Goal: Task Accomplishment & Management: Manage account settings

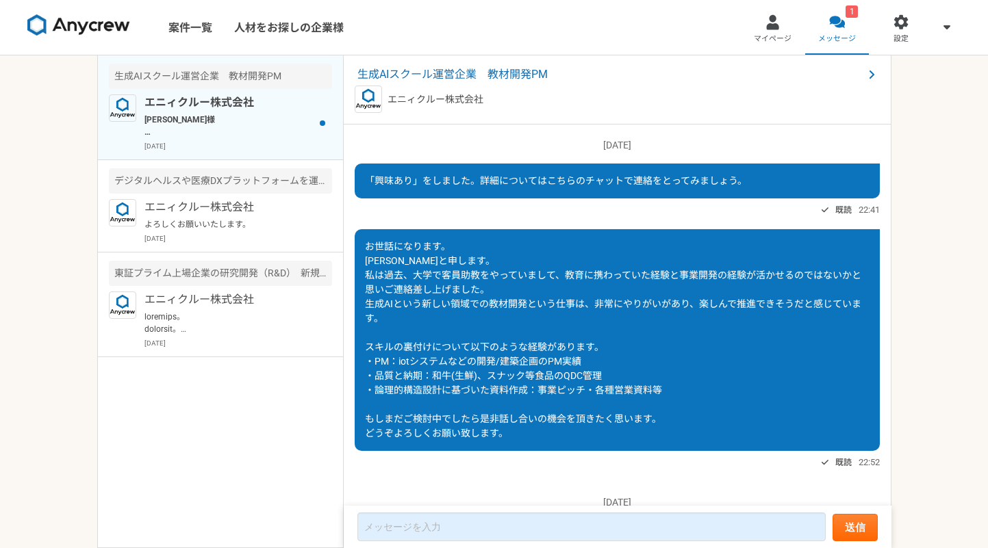
scroll to position [401, 0]
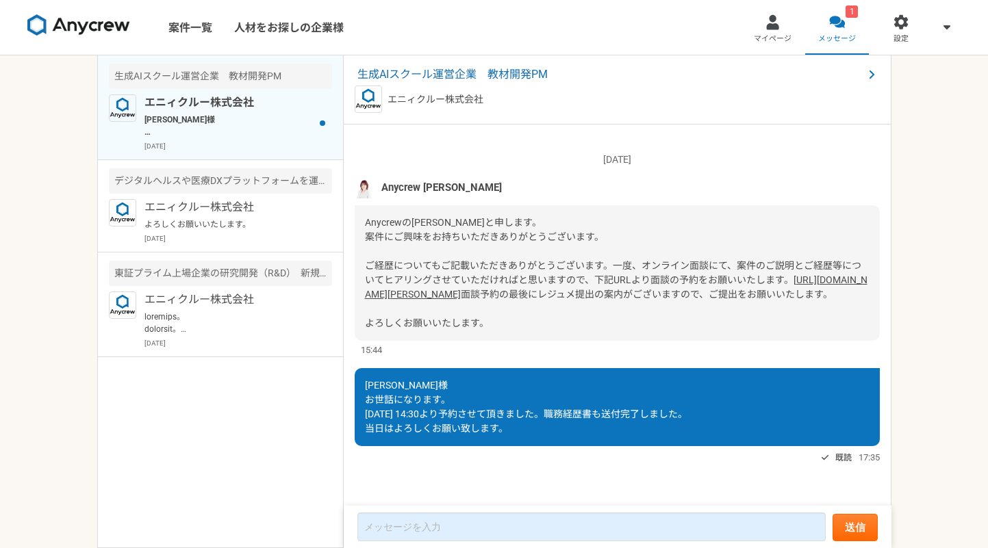
click at [246, 114] on p "[PERSON_NAME]様 お世話になっております。 本件ですが、先方で、[PERSON_NAME]さんのご経験についてはかなり強い関心をお持ちいただきまし…" at bounding box center [228, 126] width 169 height 25
click at [277, 106] on p "エニィクルー株式会社" at bounding box center [228, 102] width 169 height 16
click at [262, 207] on p "エニィクルー株式会社" at bounding box center [228, 207] width 169 height 16
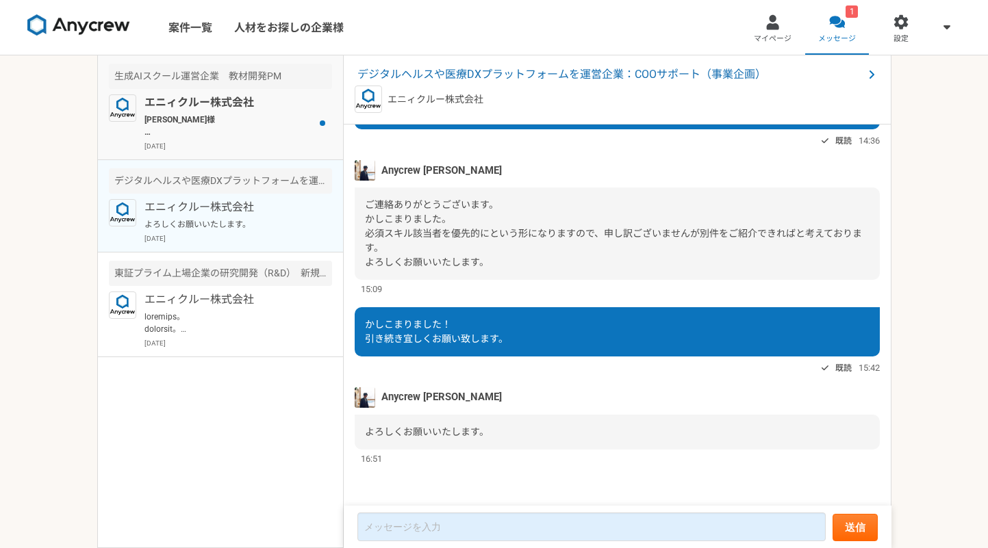
click at [259, 131] on p "[PERSON_NAME]様 お世話になっております。 本件ですが、先方で、[PERSON_NAME]さんのご経験についてはかなり強い関心をお持ちいただきまし…" at bounding box center [228, 126] width 169 height 25
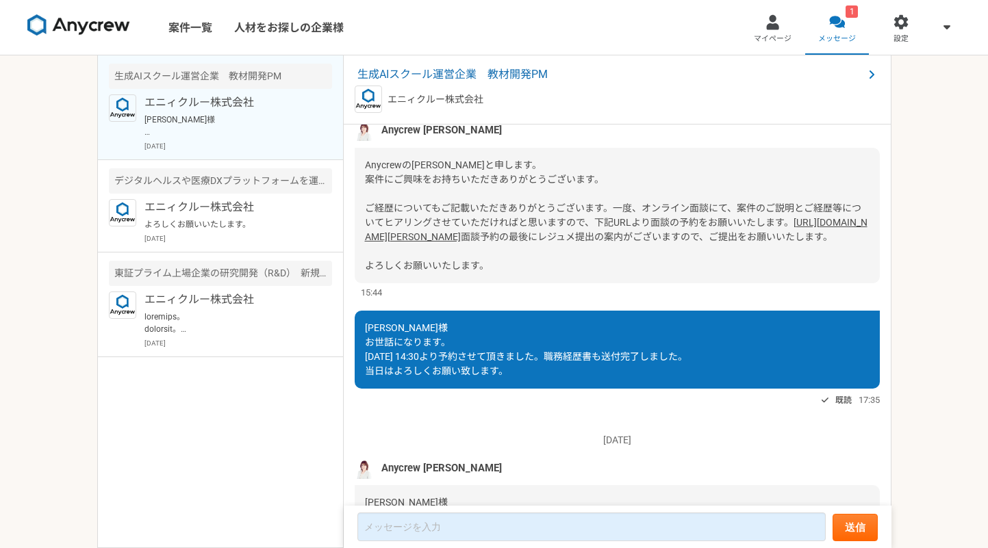
scroll to position [644, 0]
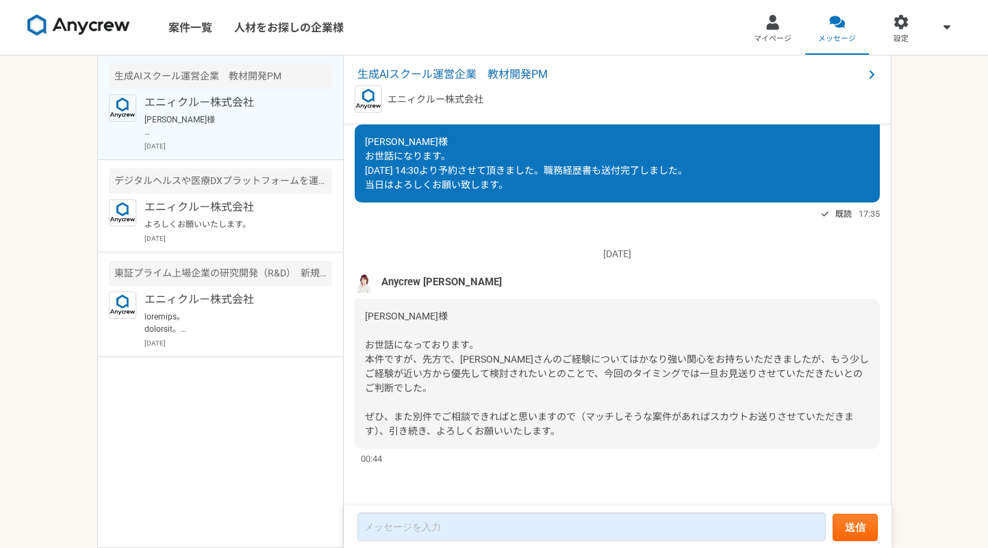
click at [258, 123] on p "[PERSON_NAME]様 お世話になっております。 本件ですが、先方で、[PERSON_NAME]さんのご経験についてはかなり強い関心をお持ちいただきまし…" at bounding box center [228, 126] width 169 height 25
click at [503, 252] on p "[DATE]" at bounding box center [617, 254] width 525 height 14
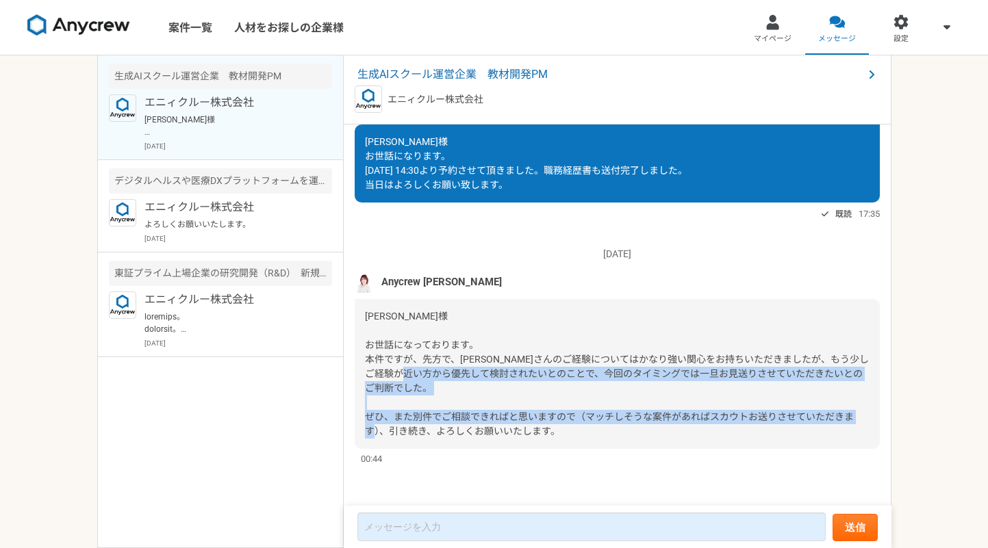
drag, startPoint x: 553, startPoint y: 374, endPoint x: 579, endPoint y: 449, distance: 79.7
click at [579, 449] on div "[DATE] Anycrew [PERSON_NAME] [PERSON_NAME]様 お世話になっております。 本件ですが、先方で、[PERSON_NAME…" at bounding box center [617, 349] width 525 height 233
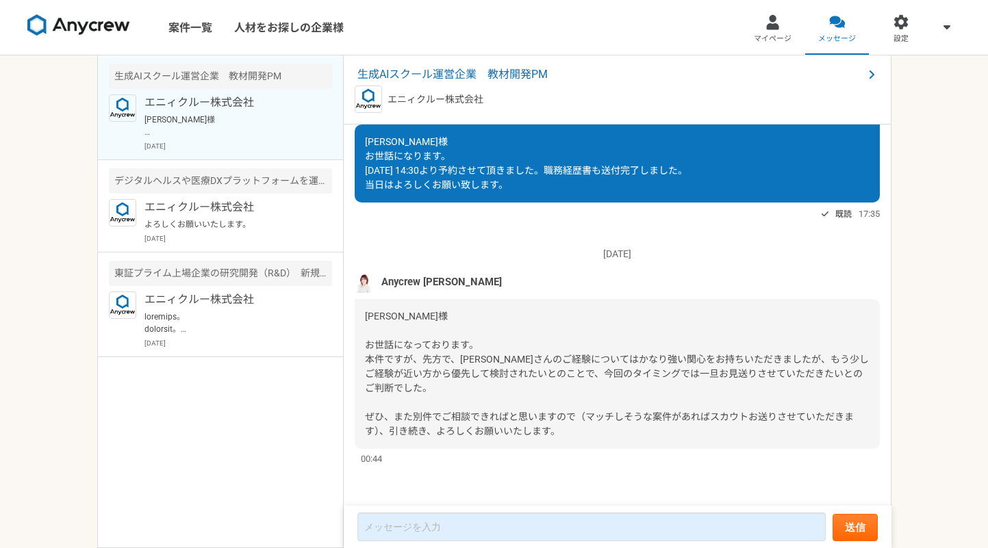
click at [577, 440] on div "[PERSON_NAME]様 お世話になっております。 本件ですが、先方で、[PERSON_NAME]さんのご経験についてはかなり強い関心をお持ちいただきまし…" at bounding box center [617, 374] width 525 height 150
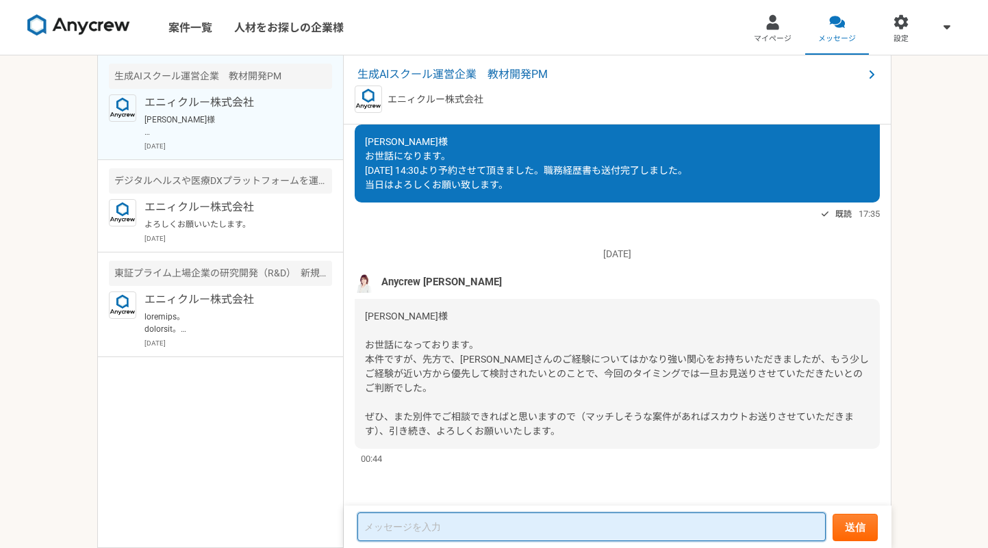
click at [502, 536] on textarea at bounding box center [591, 527] width 468 height 29
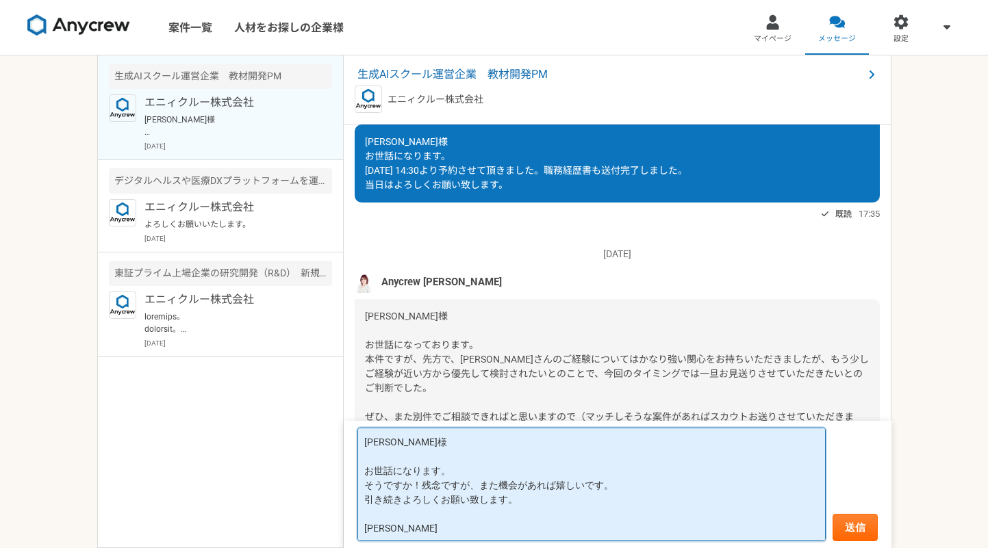
click at [555, 501] on textarea "[PERSON_NAME]様 お世話になります。 そうですか！残念ですが、また機会があれば嬉しいです。 引き続きよろしくお願い致します。 [PERSON_NA…" at bounding box center [591, 485] width 468 height 114
type textarea "[PERSON_NAME]様 お世話になります。 そうですか！残念ですが、また機会があれば嬉しいです。 引き続きよろしくお願い致します。 [PERSON_NA…"
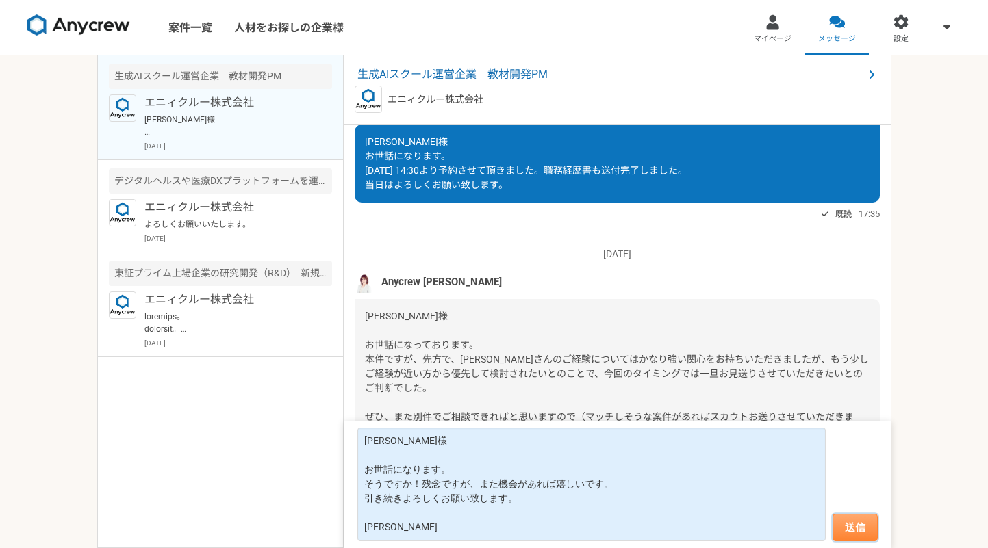
click at [861, 532] on button "送信" at bounding box center [855, 527] width 45 height 27
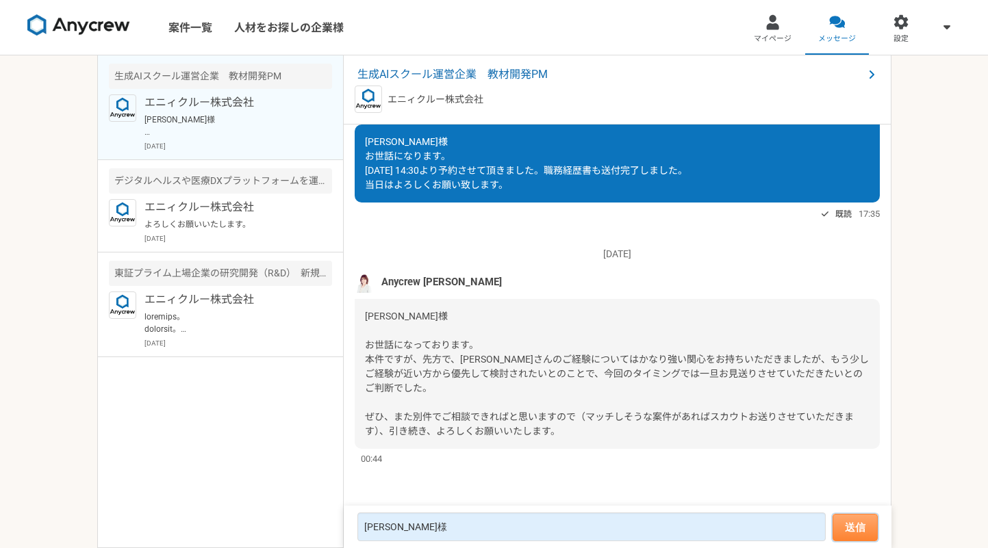
scroll to position [832, 0]
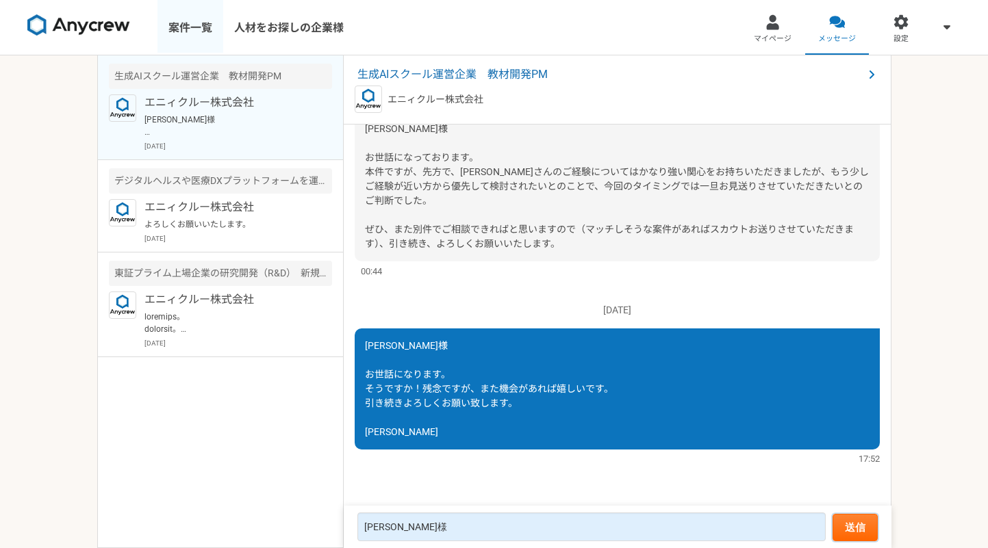
click at [179, 23] on link "案件一覧" at bounding box center [190, 27] width 66 height 55
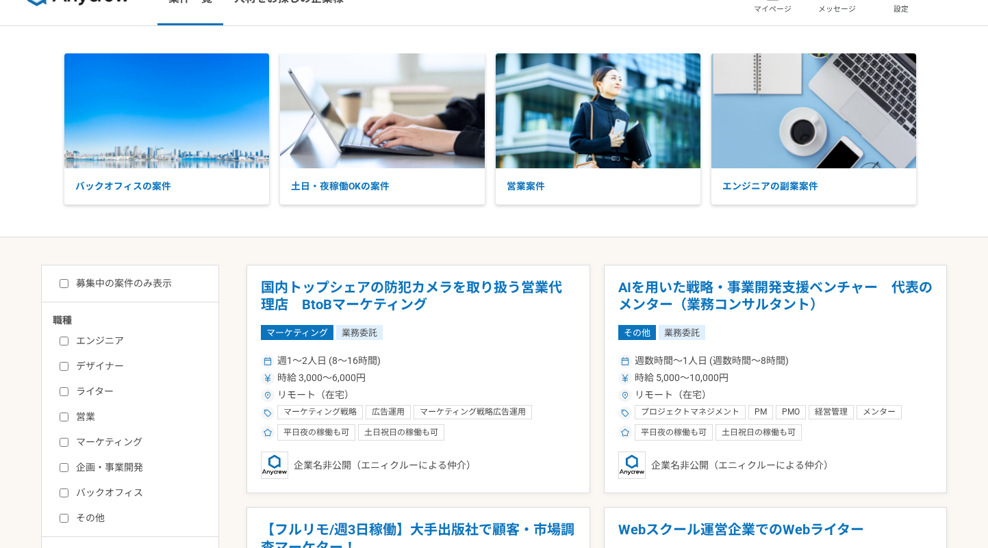
scroll to position [37, 0]
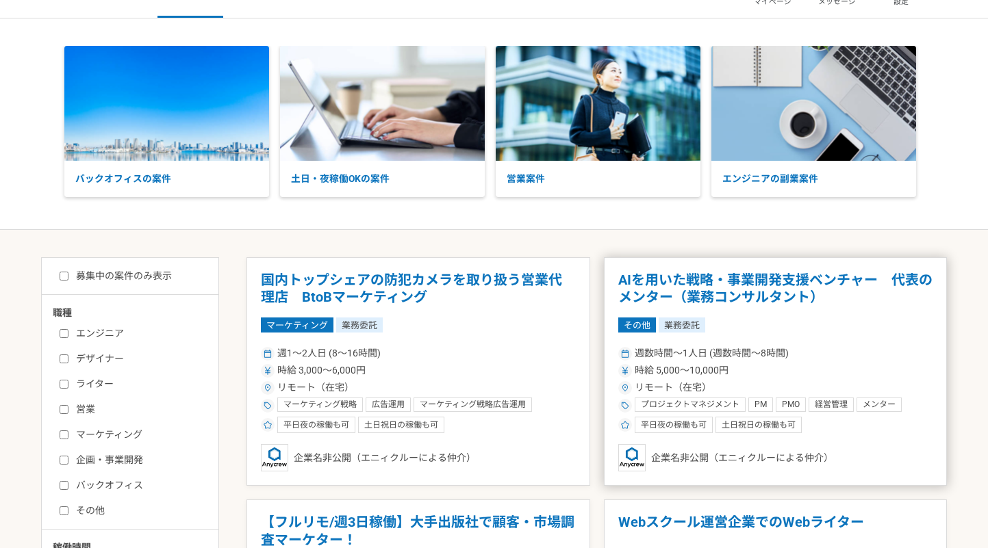
click at [798, 341] on article "AIを用いた戦略・事業開発支援ベンチャー　代表のメンター（業務コンサルタント） その他 業務委託 週数時間〜1人日 (週数時間〜8時間) 時給 5,000〜1…" at bounding box center [776, 371] width 344 height 229
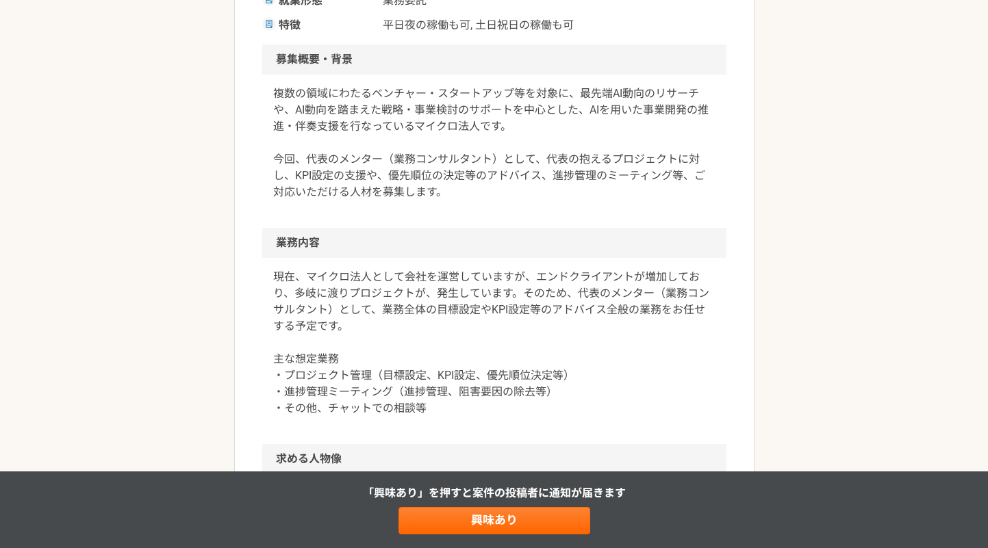
scroll to position [398, 0]
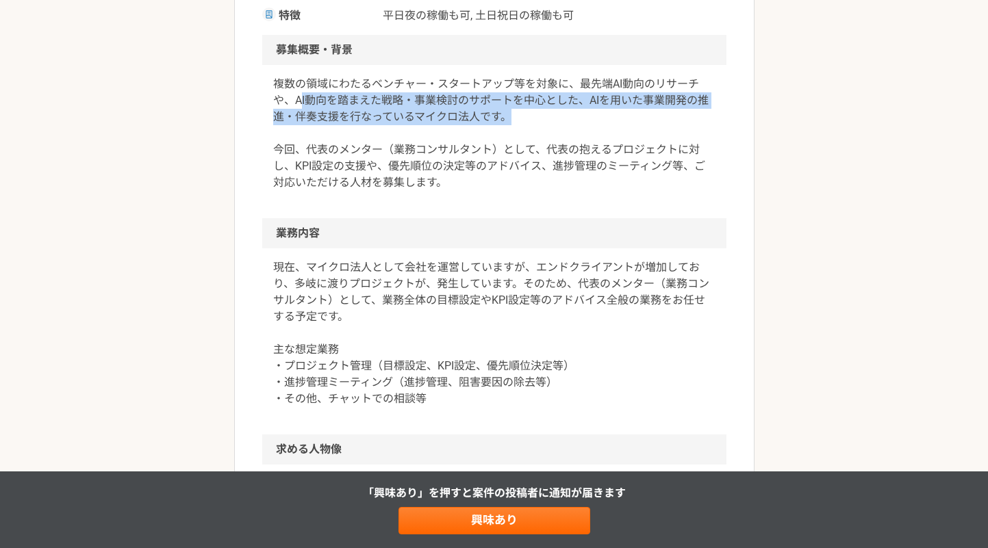
drag, startPoint x: 300, startPoint y: 101, endPoint x: 541, endPoint y: 116, distance: 241.5
click at [541, 116] on p "複数の領域にわたるベンチャー・スタートアップ等を対象に、最先端AI動向のリサーチや、AI動向を踏まえた戦略・事業検討のサポートを中心とした、AIを用いた事業開…" at bounding box center [494, 133] width 442 height 115
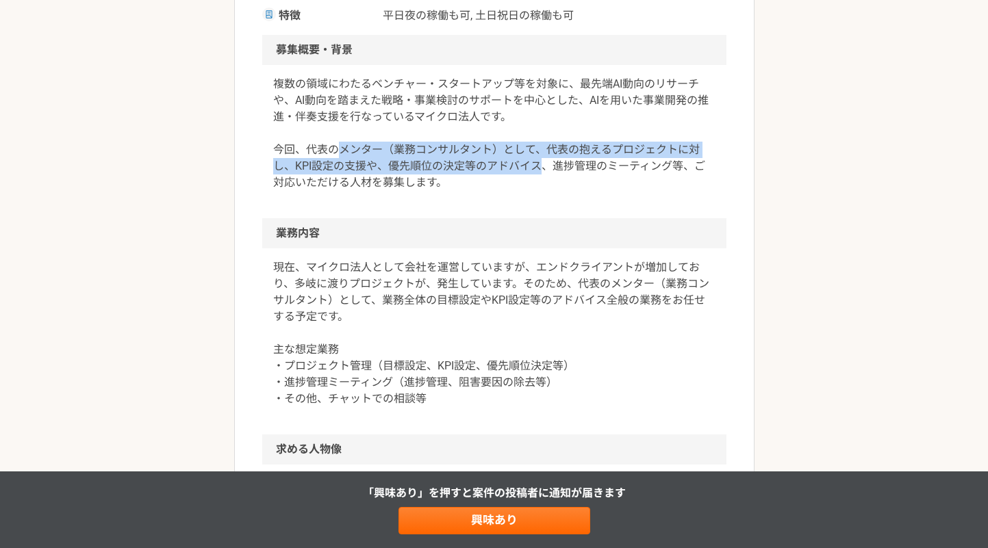
drag, startPoint x: 341, startPoint y: 151, endPoint x: 535, endPoint y: 172, distance: 194.9
click at [535, 172] on p "複数の領域にわたるベンチャー・スタートアップ等を対象に、最先端AI動向のリサーチや、AI動向を踏まえた戦略・事業検討のサポートを中心とした、AIを用いた事業開…" at bounding box center [494, 133] width 442 height 115
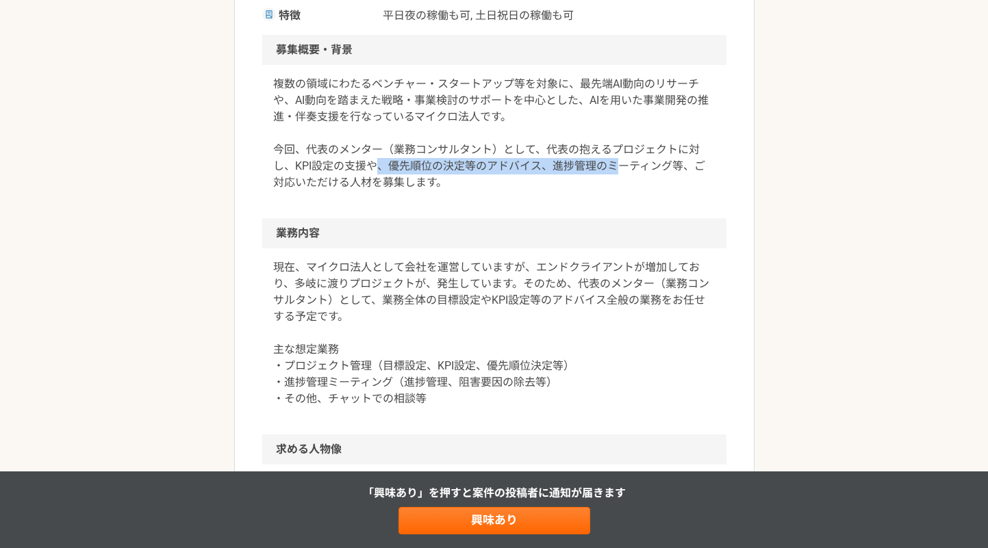
drag, startPoint x: 381, startPoint y: 164, endPoint x: 616, endPoint y: 165, distance: 234.9
click at [616, 165] on p "複数の領域にわたるベンチャー・スタートアップ等を対象に、最先端AI動向のリサーチや、AI動向を踏まえた戦略・事業検討のサポートを中心とした、AIを用いた事業開…" at bounding box center [494, 133] width 442 height 115
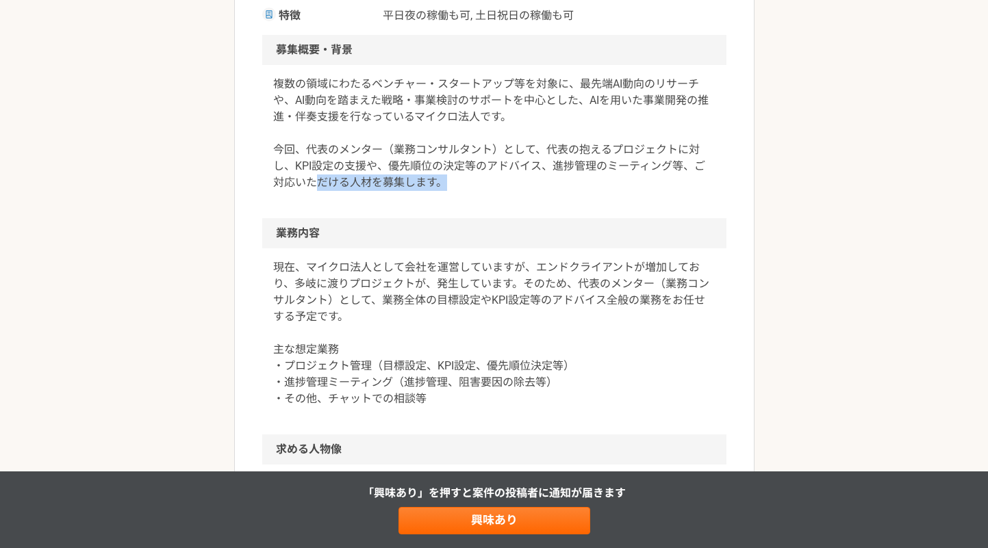
drag, startPoint x: 312, startPoint y: 182, endPoint x: 467, endPoint y: 189, distance: 155.6
click at [467, 189] on p "複数の領域にわたるベンチャー・スタートアップ等を対象に、最先端AI動向のリサーチや、AI動向を踏まえた戦略・事業検討のサポートを中心とした、AIを用いた事業開…" at bounding box center [494, 133] width 442 height 115
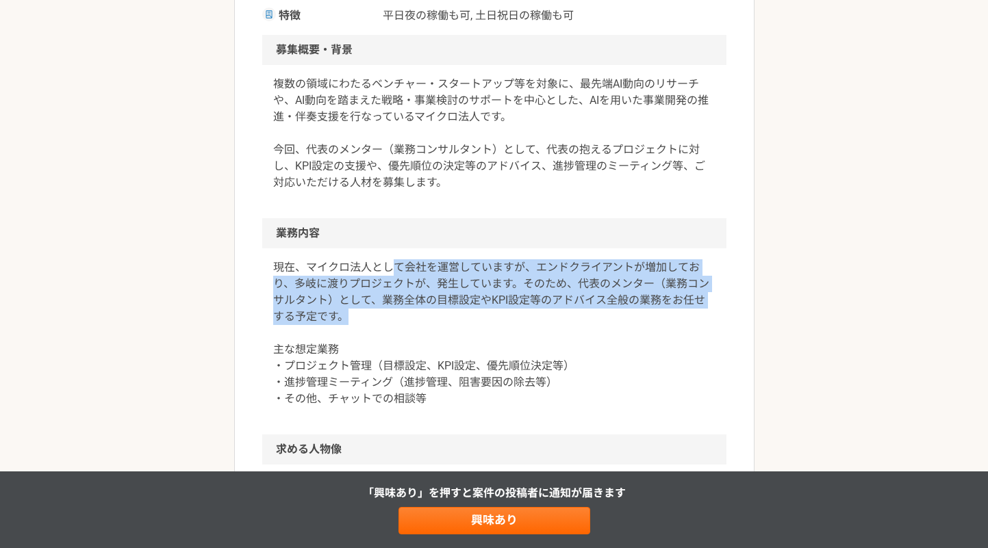
drag, startPoint x: 394, startPoint y: 274, endPoint x: 446, endPoint y: 316, distance: 66.6
click at [446, 316] on p "現在、マイクロ法人として会社を運営していますが、エンドクライアントが増加しており、多岐に渡りプロジェクトが、発生しています。そのため、代表のメンター（業務コン…" at bounding box center [494, 334] width 442 height 148
drag, startPoint x: 269, startPoint y: 292, endPoint x: 585, endPoint y: 318, distance: 317.5
click at [585, 318] on div "現在、マイクロ法人として会社を運営していますが、エンドクライアントが増加しており、多岐に渡りプロジェクトが、発生しています。そのため、代表のメンター（業務コン…" at bounding box center [494, 342] width 464 height 186
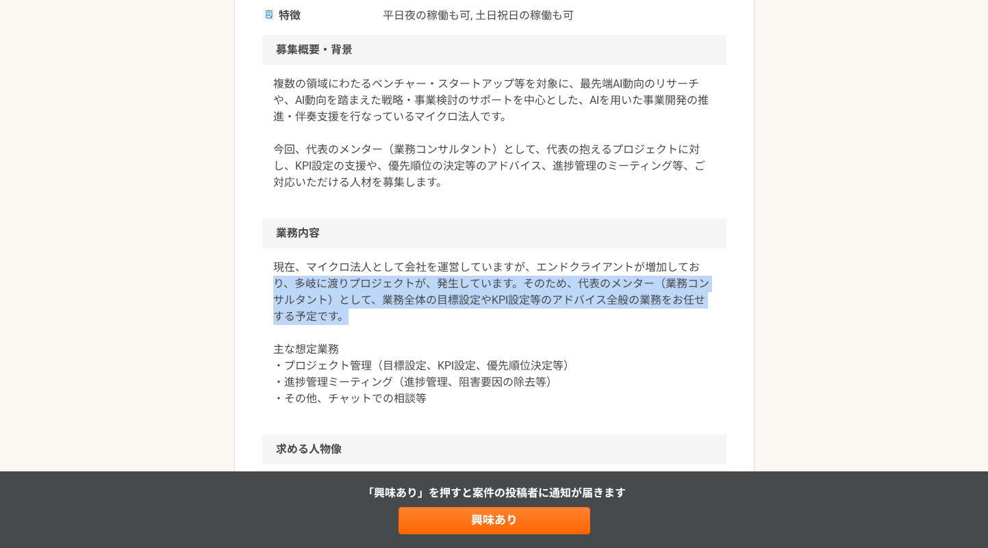
click at [585, 318] on p "現在、マイクロ法人として会社を運営していますが、エンドクライアントが増加しており、多岐に渡りプロジェクトが、発生しています。そのため、代表のメンター（業務コン…" at bounding box center [494, 334] width 442 height 148
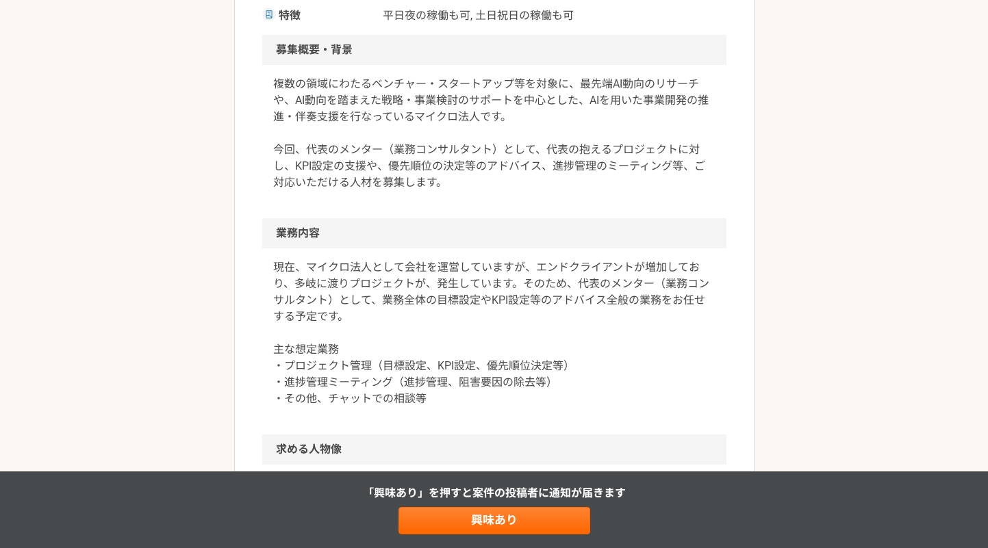
drag, startPoint x: 557, startPoint y: 297, endPoint x: 598, endPoint y: 373, distance: 86.7
click at [598, 373] on p "現在、マイクロ法人として会社を運営していますが、エンドクライアントが増加しており、多岐に渡りプロジェクトが、発生しています。そのため、代表のメンター（業務コン…" at bounding box center [494, 334] width 442 height 148
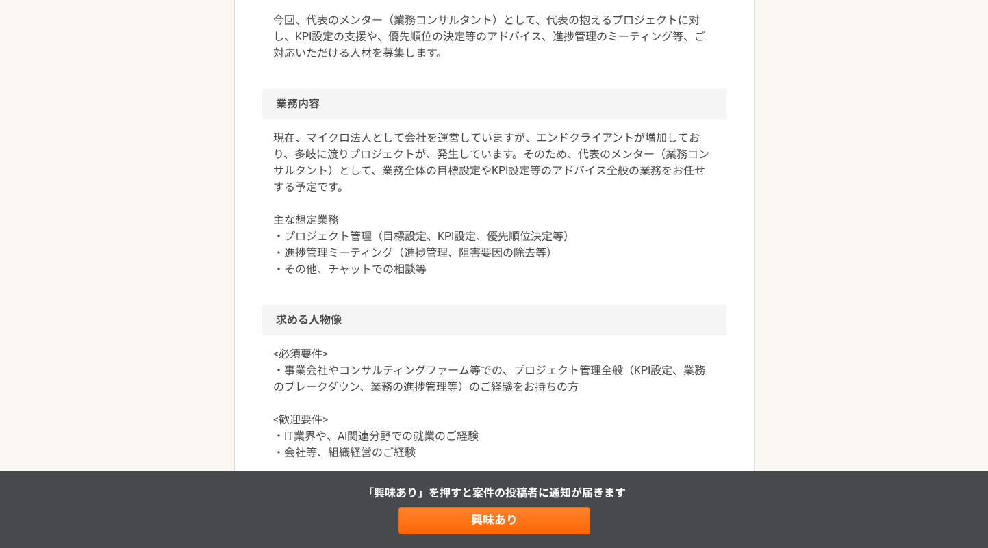
scroll to position [687, 0]
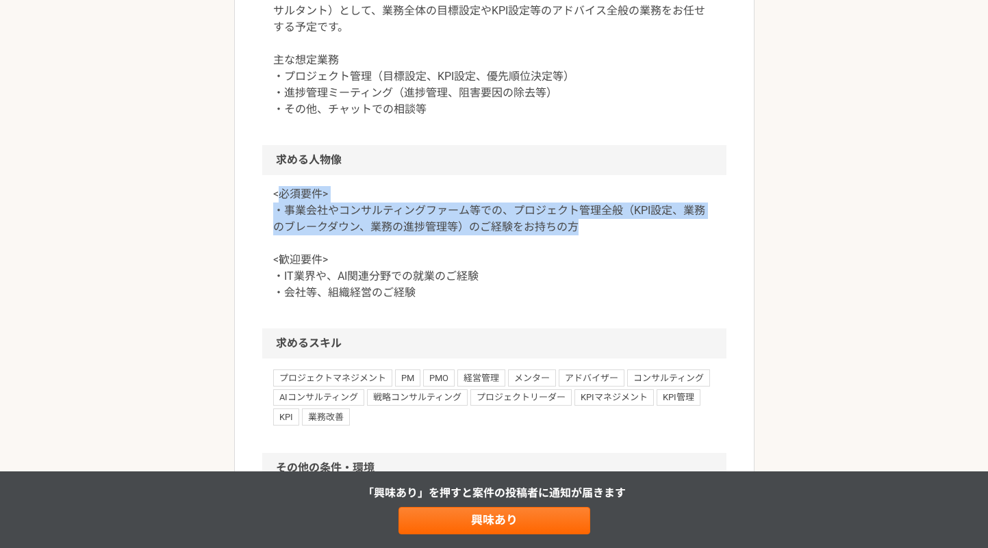
drag, startPoint x: 276, startPoint y: 192, endPoint x: 605, endPoint y: 225, distance: 331.1
click at [605, 225] on p "<必須要件> ・事業会社やコンサルティングファーム等での、プロジェクト管理全般（KPI設定、業務のブレークダウン、業務の進捗管理等）のご経験をお持ちの方 <歓…" at bounding box center [494, 243] width 442 height 115
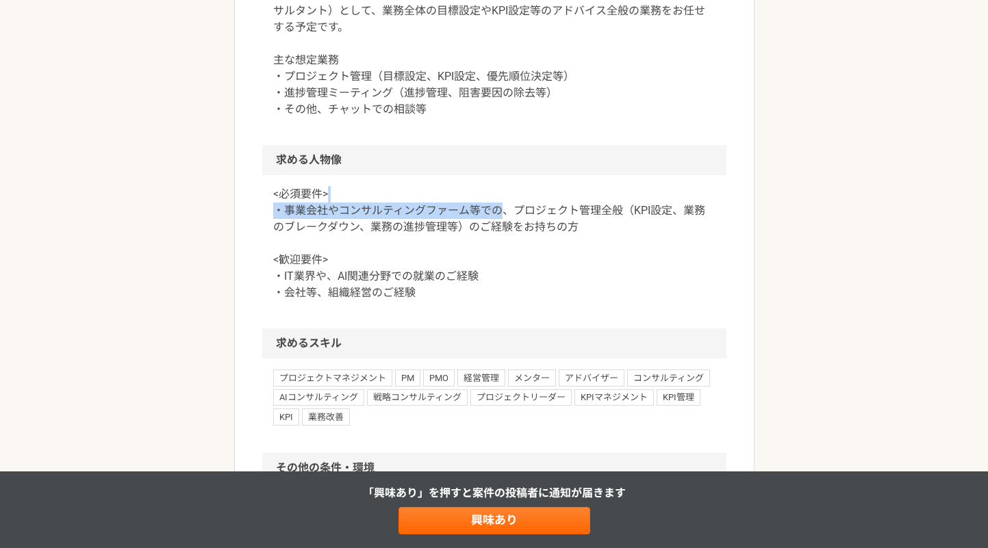
drag, startPoint x: 501, startPoint y: 210, endPoint x: 637, endPoint y: 197, distance: 136.1
click at [637, 197] on p "<必須要件> ・事業会社やコンサルティングファーム等での、プロジェクト管理全般（KPI設定、業務のブレークダウン、業務の進捗管理等）のご経験をお持ちの方 <歓…" at bounding box center [494, 243] width 442 height 115
click at [663, 213] on p "<必須要件> ・事業会社やコンサルティングファーム等での、プロジェクト管理全般（KPI設定、業務のブレークダウン、業務の進捗管理等）のご経験をお持ちの方 <歓…" at bounding box center [494, 243] width 442 height 115
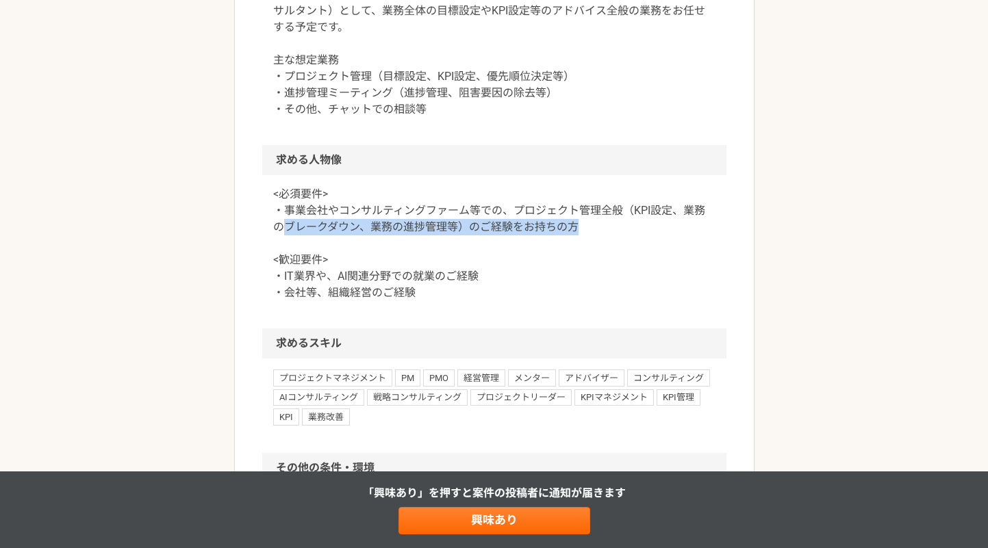
drag, startPoint x: 281, startPoint y: 225, endPoint x: 578, endPoint y: 231, distance: 296.5
click at [578, 231] on p "<必須要件> ・事業会社やコンサルティングファーム等での、プロジェクト管理全般（KPI設定、業務のブレークダウン、業務の進捗管理等）のご経験をお持ちの方 <歓…" at bounding box center [494, 243] width 442 height 115
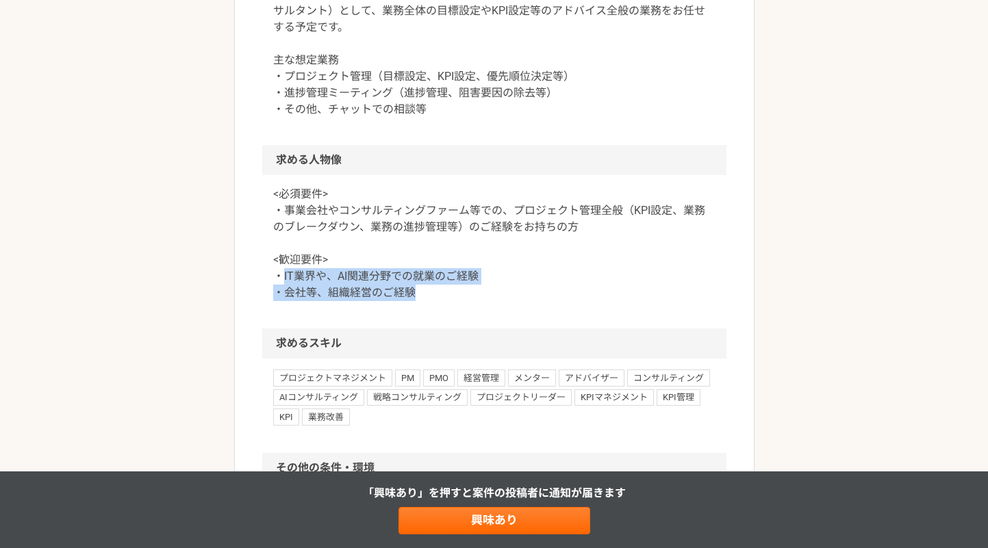
drag, startPoint x: 282, startPoint y: 277, endPoint x: 461, endPoint y: 303, distance: 180.6
click at [461, 303] on div "<必須要件> ・事業会社やコンサルティングファーム等での、プロジェクト管理全般（KPI設定、業務のブレークダウン、業務の進捗管理等）のご経験をお持ちの方 <歓…" at bounding box center [494, 251] width 464 height 153
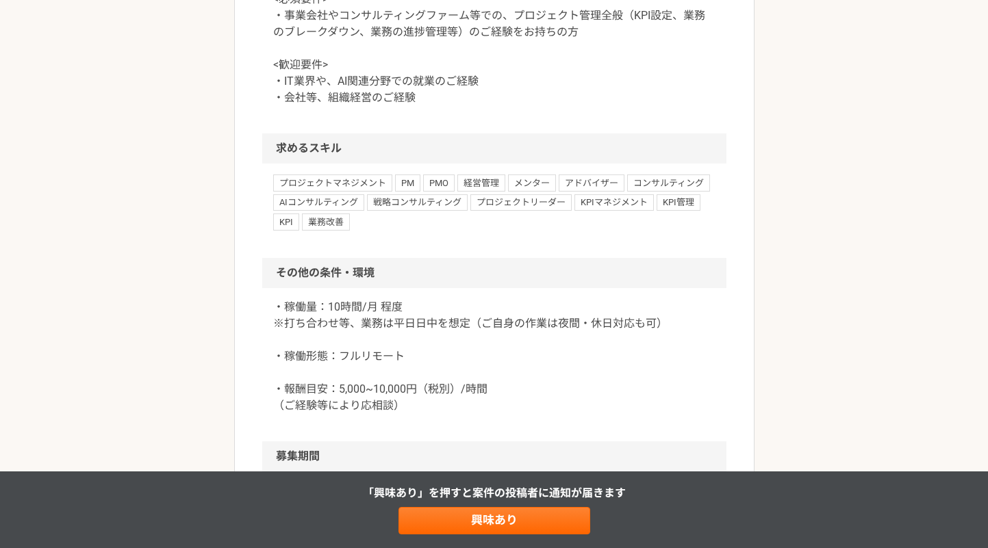
scroll to position [1268, 0]
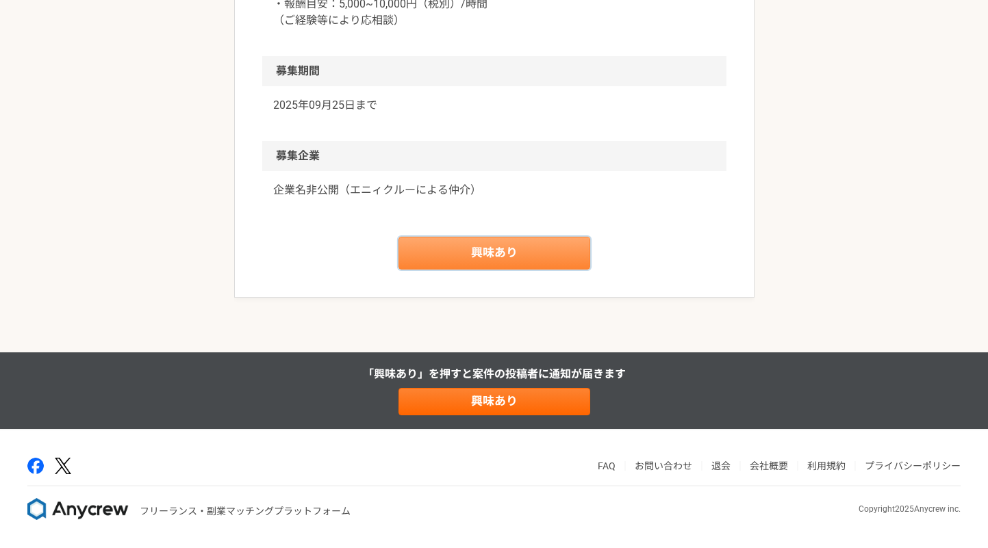
click at [468, 249] on link "興味あり" at bounding box center [495, 253] width 192 height 33
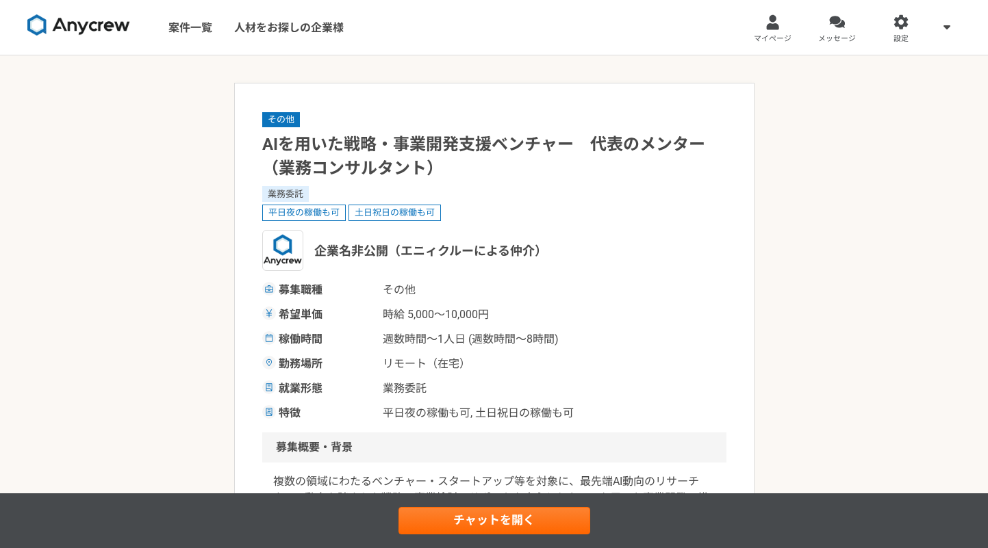
click at [568, 242] on div "企業名非公開（エニィクルーによる仲介）" at bounding box center [494, 250] width 464 height 41
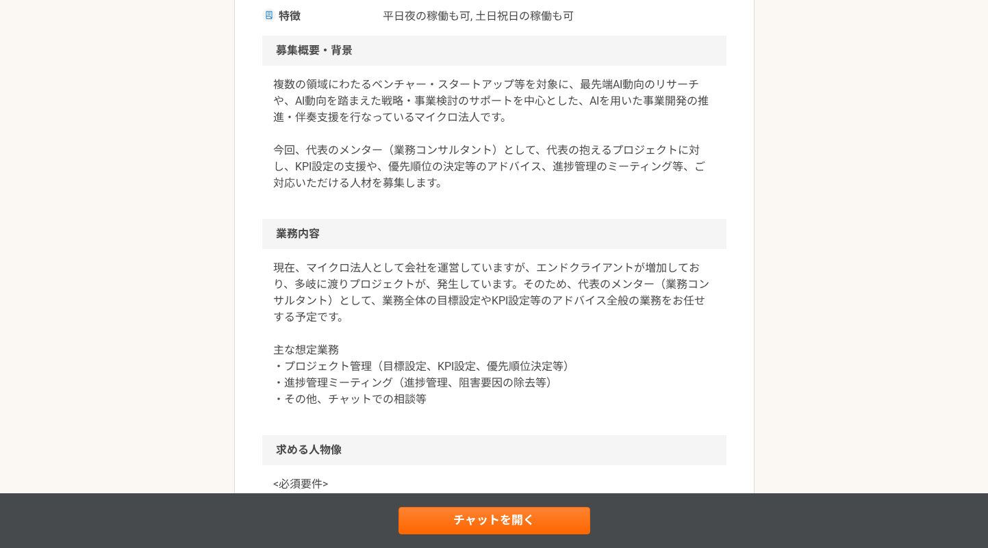
scroll to position [401, 0]
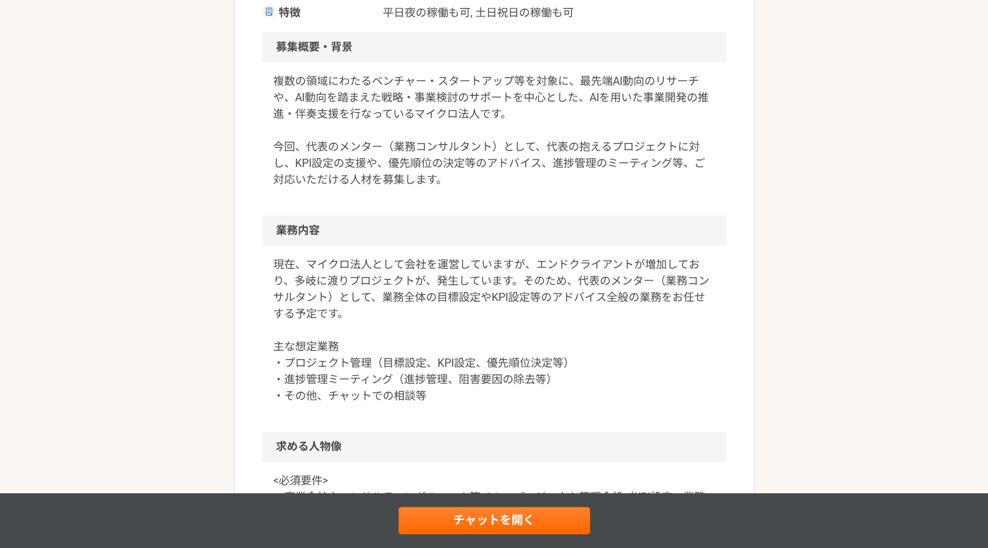
click at [220, 102] on div "その他 AIを用いた戦略・事業開発支援ベンチャー　代表のメンター（業務コンサルタント） 業務委託 平日夜の稼働も可 土日祝日の稼働も可 企業名非公開（エニィク…" at bounding box center [494, 437] width 988 height 1565
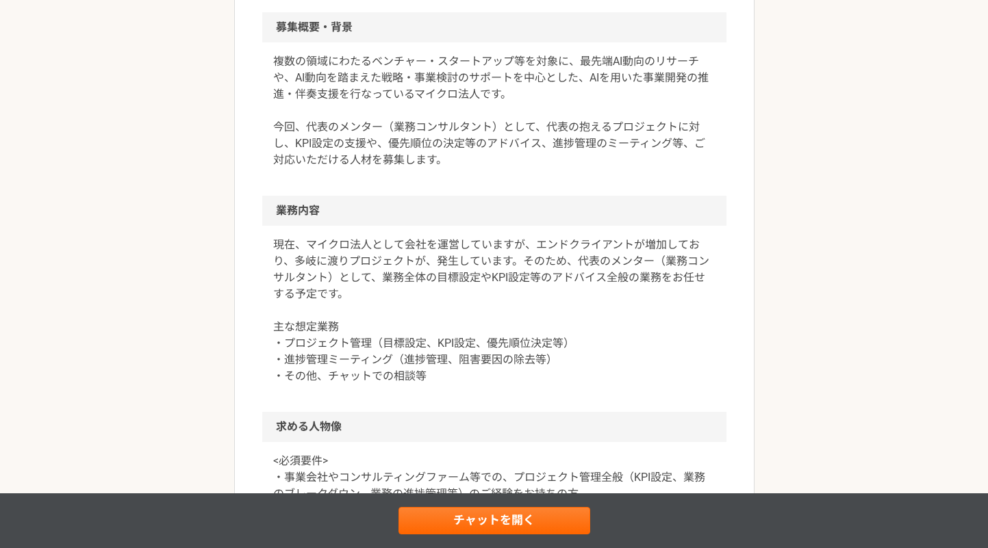
scroll to position [421, 0]
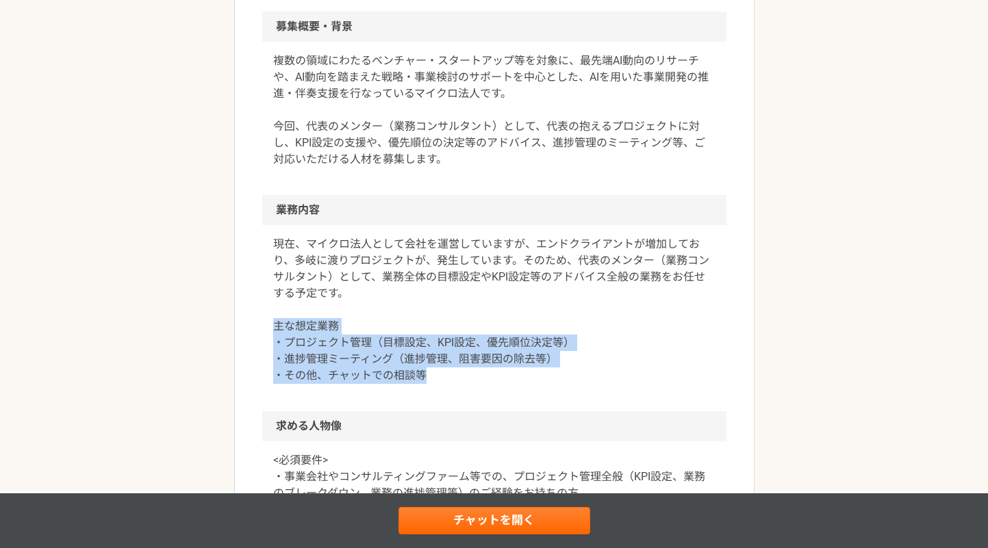
drag, startPoint x: 273, startPoint y: 325, endPoint x: 431, endPoint y: 379, distance: 167.0
click at [430, 379] on p "現在、マイクロ法人として会社を運営していますが、エンドクライアントが増加しており、多岐に渡りプロジェクトが、発生しています。そのため、代表のメンター（業務コン…" at bounding box center [494, 310] width 442 height 148
copy p "主な想定業務 ・プロジェクト管理（目標設定、KPI設定、優先順位決定等） ・進捗管理ミーティング（進捗管理、阻害要因の除去等） ・その他、チャットでの相談等"
click at [431, 379] on p "現在、マイクロ法人として会社を運営していますが、エンドクライアントが増加しており、多岐に渡りプロジェクトが、発生しています。そのため、代表のメンター（業務コン…" at bounding box center [494, 310] width 442 height 148
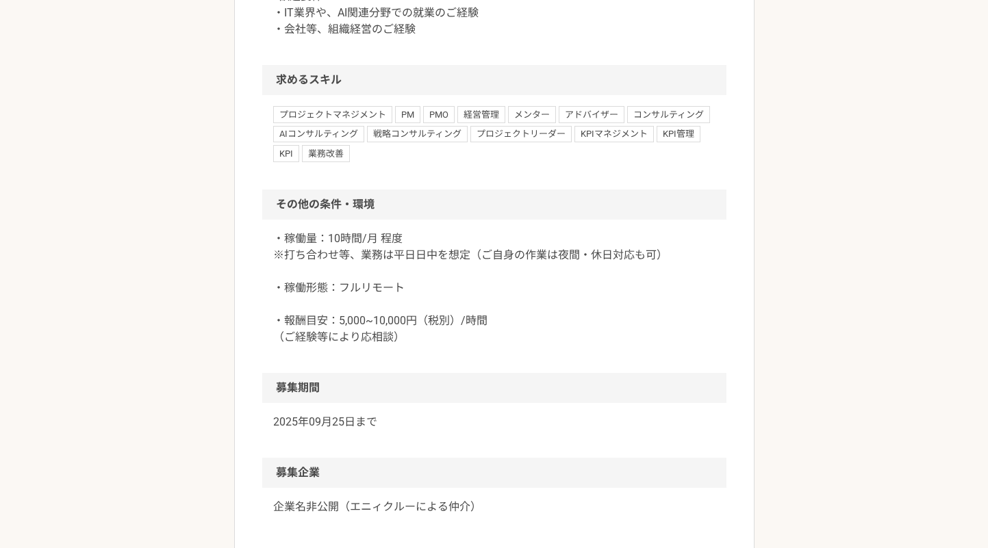
scroll to position [1246, 0]
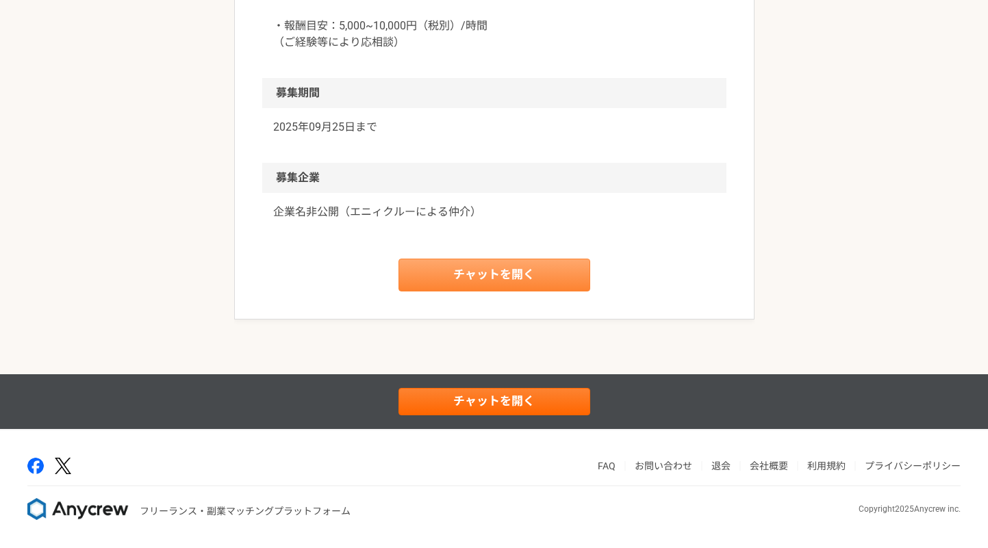
click at [449, 283] on link "チャットを開く" at bounding box center [495, 275] width 192 height 33
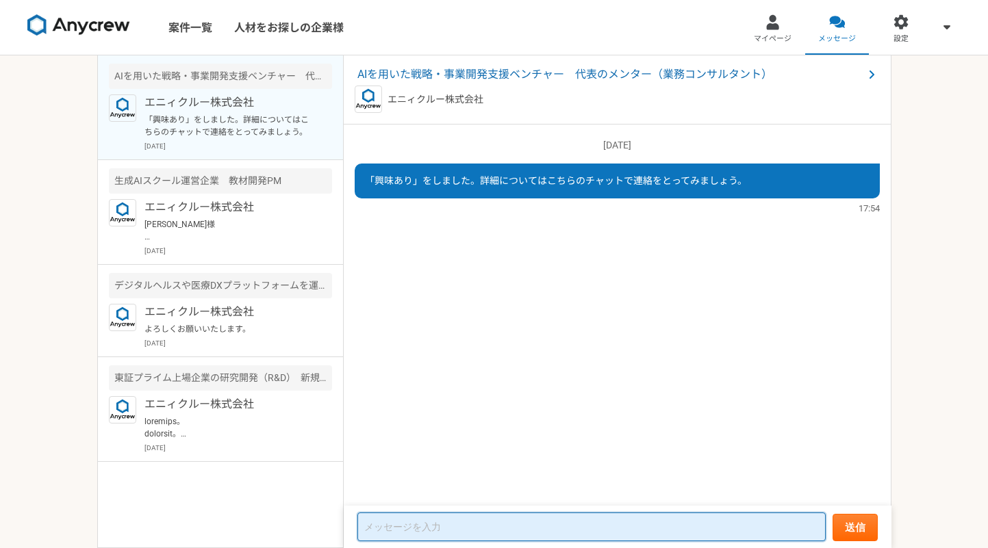
click at [459, 523] on textarea at bounding box center [591, 527] width 468 height 29
type textarea "お世話になります。"
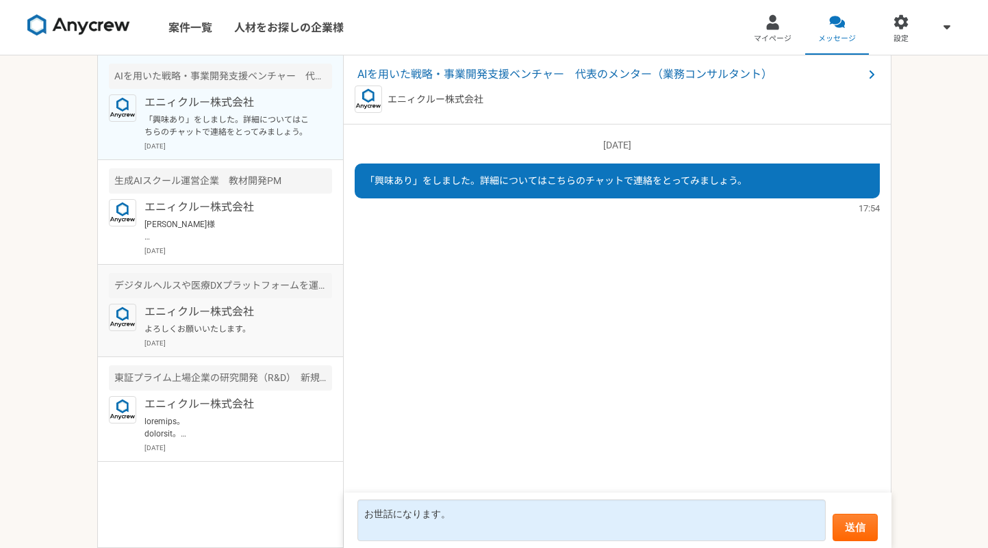
click at [247, 333] on p "よろしくお願いいたします。" at bounding box center [228, 329] width 169 height 12
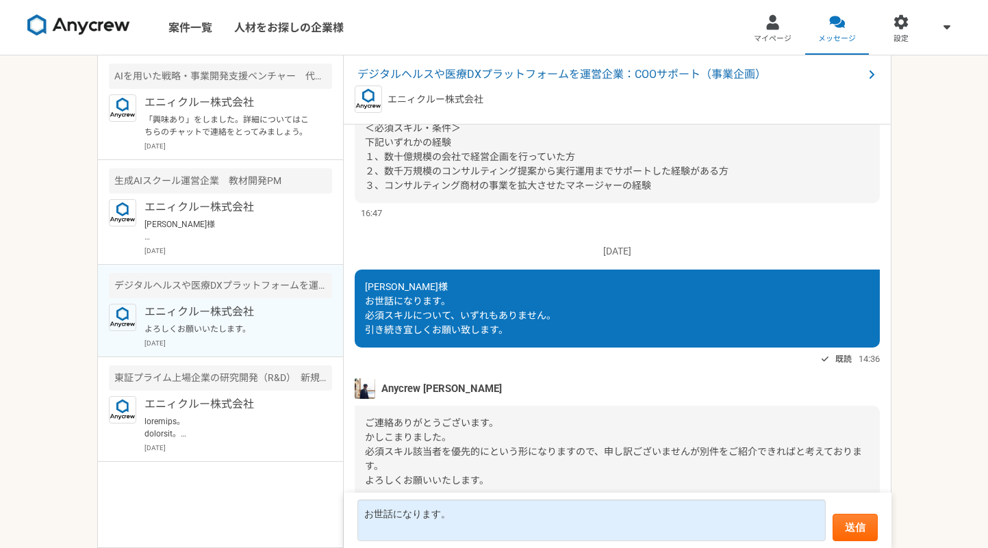
scroll to position [533, 0]
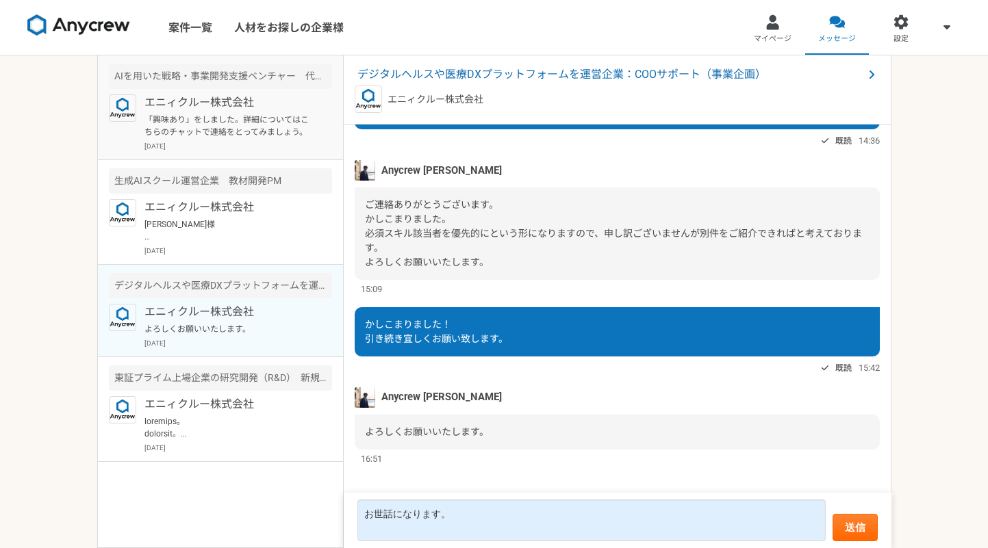
click at [214, 114] on p "「興味あり」をしました。詳細についてはこちらのチャットで連絡をとってみましょう。" at bounding box center [228, 126] width 169 height 25
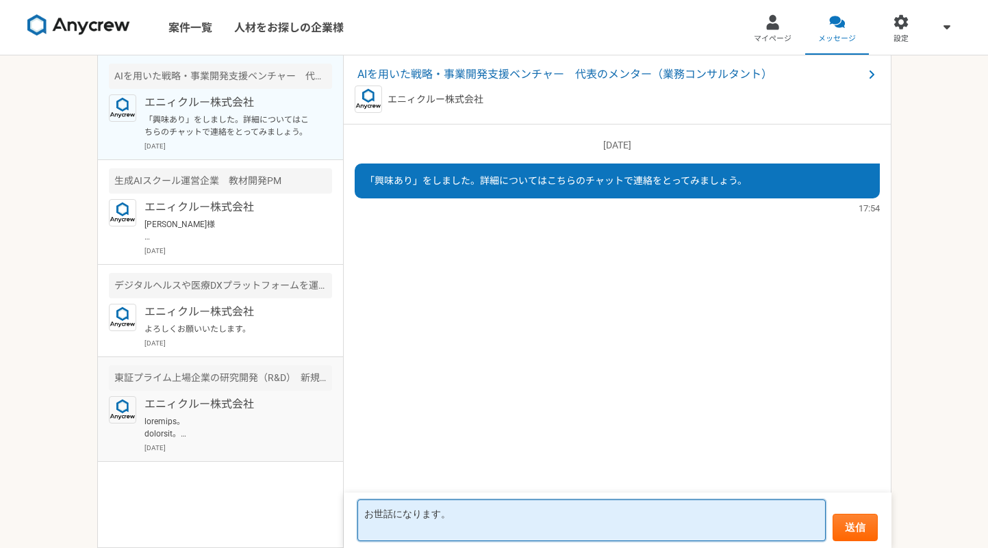
drag, startPoint x: 468, startPoint y: 516, endPoint x: 245, endPoint y: 451, distance: 232.5
click at [245, 451] on main "AIを用いた戦略・事業開発支援ベンチャー　代表のメンター（業務コンサルタント） エニィクルー株式会社 「興味あり」をしました。詳細についてはこちらのチャットで…" at bounding box center [494, 301] width 794 height 493
click at [367, 368] on div "[DATE] 「興味あり」をしました。詳細についてはこちらのチャットで連絡をとってみましょう。 17:54" at bounding box center [618, 316] width 548 height 383
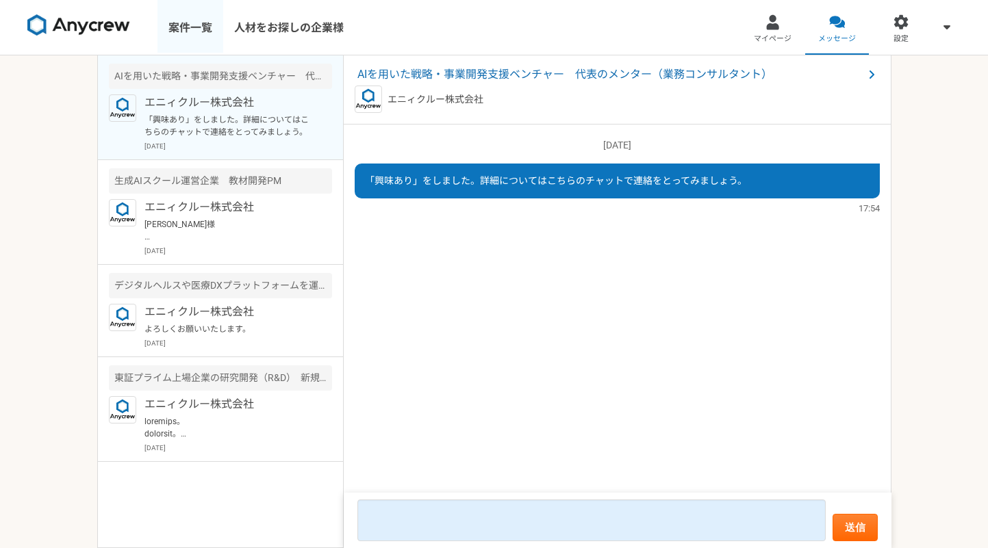
click at [193, 25] on link "案件一覧" at bounding box center [190, 27] width 66 height 55
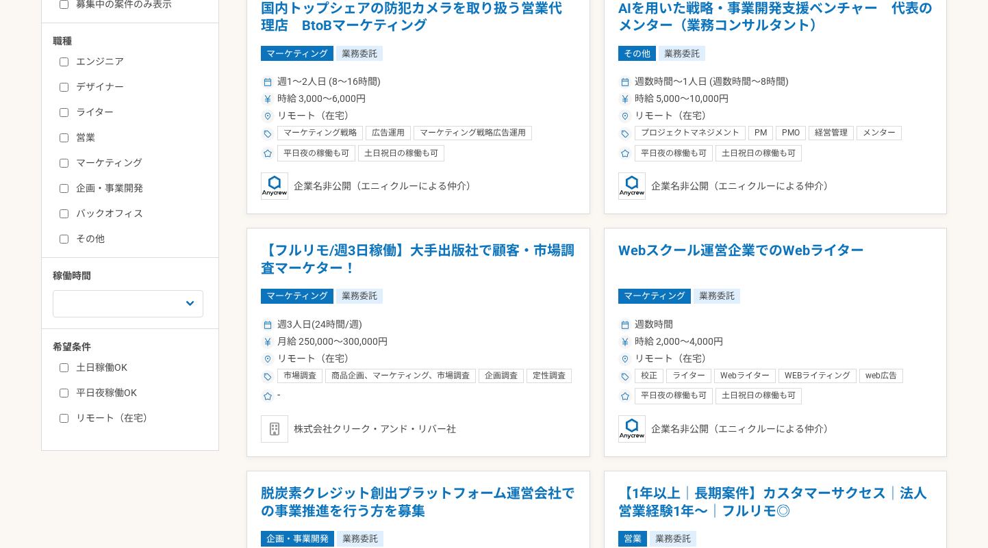
scroll to position [374, 0]
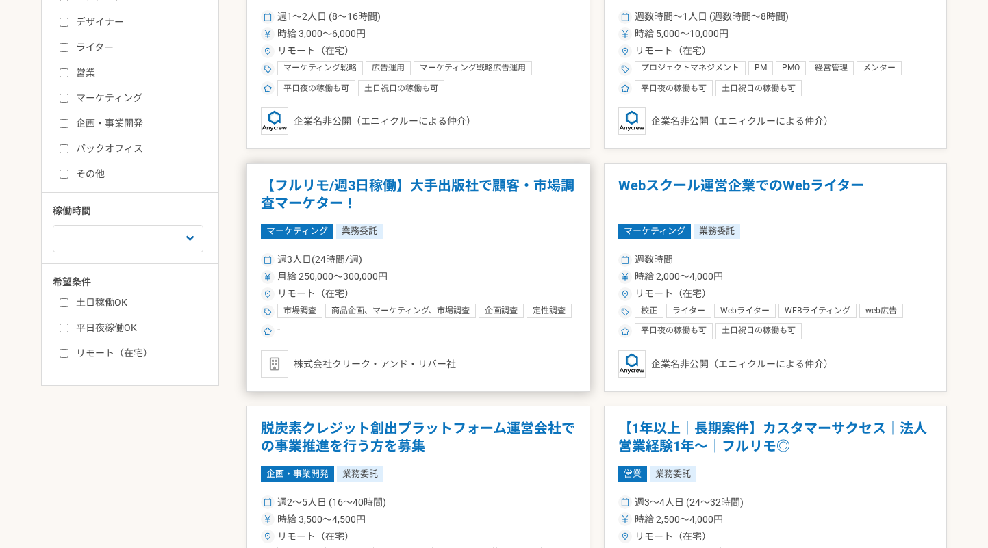
click at [441, 190] on h1 "【フルリモ/週3日稼働】大手出版社で顧客・市場調査マーケター！" at bounding box center [418, 194] width 315 height 35
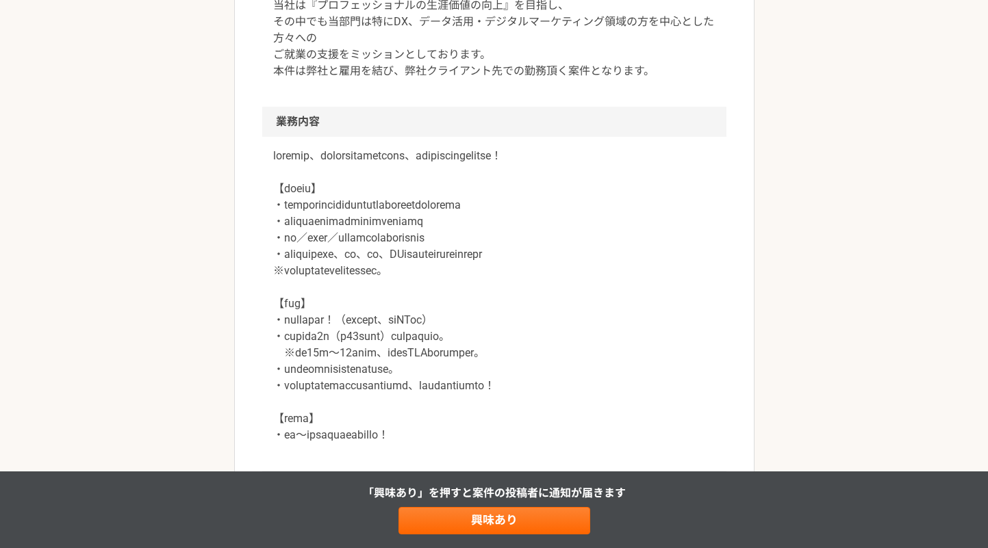
scroll to position [490, 0]
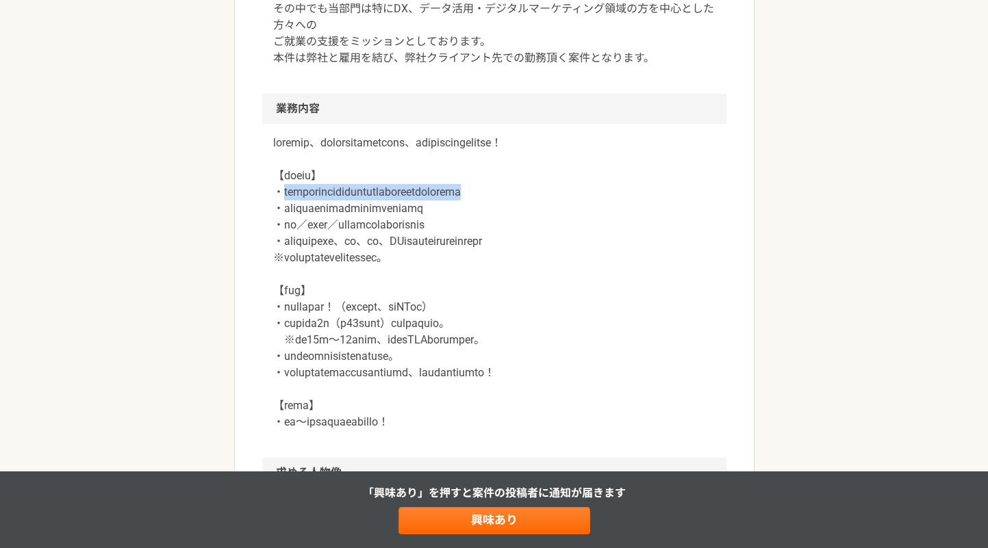
drag, startPoint x: 283, startPoint y: 207, endPoint x: 651, endPoint y: 212, distance: 367.7
click at [651, 212] on p at bounding box center [494, 283] width 442 height 296
drag, startPoint x: 351, startPoint y: 227, endPoint x: 600, endPoint y: 225, distance: 249.3
click at [600, 225] on p at bounding box center [494, 283] width 442 height 296
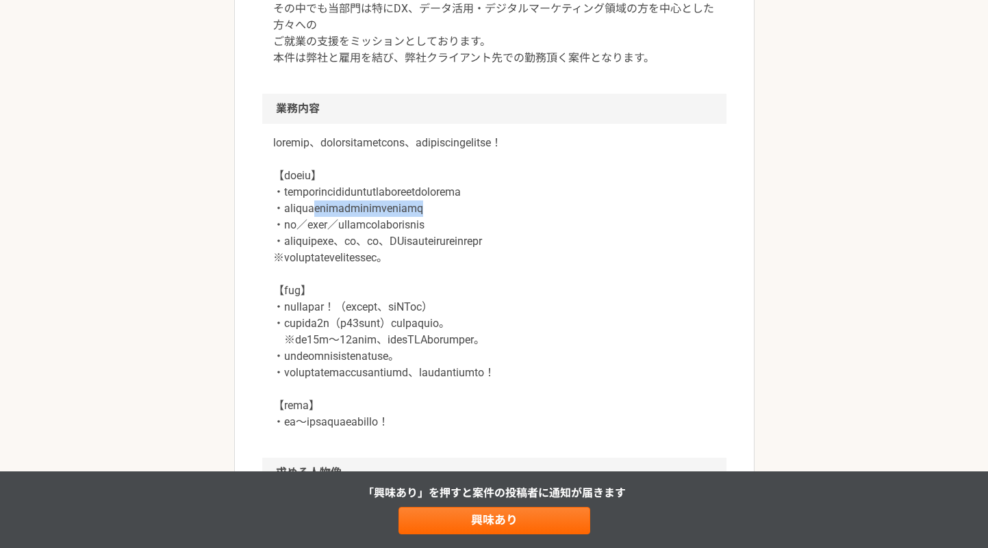
click at [600, 225] on p at bounding box center [494, 283] width 442 height 296
drag, startPoint x: 294, startPoint y: 242, endPoint x: 568, endPoint y: 244, distance: 273.2
click at [568, 244] on p at bounding box center [494, 283] width 442 height 296
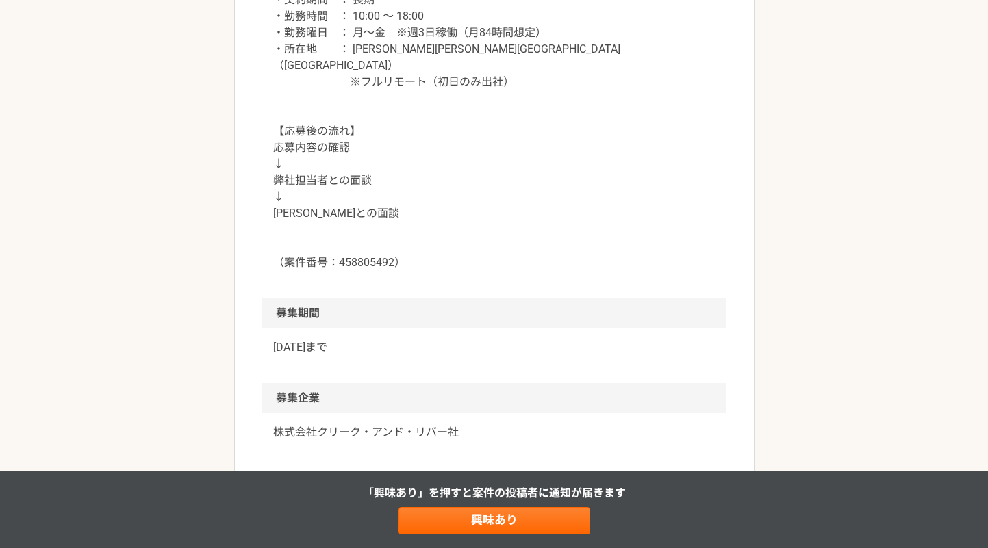
scroll to position [1398, 0]
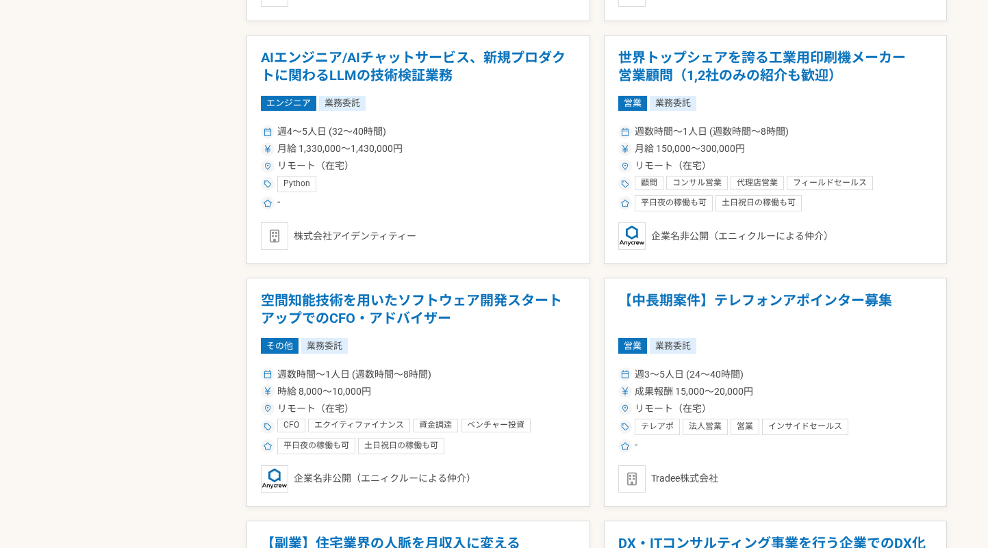
scroll to position [1717, 0]
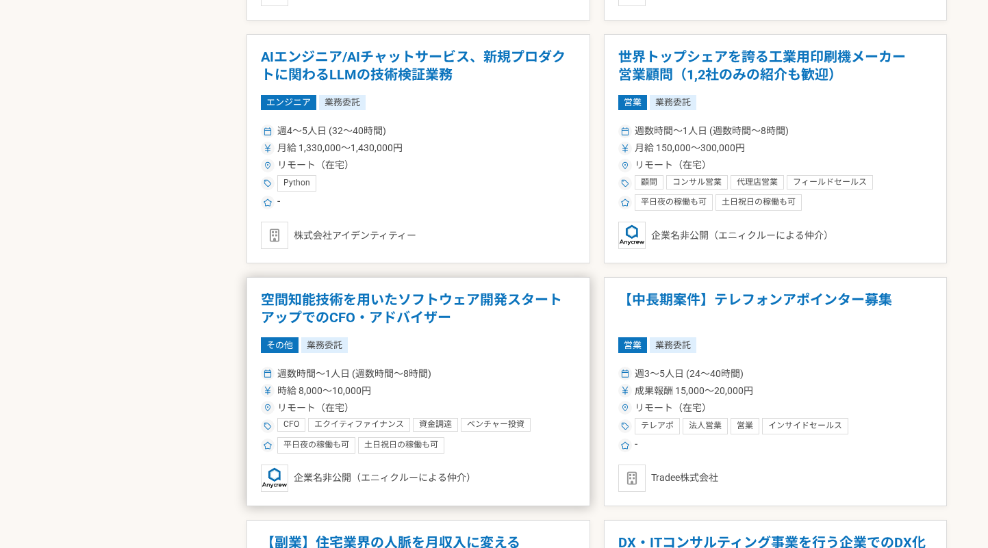
click at [483, 309] on h1 "空間知能技術を用いたソフトウェア開発スタートアップでのCFO・アドバイザー" at bounding box center [418, 309] width 315 height 35
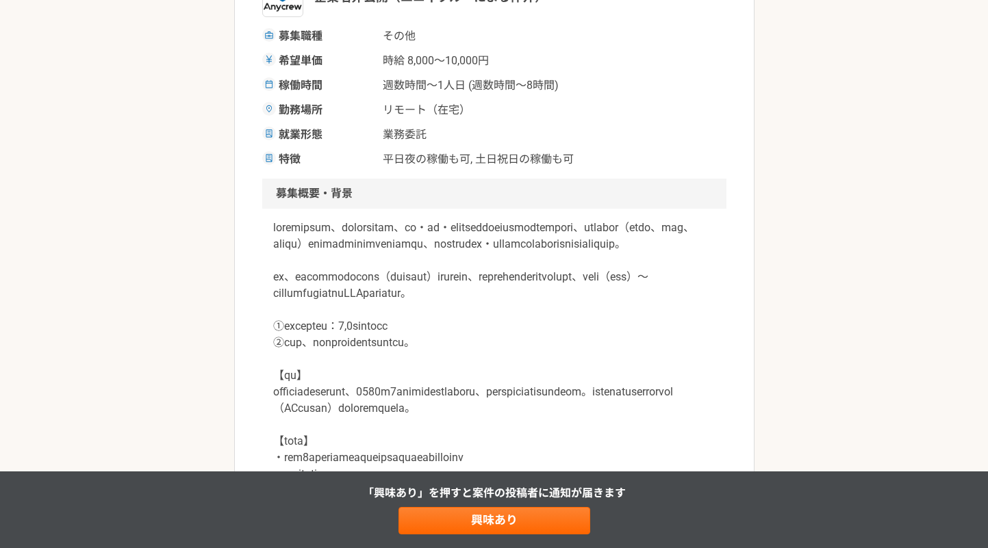
scroll to position [343, 0]
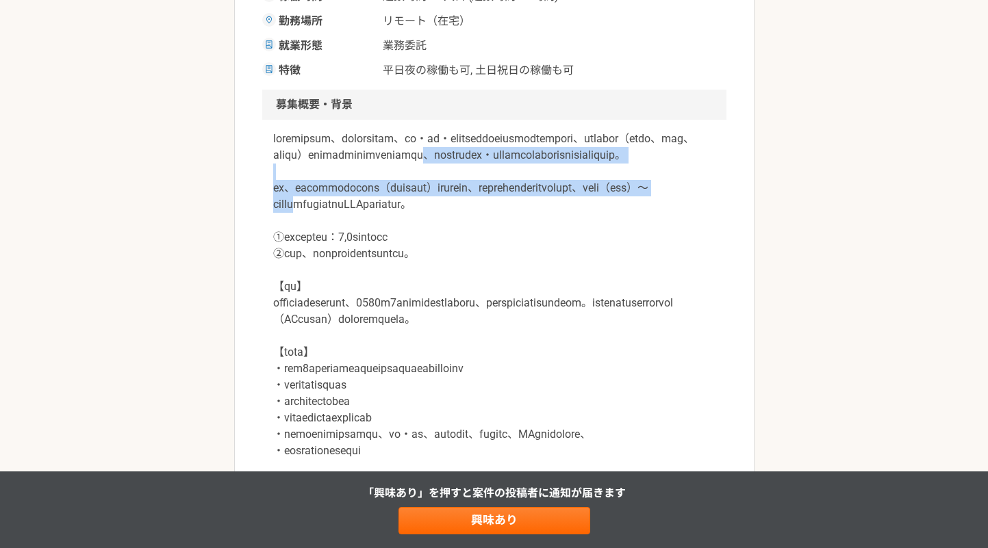
drag, startPoint x: 425, startPoint y: 168, endPoint x: 577, endPoint y: 236, distance: 166.1
click at [577, 236] on p at bounding box center [494, 336] width 442 height 411
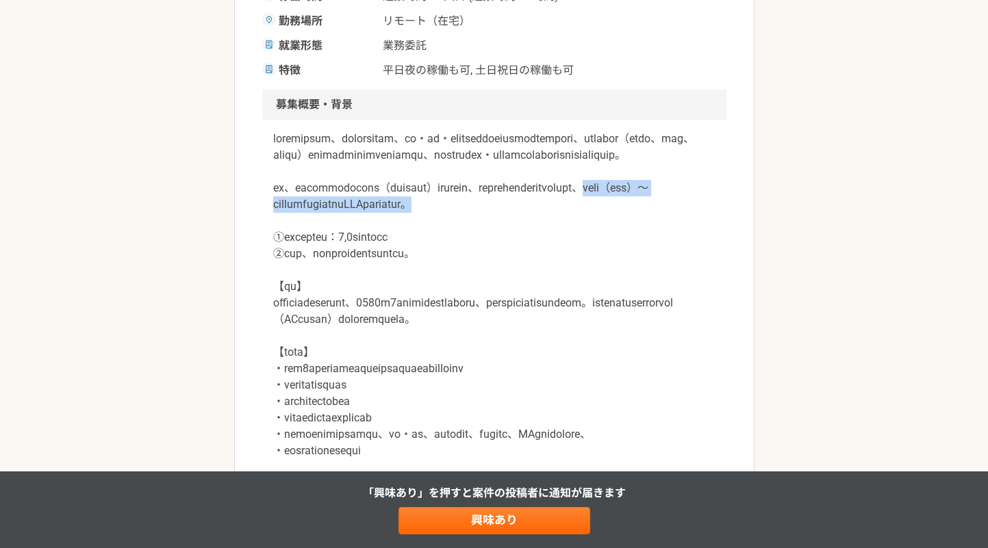
drag, startPoint x: 410, startPoint y: 233, endPoint x: 667, endPoint y: 252, distance: 257.4
click at [667, 252] on p at bounding box center [494, 336] width 442 height 411
drag, startPoint x: 282, startPoint y: 282, endPoint x: 481, endPoint y: 291, distance: 198.8
click at [481, 291] on p at bounding box center [494, 336] width 442 height 411
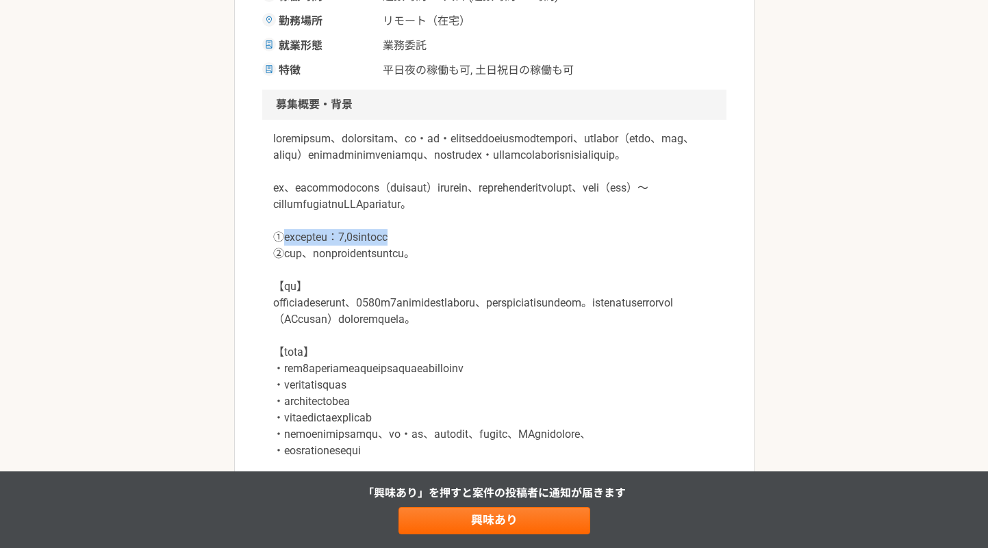
click at [481, 291] on p at bounding box center [494, 336] width 442 height 411
drag, startPoint x: 368, startPoint y: 303, endPoint x: 488, endPoint y: 305, distance: 119.8
click at [488, 305] on p at bounding box center [494, 336] width 442 height 411
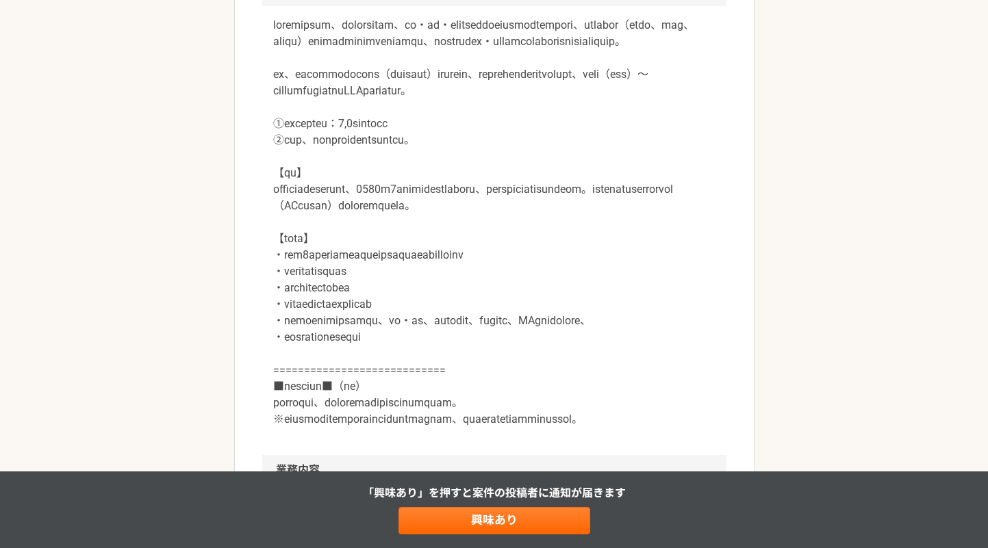
scroll to position [457, 0]
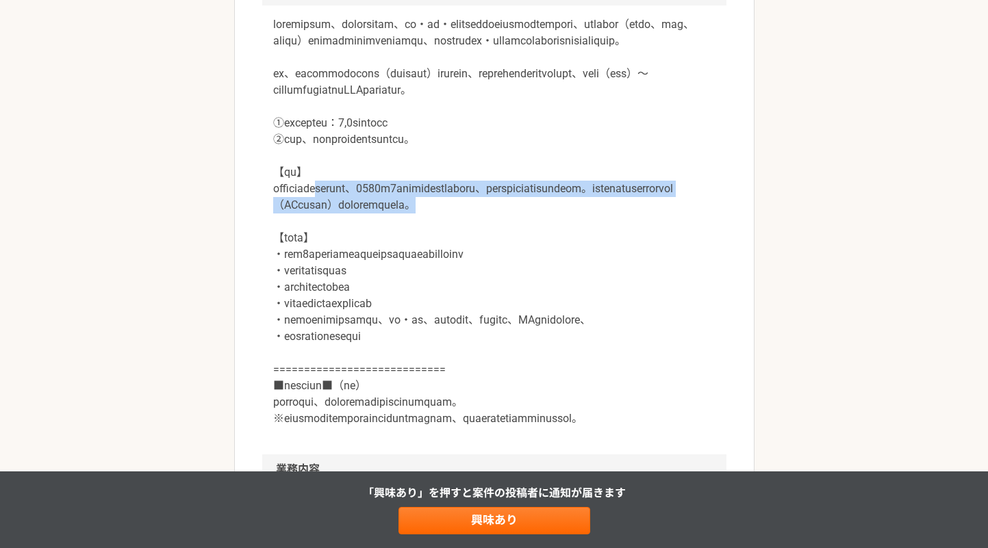
drag, startPoint x: 370, startPoint y: 241, endPoint x: 418, endPoint y: 272, distance: 56.4
click at [418, 272] on p at bounding box center [494, 221] width 442 height 411
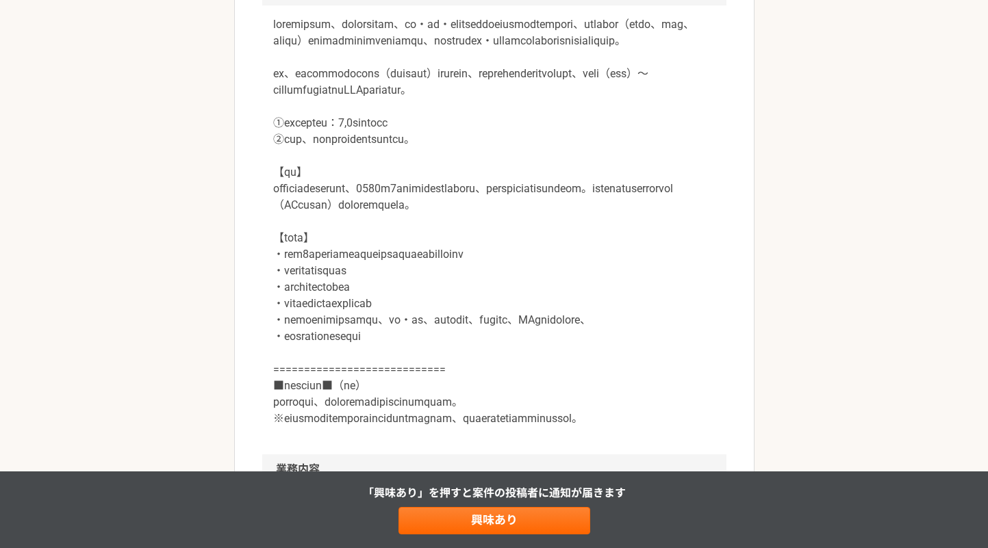
click at [264, 273] on div at bounding box center [494, 229] width 464 height 449
click at [262, 295] on div at bounding box center [494, 229] width 464 height 449
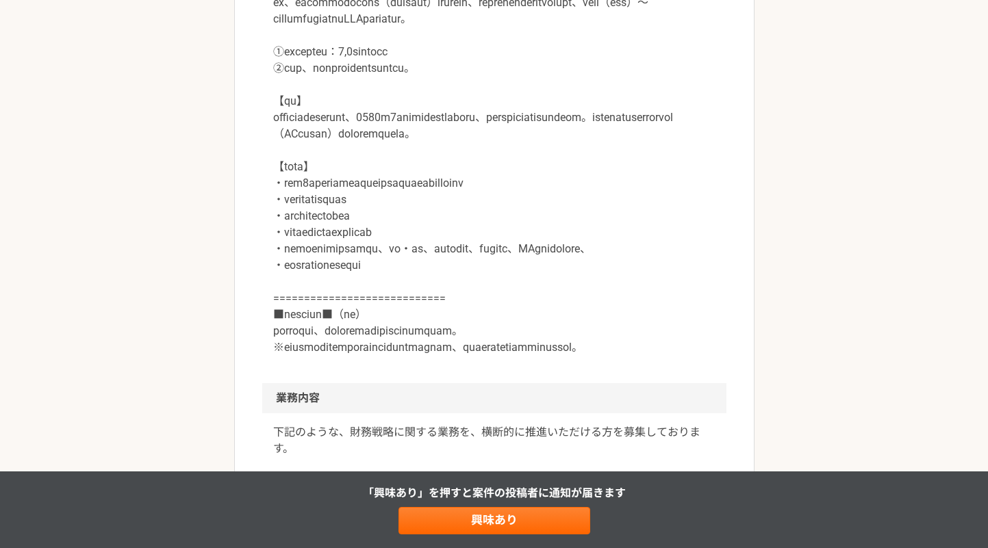
scroll to position [533, 0]
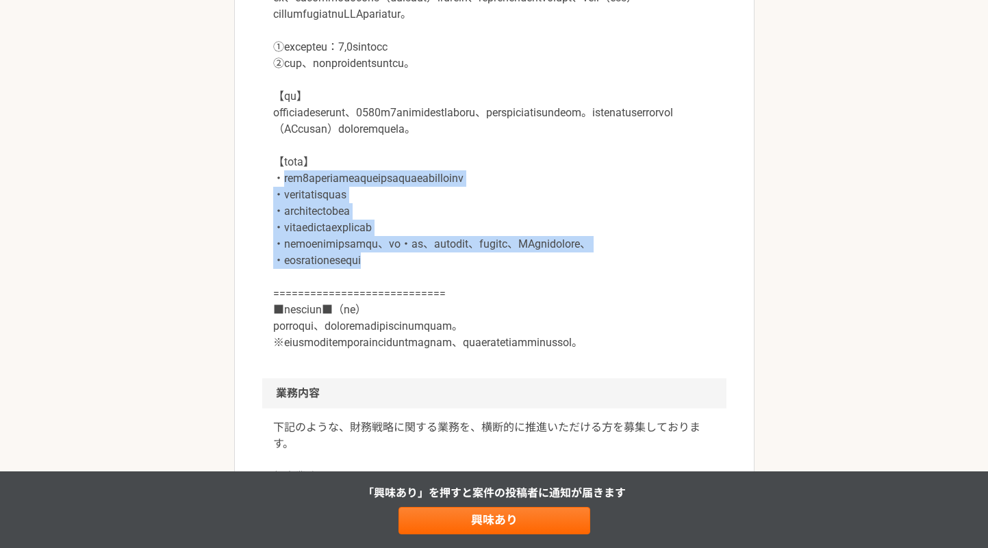
drag, startPoint x: 286, startPoint y: 242, endPoint x: 445, endPoint y: 345, distance: 189.5
click at [444, 345] on p at bounding box center [494, 145] width 442 height 411
click at [445, 345] on p at bounding box center [494, 145] width 442 height 411
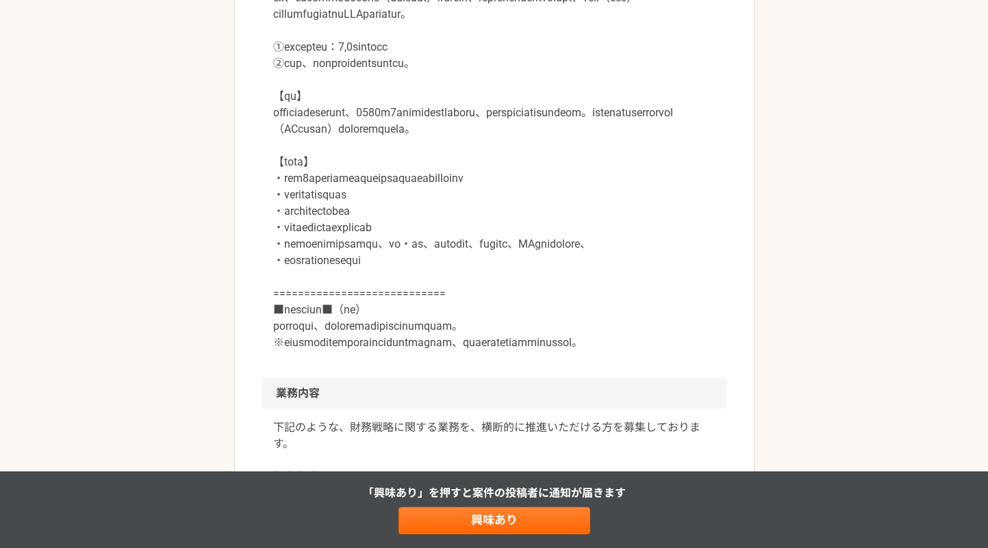
scroll to position [653, 0]
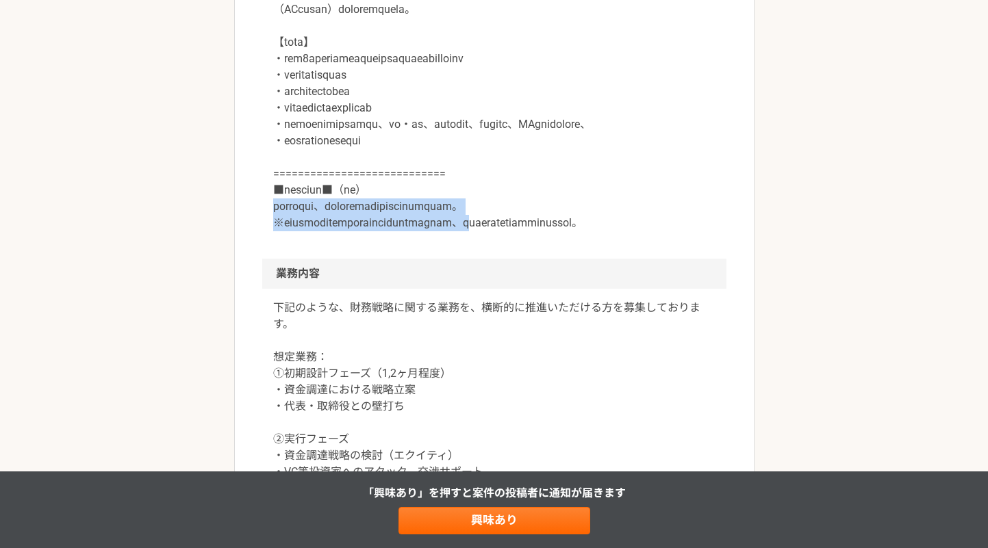
drag, startPoint x: 278, startPoint y: 291, endPoint x: 622, endPoint y: 303, distance: 343.9
click at [622, 231] on p at bounding box center [494, 26] width 442 height 411
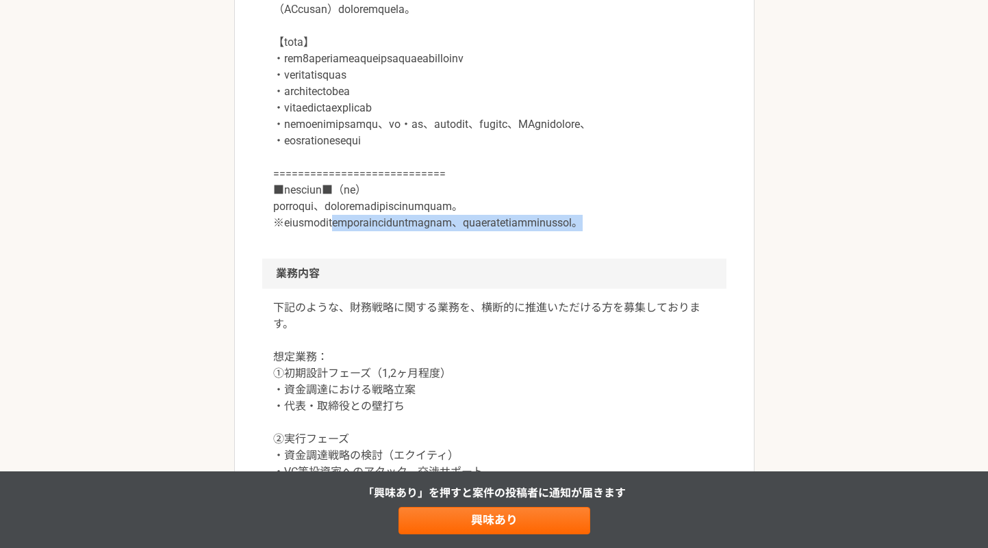
drag, startPoint x: 379, startPoint y: 301, endPoint x: 453, endPoint y: 336, distance: 82.4
click at [453, 259] on div at bounding box center [494, 34] width 464 height 449
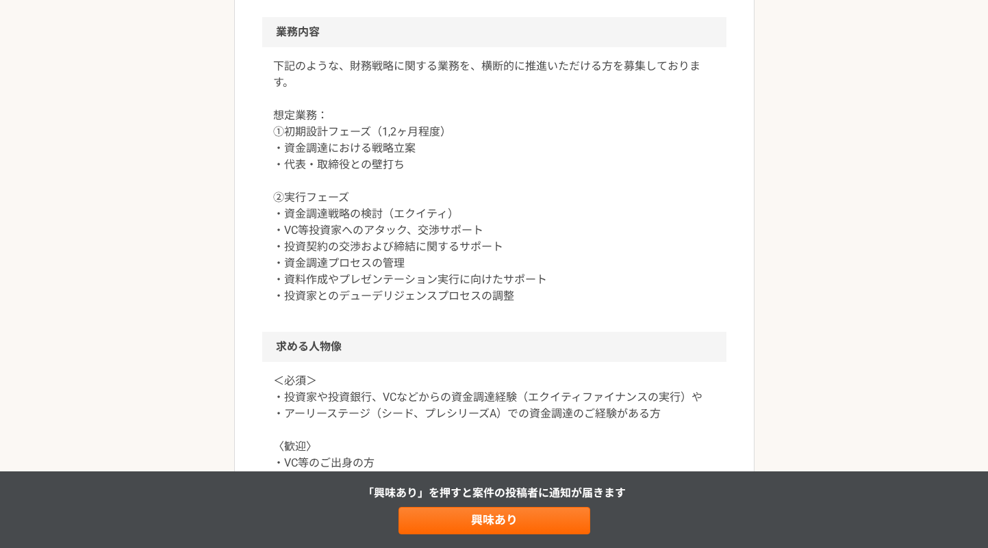
scroll to position [915, 0]
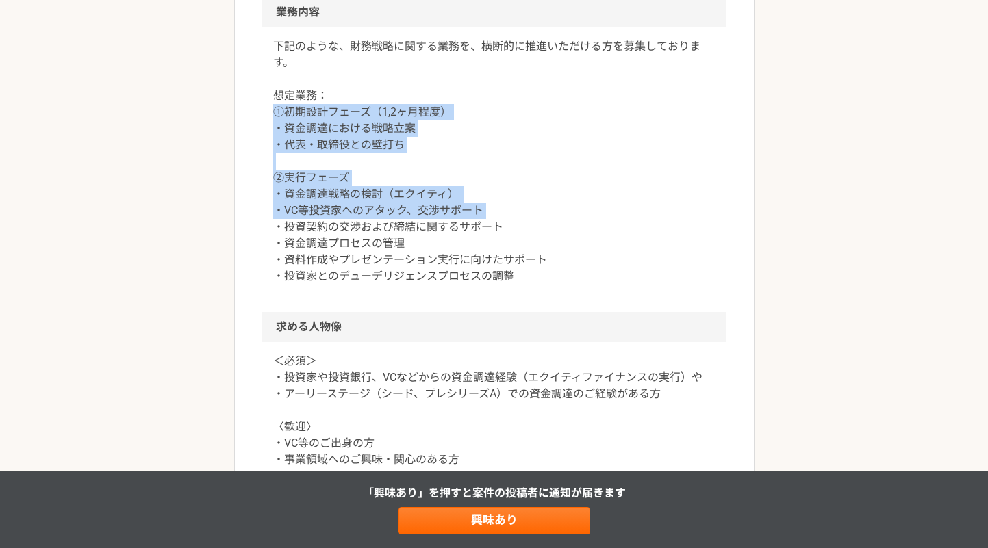
drag, startPoint x: 268, startPoint y: 207, endPoint x: 522, endPoint y: 314, distance: 276.0
click at [522, 312] on div "下記のような、財務戦略に関する業務を、横断的に推進いただける方を募集しております。 想定業務： ①初期設計フェーズ（1,2ヶ月程度） ・資金調達における戦略立…" at bounding box center [494, 169] width 464 height 285
click at [522, 285] on p "下記のような、財務戦略に関する業務を、横断的に推進いただける方を募集しております。 想定業務： ①初期設計フェーズ（1,2ヶ月程度） ・資金調達における戦略立…" at bounding box center [494, 161] width 442 height 247
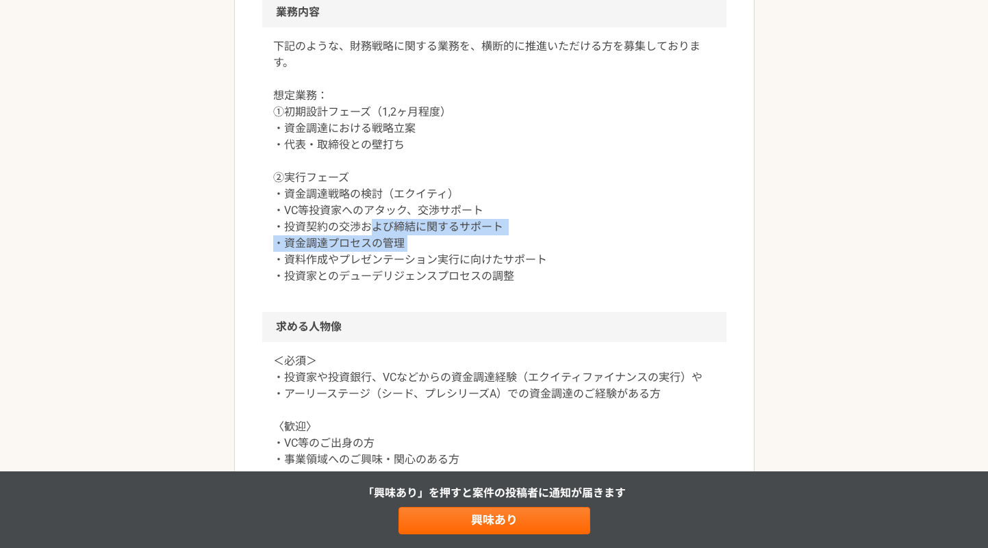
drag, startPoint x: 366, startPoint y: 326, endPoint x: 475, endPoint y: 348, distance: 110.4
click at [475, 285] on p "下記のような、財務戦略に関する業務を、横断的に推進いただける方を募集しております。 想定業務： ①初期設計フェーズ（1,2ヶ月程度） ・資金調達における戦略立…" at bounding box center [494, 161] width 442 height 247
drag, startPoint x: 327, startPoint y: 344, endPoint x: 592, endPoint y: 386, distance: 268.3
click at [592, 285] on p "下記のような、財務戦略に関する業務を、横断的に推進いただける方を募集しております。 想定業務： ①初期設計フェーズ（1,2ヶ月程度） ・資金調達における戦略立…" at bounding box center [494, 161] width 442 height 247
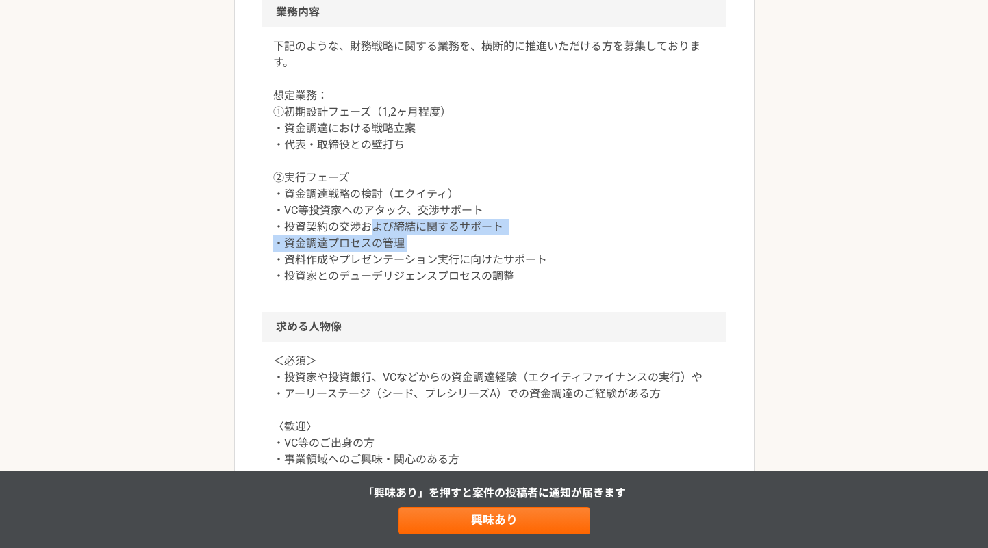
click at [592, 285] on p "下記のような、財務戦略に関する業務を、横断的に推進いただける方を募集しております。 想定業務： ①初期設計フェーズ（1,2ヶ月程度） ・資金調達における戦略立…" at bounding box center [494, 161] width 442 height 247
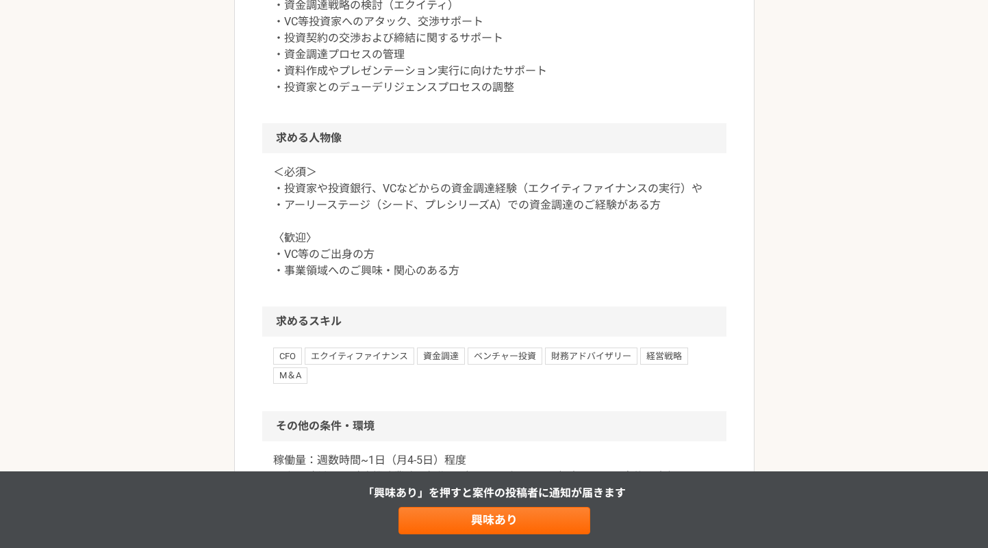
scroll to position [1122, 0]
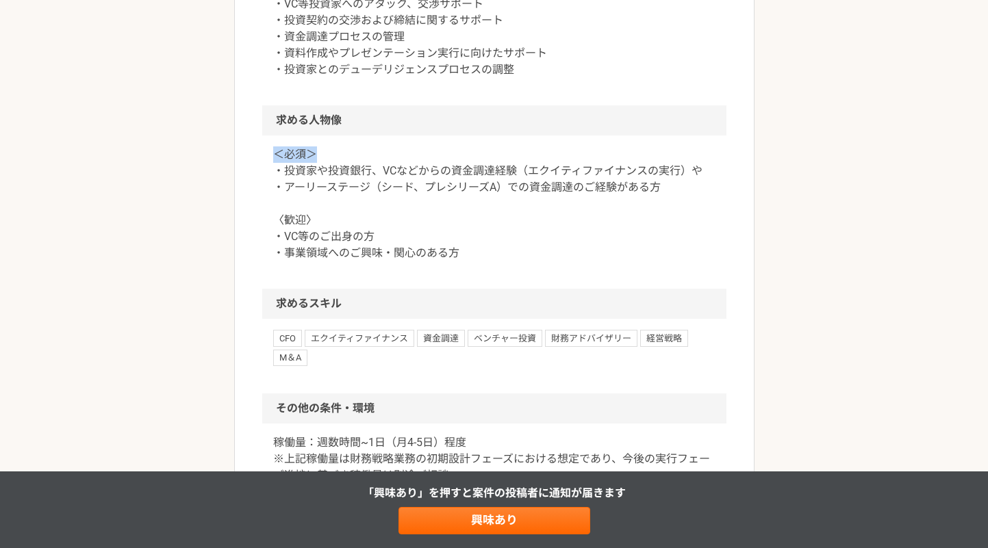
drag, startPoint x: 270, startPoint y: 268, endPoint x: 347, endPoint y: 268, distance: 77.4
click at [347, 268] on div "＜必須＞ ・投資家や投資銀行、VCなどからの資金調達経験（エクイティファイナンスの実行）や ・アーリーステージ（シード、プレシリーズA）での資金調達のご経験が…" at bounding box center [494, 212] width 464 height 153
click at [347, 262] on p "＜必須＞ ・投資家や投資銀行、VCなどからの資金調達経験（エクイティファイナンスの実行）や ・アーリーステージ（シード、プレシリーズA）での資金調達のご経験が…" at bounding box center [494, 204] width 442 height 115
drag, startPoint x: 271, startPoint y: 268, endPoint x: 330, endPoint y: 268, distance: 58.9
click at [330, 268] on div "＜必須＞ ・投資家や投資銀行、VCなどからの資金調達経験（エクイティファイナンスの実行）や ・アーリーステージ（シード、プレシリーズA）での資金調達のご経験が…" at bounding box center [494, 212] width 464 height 153
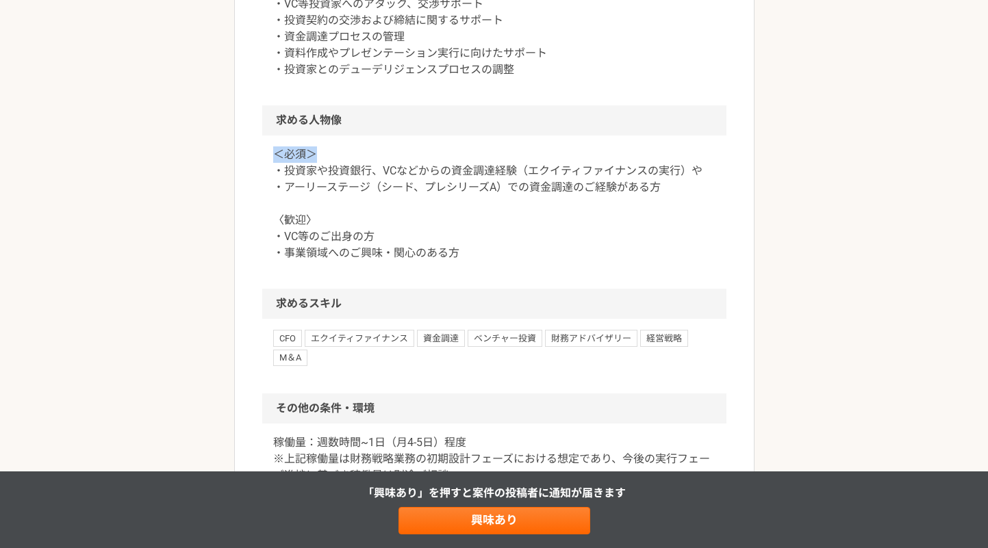
click at [330, 262] on p "＜必須＞ ・投資家や投資銀行、VCなどからの資金調達経験（エクイティファイナンスの実行）や ・アーリーステージ（シード、プレシリーズA）での資金調達のご経験が…" at bounding box center [494, 204] width 442 height 115
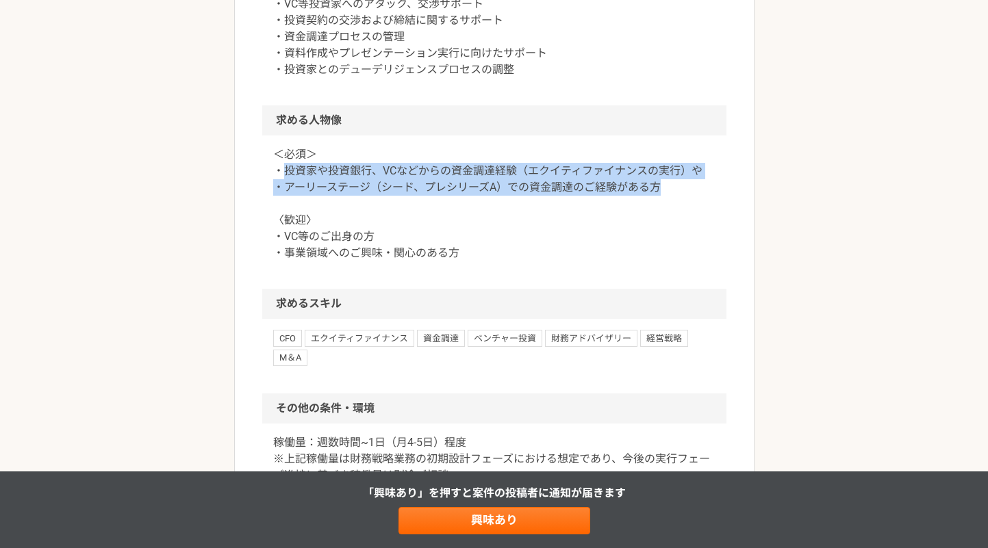
drag, startPoint x: 286, startPoint y: 283, endPoint x: 684, endPoint y: 305, distance: 399.1
click at [684, 262] on p "＜必須＞ ・投資家や投資銀行、VCなどからの資金調達経験（エクイティファイナンスの実行）や ・アーリーステージ（シード、プレシリーズA）での資金調達のご経験が…" at bounding box center [494, 204] width 442 height 115
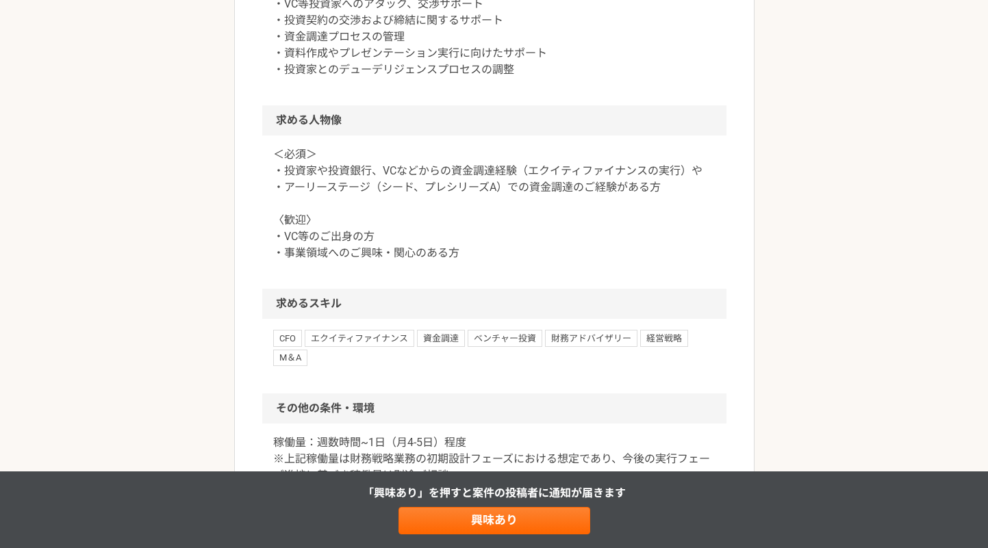
click at [520, 262] on p "＜必須＞ ・投資家や投資銀行、VCなどからの資金調達経験（エクイティファイナンスの実行）や ・アーリーステージ（シード、プレシリーズA）での資金調達のご経験が…" at bounding box center [494, 204] width 442 height 115
drag, startPoint x: 428, startPoint y: 286, endPoint x: 529, endPoint y: 280, distance: 100.8
click at [529, 262] on p "＜必須＞ ・投資家や投資銀行、VCなどからの資金調達経験（エクイティファイナンスの実行）や ・アーリーステージ（シード、プレシリーズA）での資金調達のご経験が…" at bounding box center [494, 204] width 442 height 115
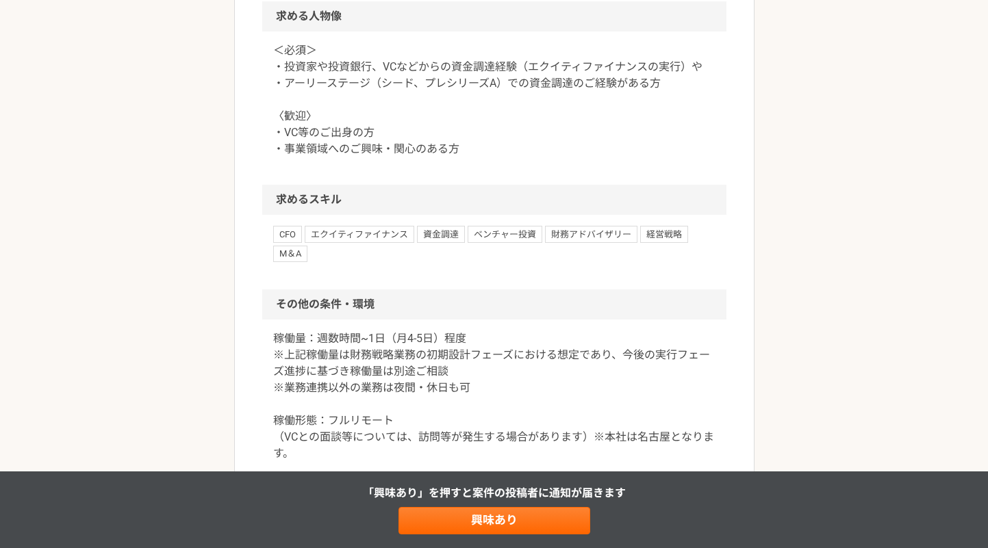
scroll to position [1244, 0]
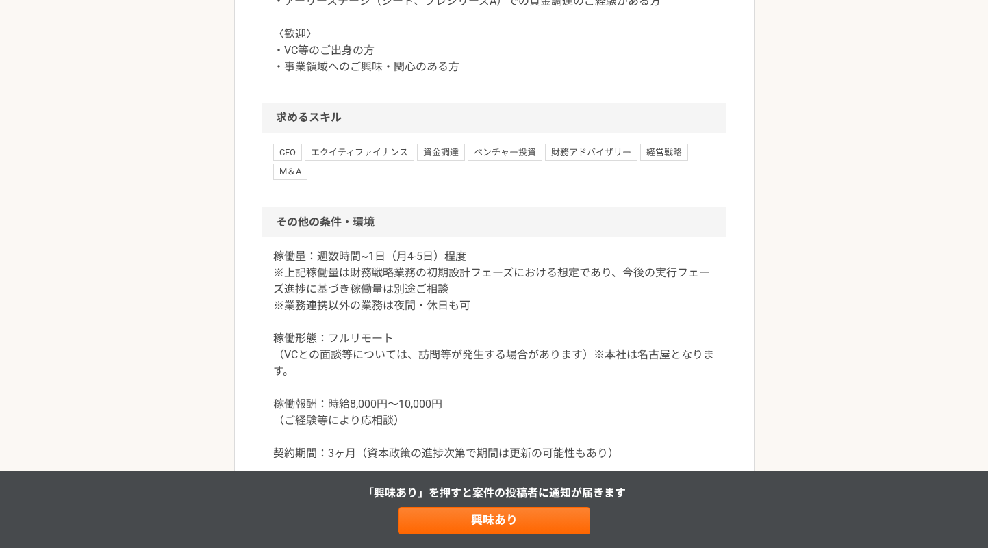
scroll to position [1309, 0]
drag, startPoint x: 325, startPoint y: 179, endPoint x: 544, endPoint y: 170, distance: 218.6
click at [543, 75] on p "＜必須＞ ・投資家や投資銀行、VCなどからの資金調達経験（エクイティファイナンスの実行）や ・アーリーステージ（シード、プレシリーズA）での資金調達のご経験が…" at bounding box center [494, 17] width 442 height 115
click at [544, 75] on p "＜必須＞ ・投資家や投資銀行、VCなどからの資金調達経験（エクイティファイナンスの実行）や ・アーリーステージ（シード、プレシリーズA）での資金調達のご経験が…" at bounding box center [494, 17] width 442 height 115
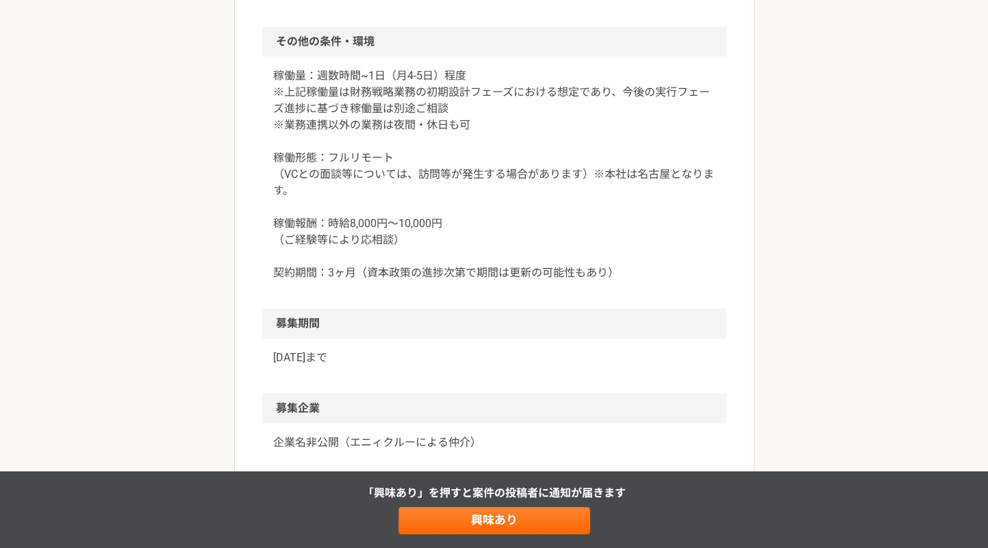
scroll to position [1508, 0]
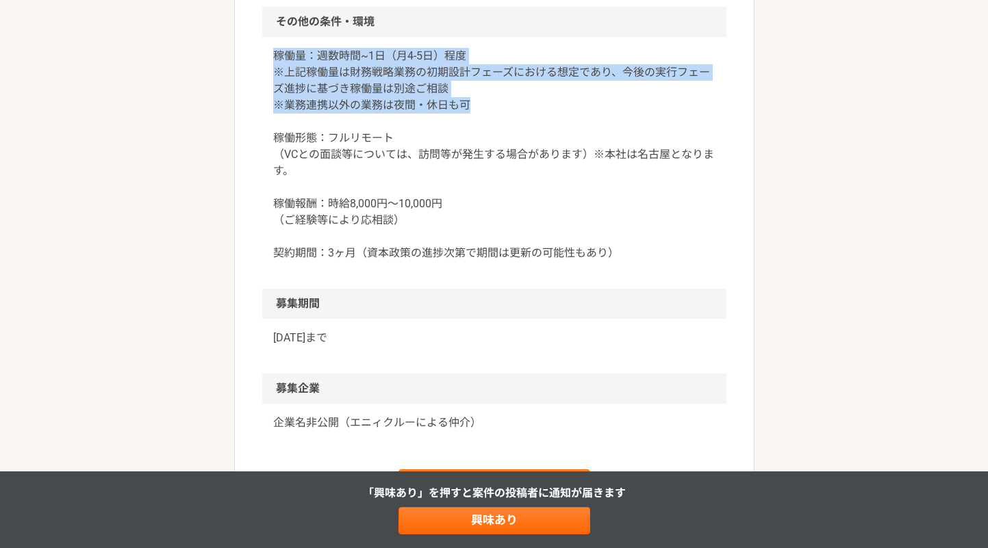
drag, startPoint x: 275, startPoint y: 173, endPoint x: 477, endPoint y: 218, distance: 207.0
click at [476, 218] on p "稼働量：週数時間~1日（月4-5日）程度 ※上記稼働量は財務戦略業務の初期設計フェーズにおける想定であり、今後の実行フェーズ進捗に基づき稼働量は別途ご相談 ※…" at bounding box center [494, 155] width 442 height 214
click at [477, 218] on p "稼働量：週数時間~1日（月4-5日）程度 ※上記稼働量は財務戦略業務の初期設計フェーズにおける想定であり、今後の実行フェーズ進捗に基づき稼働量は別途ご相談 ※…" at bounding box center [494, 155] width 442 height 214
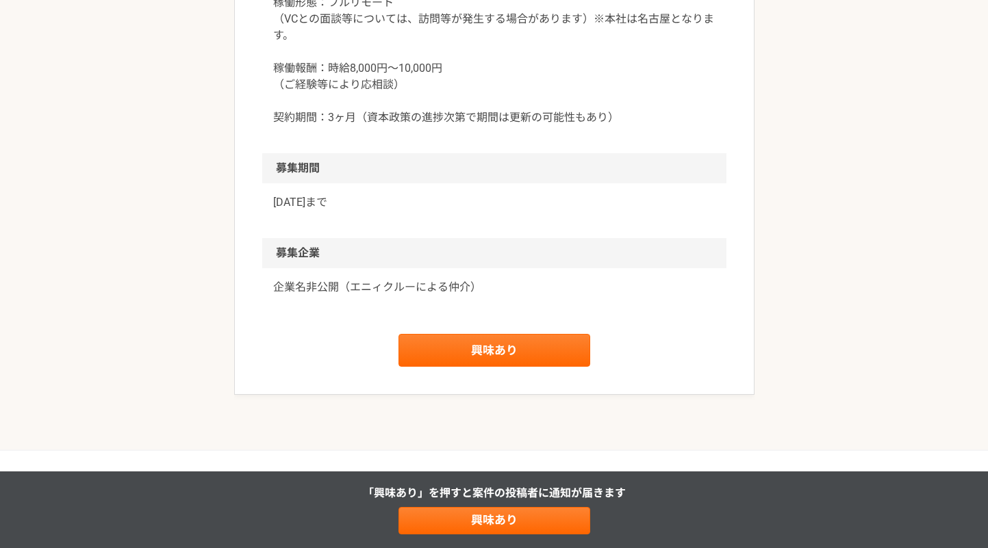
scroll to position [1695, 0]
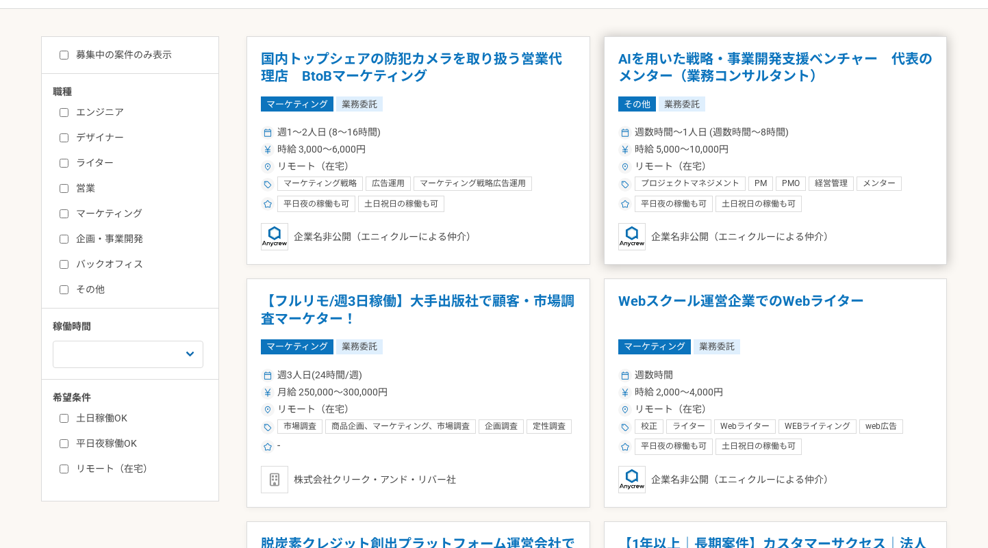
scroll to position [281, 0]
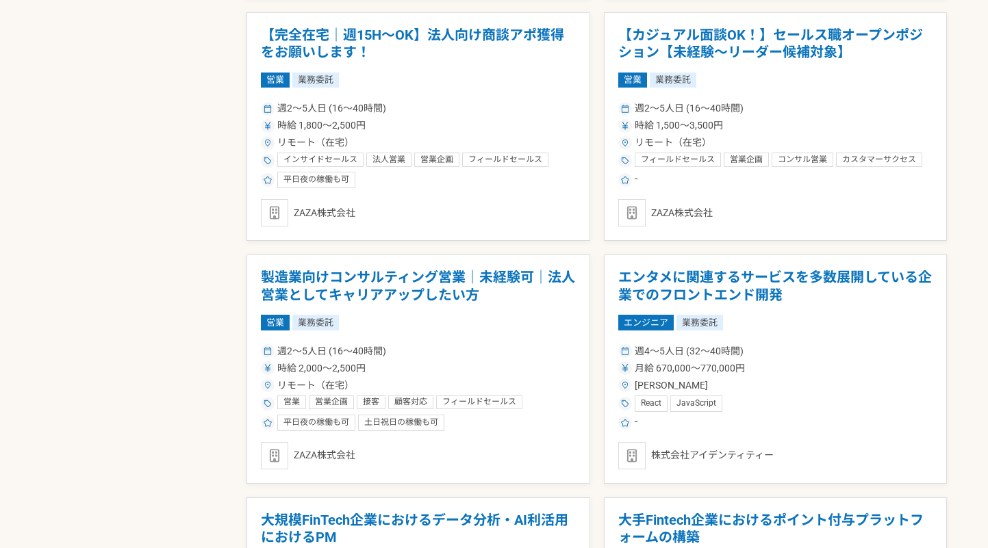
scroll to position [1013, 0]
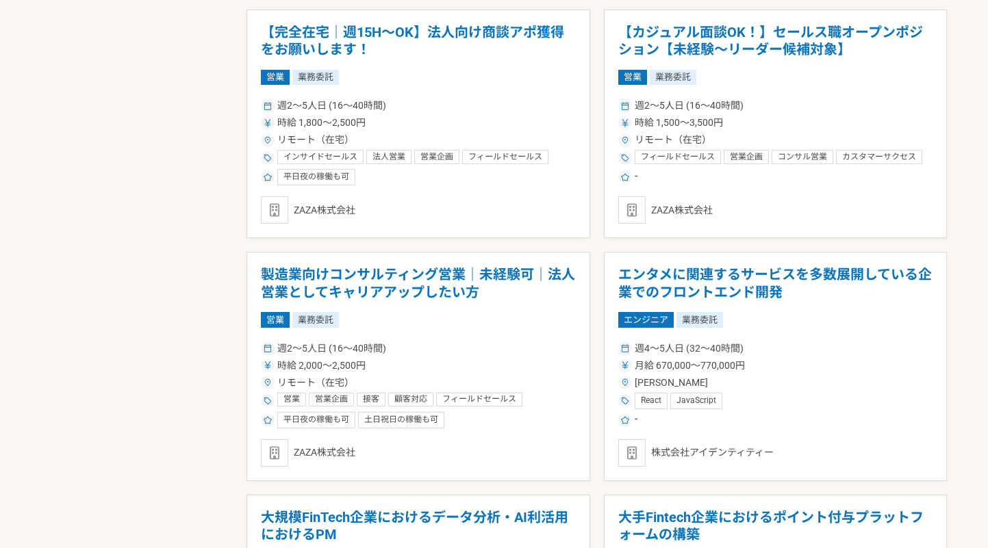
click at [594, 29] on div "国内トップシェアの防犯カメラを取り扱う営業代理店　BtoBマーケティング マーケティング 業務委託 週1〜2人日 (8〜16時間) 時給 3,000〜6,00…" at bounding box center [597, 488] width 700 height 2414
click at [158, 116] on div "募集中の案件のみ表示 職種 エンジニア デザイナー ライター 営業 マーケティング 企画・事業開発 バックオフィス その他 稼働時間 週1人日（8時間）以下 …" at bounding box center [494, 543] width 906 height 2524
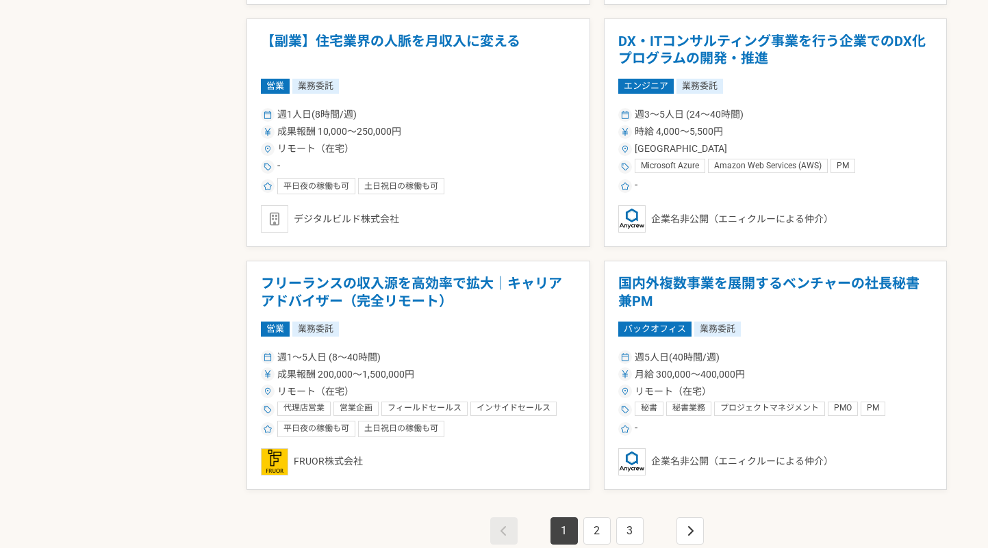
scroll to position [2227, 0]
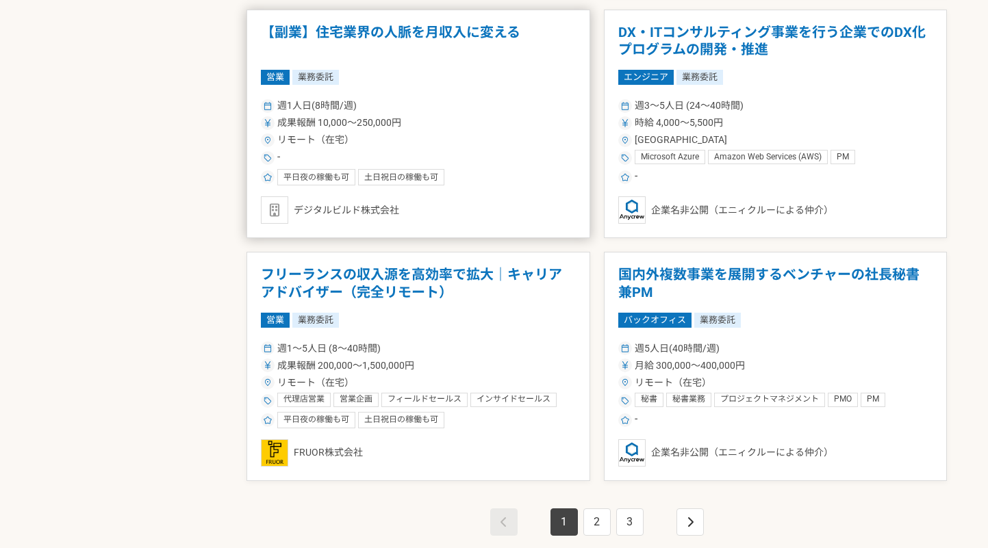
click at [425, 110] on div "週1人日(8時間/週)" at bounding box center [418, 106] width 315 height 14
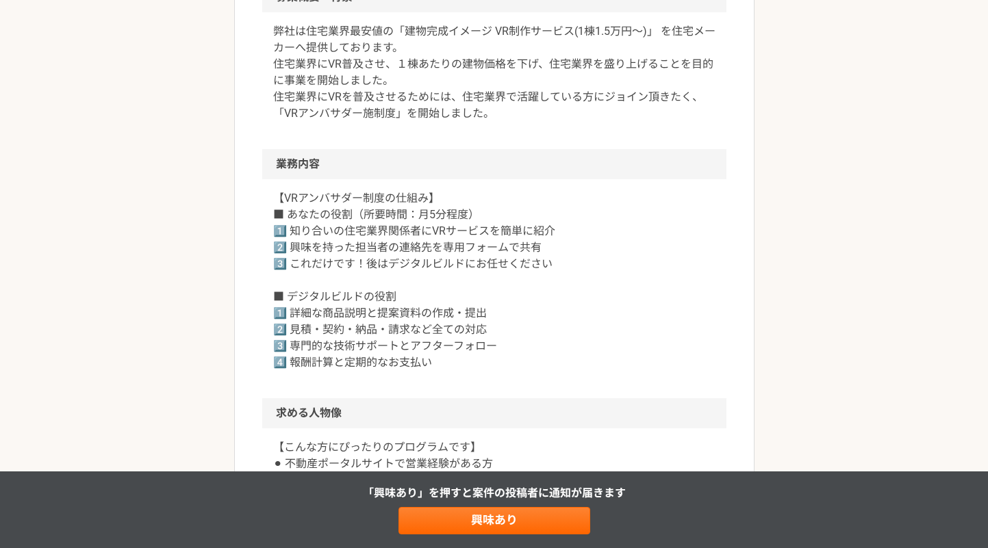
scroll to position [425, 0]
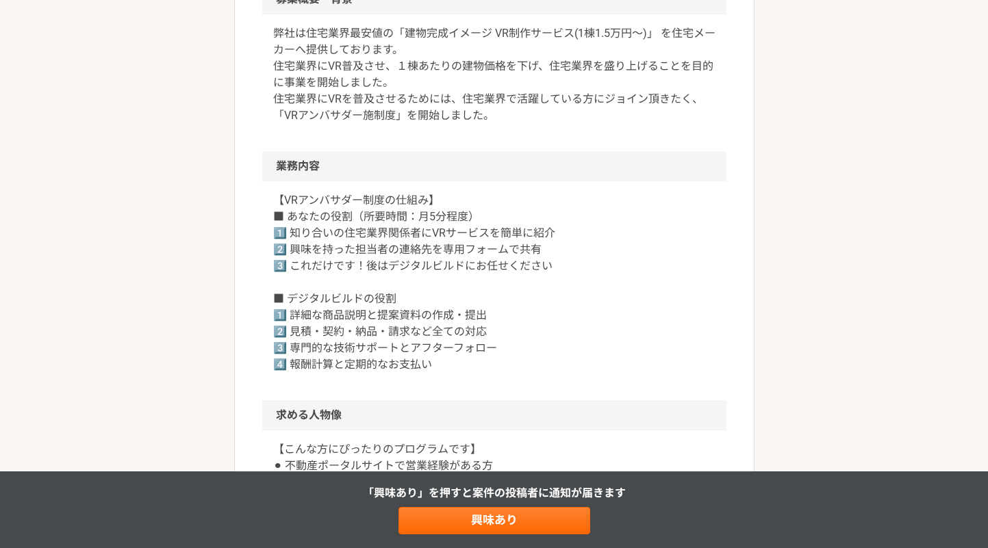
click at [730, 158] on article "営業 【副業】住宅業界の人脈を月収入に変える 業務委託 平日夜の稼働も可 土日祝日の稼働も可 デジタルビルド株式会社 募集職種 営業 希望単価 成果報酬 10…" at bounding box center [494, 409] width 520 height 1502
click at [800, 181] on div "営業 【副業】住宅業界の人脈を月収入に変える 業務委託 平日夜の稼働も可 土日祝日の稼働も可 デジタルビルド株式会社 募集職種 営業 希望単価 成果報酬 10…" at bounding box center [494, 423] width 988 height 1584
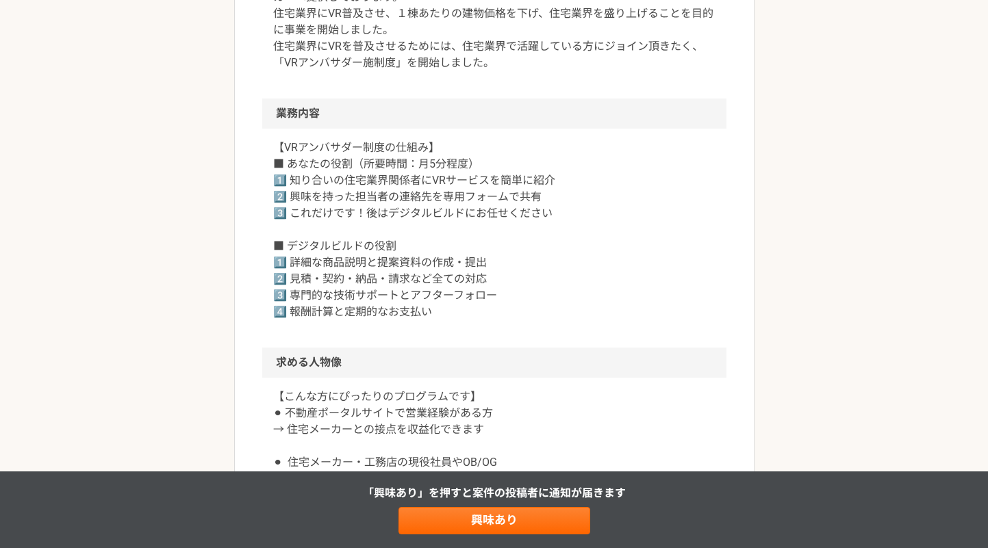
scroll to position [478, 0]
drag, startPoint x: 400, startPoint y: 27, endPoint x: 276, endPoint y: 33, distance: 124.1
click at [276, 33] on p "弊社は住宅業界最安値の「建物完成イメージ VR制作サービス(1棟1.5万円〜)」 を住宅メーカーへ提供しております。 住宅業界にVR普及させ、１棟あたりの建物…" at bounding box center [494, 21] width 442 height 99
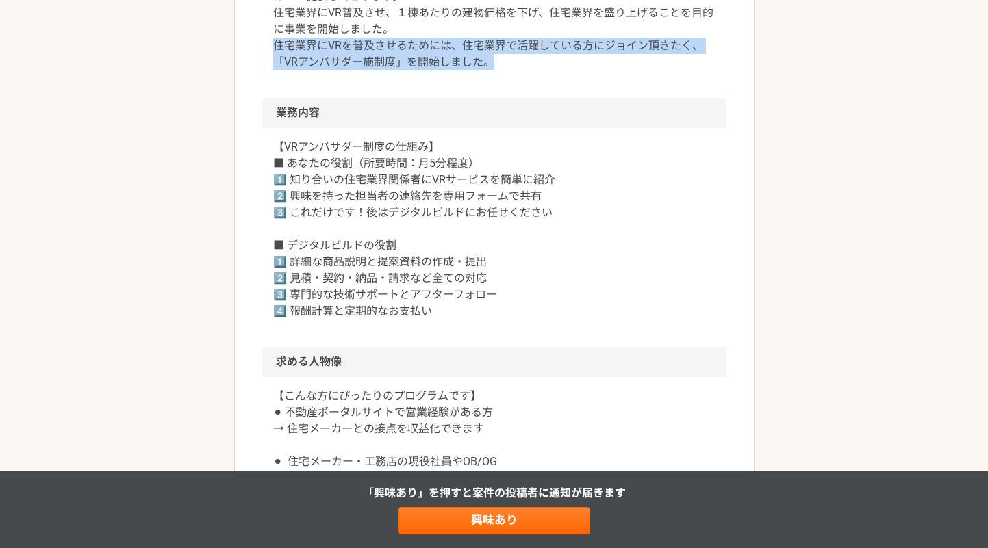
drag, startPoint x: 277, startPoint y: 46, endPoint x: 540, endPoint y: 61, distance: 263.4
click at [540, 61] on p "弊社は住宅業界最安値の「建物完成イメージ VR制作サービス(1棟1.5万円〜)」 を住宅メーカーへ提供しております。 住宅業界にVR普及させ、１棟あたりの建物…" at bounding box center [494, 21] width 442 height 99
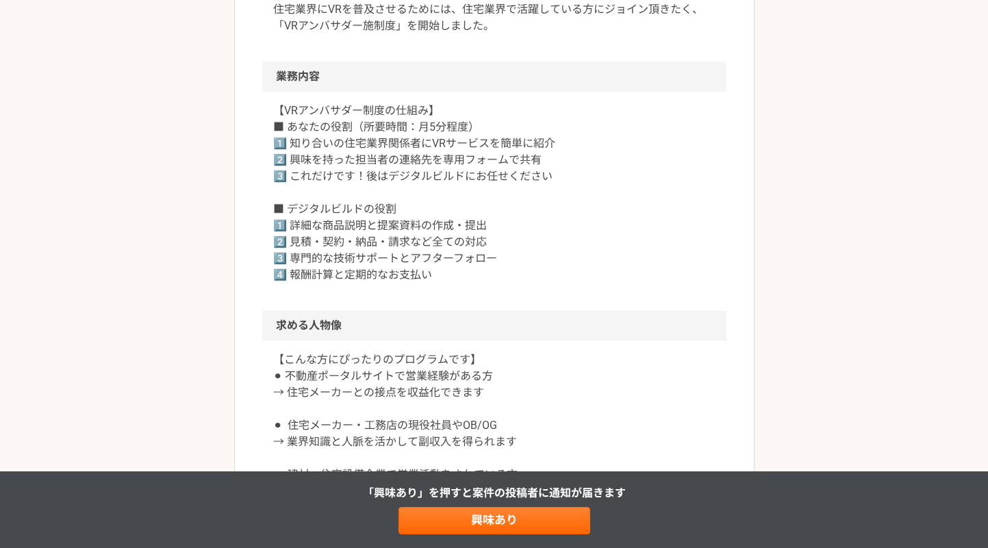
scroll to position [518, 0]
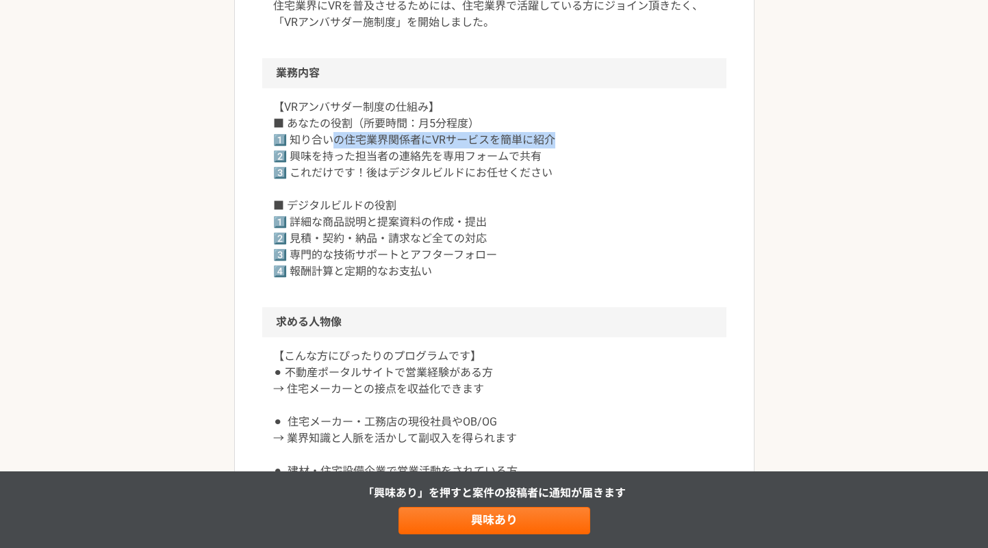
drag, startPoint x: 331, startPoint y: 138, endPoint x: 572, endPoint y: 148, distance: 241.2
click at [572, 148] on p "【VRアンバサダー制度の仕組み】 ■ あなたの役割（所要時間：月5分程度） 1️⃣ 知り合いの住宅業界関係者にVRサービスを簡単に紹介 2️⃣ 興味を持った担…" at bounding box center [494, 189] width 442 height 181
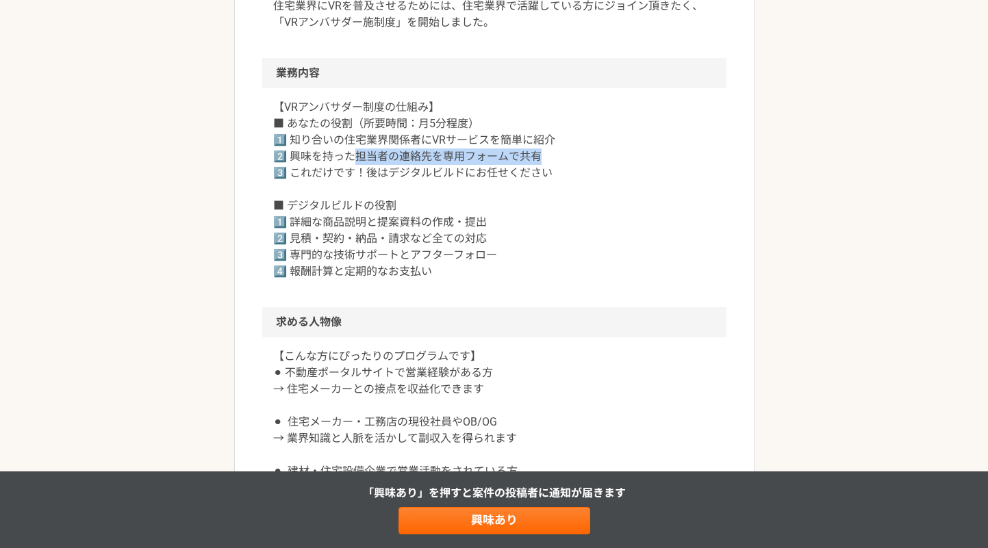
drag, startPoint x: 353, startPoint y: 155, endPoint x: 587, endPoint y: 155, distance: 233.5
click at [587, 155] on p "【VRアンバサダー制度の仕組み】 ■ あなたの役割（所要時間：月5分程度） 1️⃣ 知り合いの住宅業界関係者にVRサービスを簡単に紹介 2️⃣ 興味を持った担…" at bounding box center [494, 189] width 442 height 181
drag, startPoint x: 347, startPoint y: 165, endPoint x: 622, endPoint y: 184, distance: 275.2
click at [622, 184] on p "【VRアンバサダー制度の仕組み】 ■ あなたの役割（所要時間：月5分程度） 1️⃣ 知り合いの住宅業界関係者にVRサービスを簡単に紹介 2️⃣ 興味を持った担…" at bounding box center [494, 189] width 442 height 181
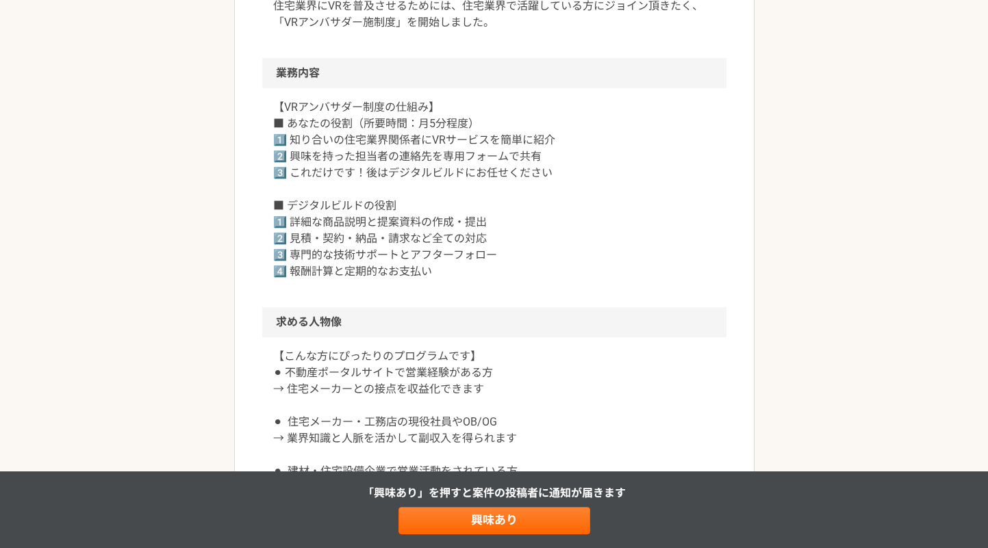
click at [622, 184] on p "【VRアンバサダー制度の仕組み】 ■ あなたの役割（所要時間：月5分程度） 1️⃣ 知り合いの住宅業界関係者にVRサービスを簡単に紹介 2️⃣ 興味を持った担…" at bounding box center [494, 189] width 442 height 181
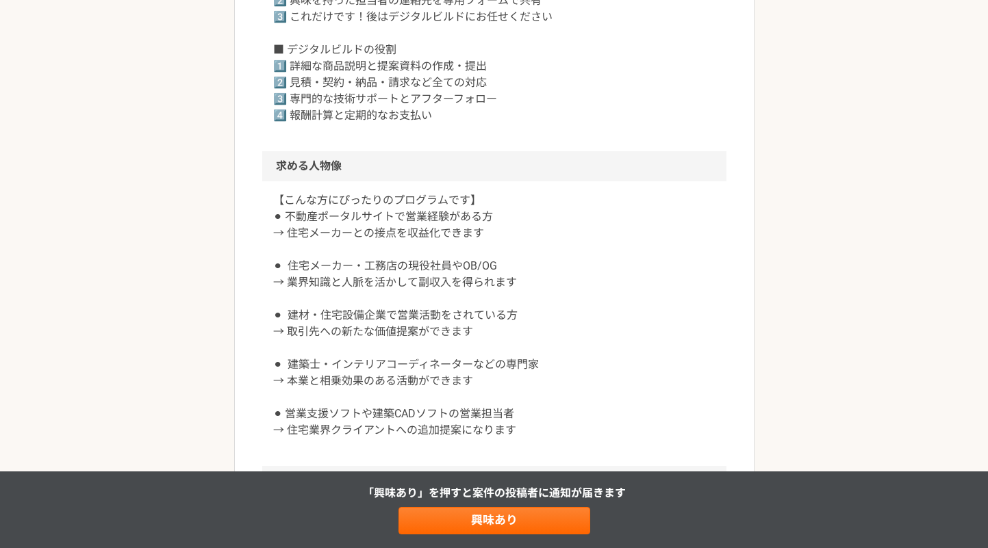
scroll to position [683, 0]
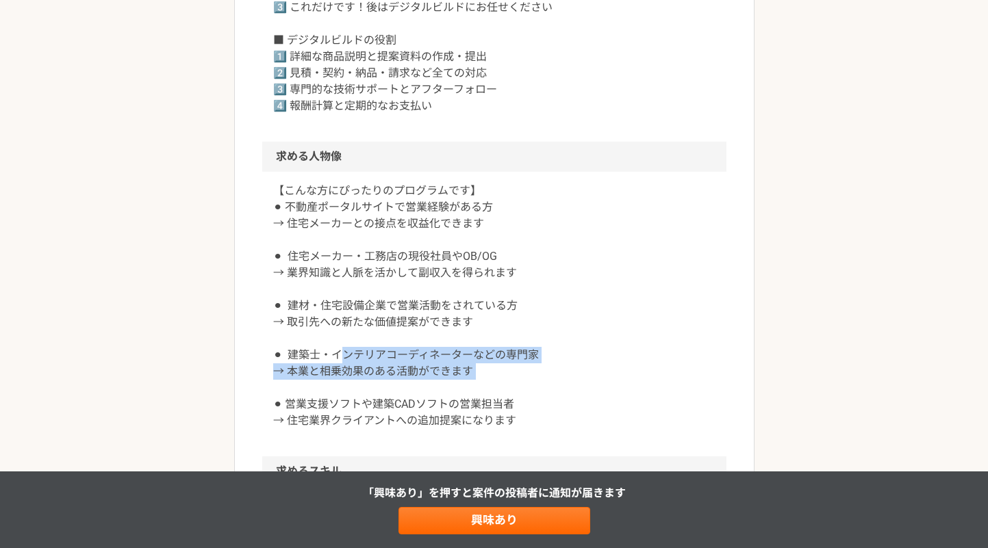
drag, startPoint x: 344, startPoint y: 358, endPoint x: 353, endPoint y: 381, distance: 25.2
click at [353, 381] on p "【こんな方にぴったりのプログラムです】 ⚫︎ 不動産ポータルサイトで営業経験がある方 → 住宅メーカーとの接点を収益化できます ⚫︎ 住宅メーカー・工務店の現…" at bounding box center [494, 306] width 442 height 247
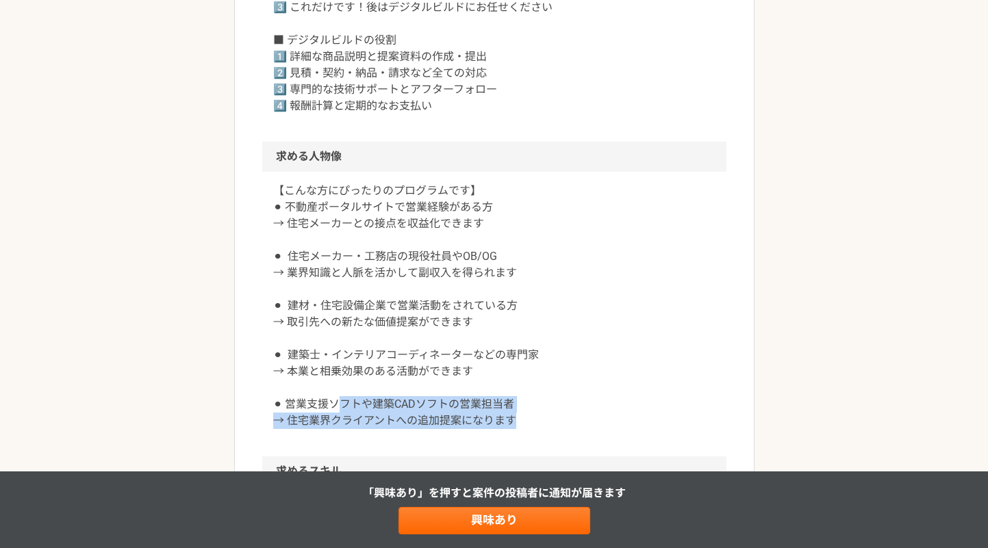
drag, startPoint x: 342, startPoint y: 405, endPoint x: 403, endPoint y: 446, distance: 73.9
click at [403, 446] on div "【こんな方にぴったりのプログラムです】 ⚫︎ 不動産ポータルサイトで営業経験がある方 → 住宅メーカーとの接点を収益化できます ⚫︎ 住宅メーカー・工務店の現…" at bounding box center [494, 314] width 464 height 285
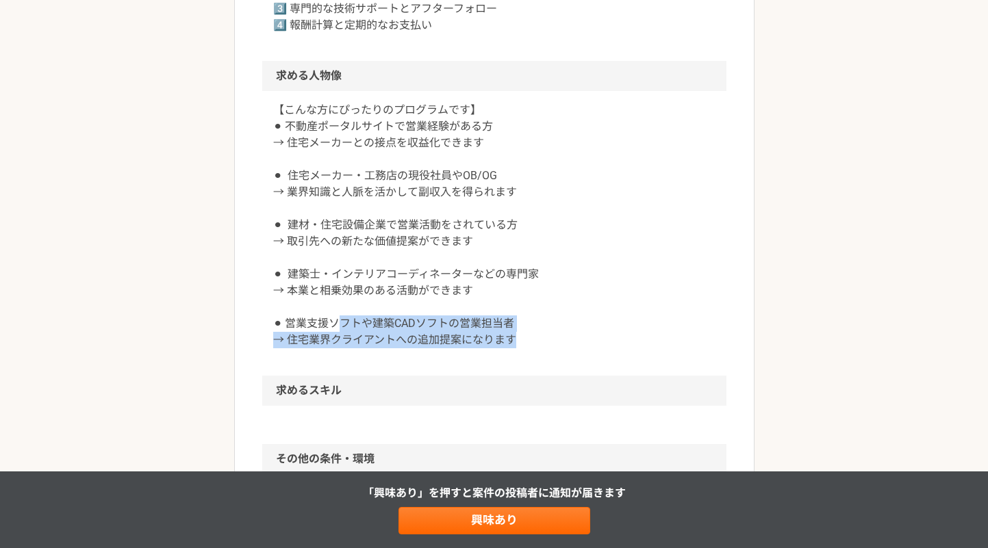
scroll to position [914, 0]
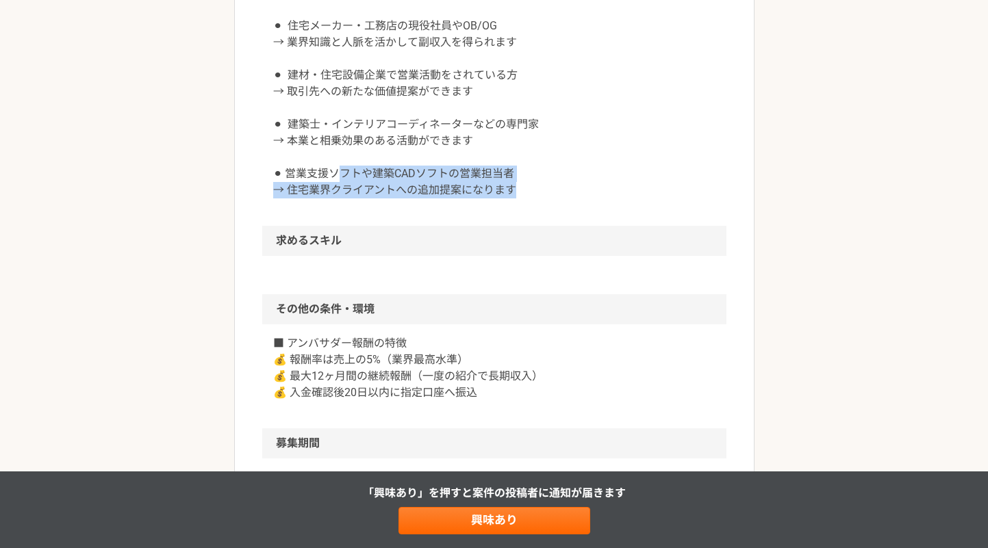
click at [367, 315] on h2 "その他の条件・環境" at bounding box center [494, 309] width 464 height 30
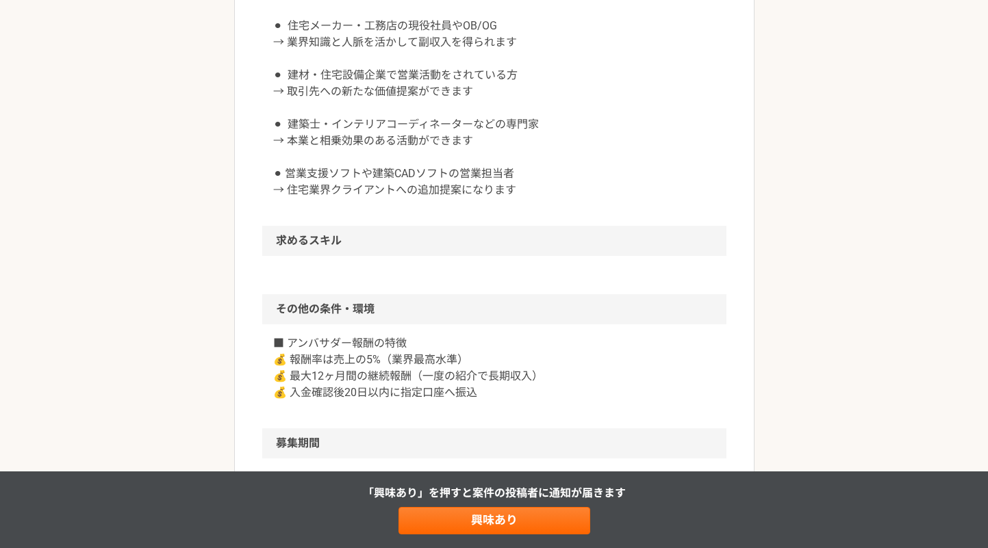
scroll to position [985, 0]
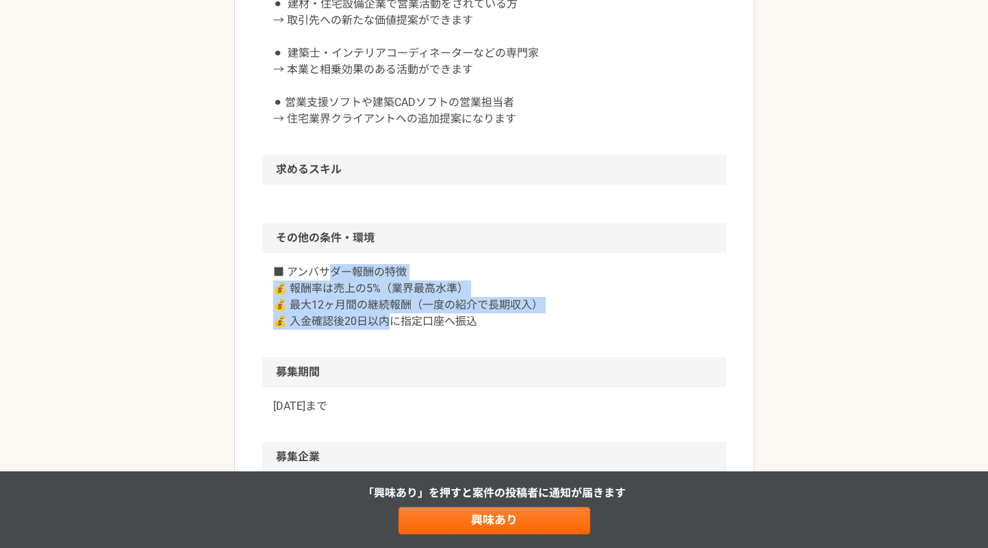
drag, startPoint x: 326, startPoint y: 272, endPoint x: 386, endPoint y: 329, distance: 82.8
click at [386, 329] on p "■ アンバサダー報酬の特徴 💰 報酬率は売上の5%（業界最高水準） 💰 最大12ヶ月間の継続報酬（一度の紹介で長期収入） 💰 入金確認後20日以内に指定口座へ…" at bounding box center [494, 297] width 442 height 66
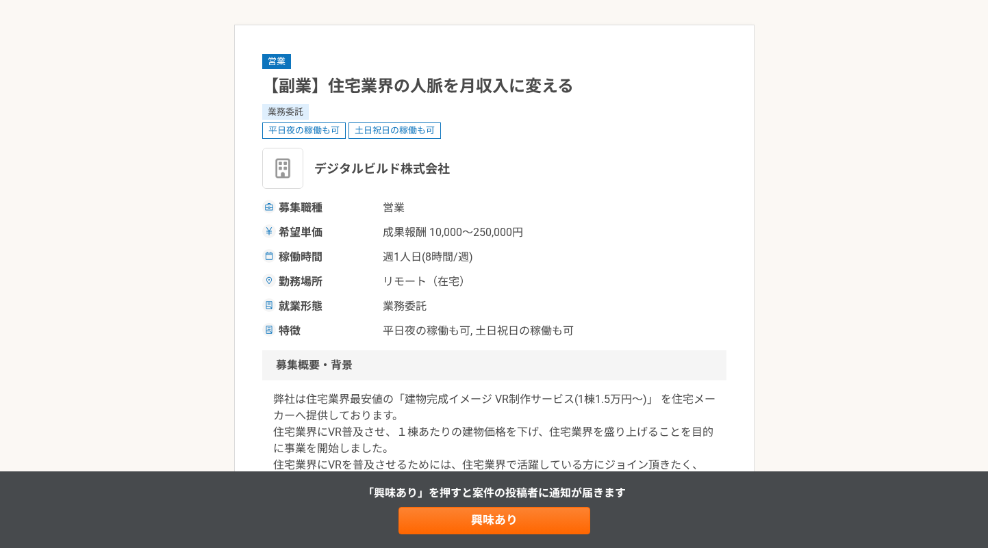
scroll to position [0, 0]
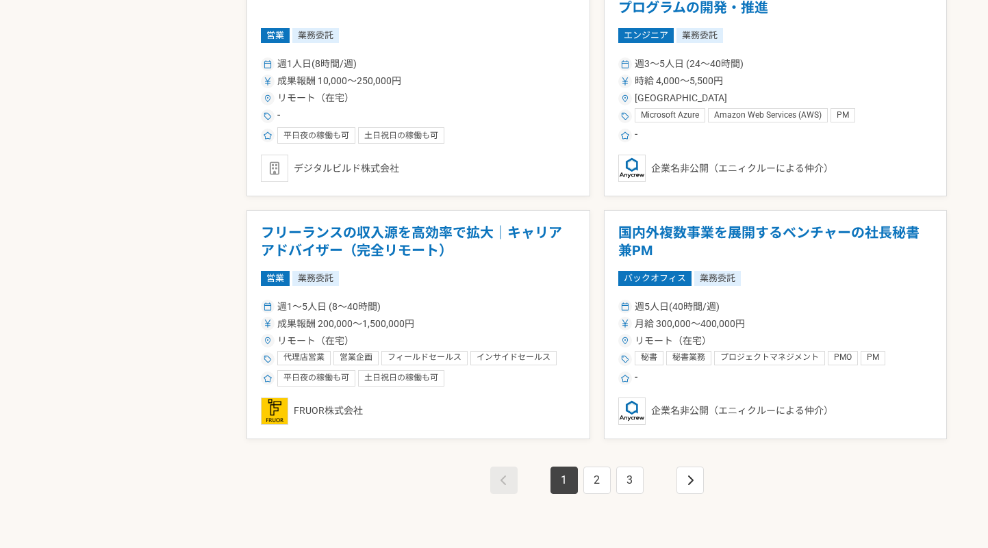
scroll to position [2270, 0]
click at [868, 474] on div "1 2 3" at bounding box center [597, 494] width 700 height 110
click at [598, 482] on link "2" at bounding box center [596, 479] width 27 height 27
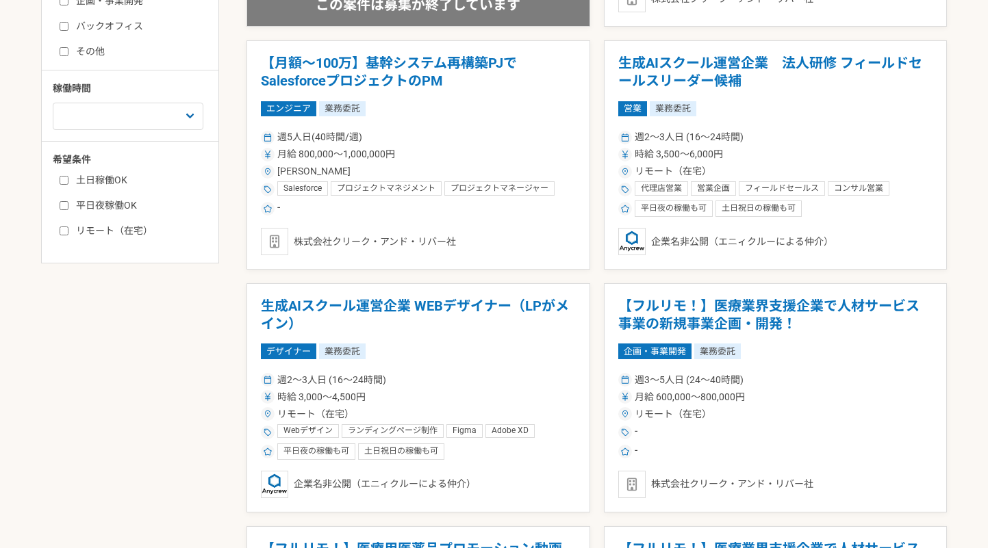
scroll to position [524, 0]
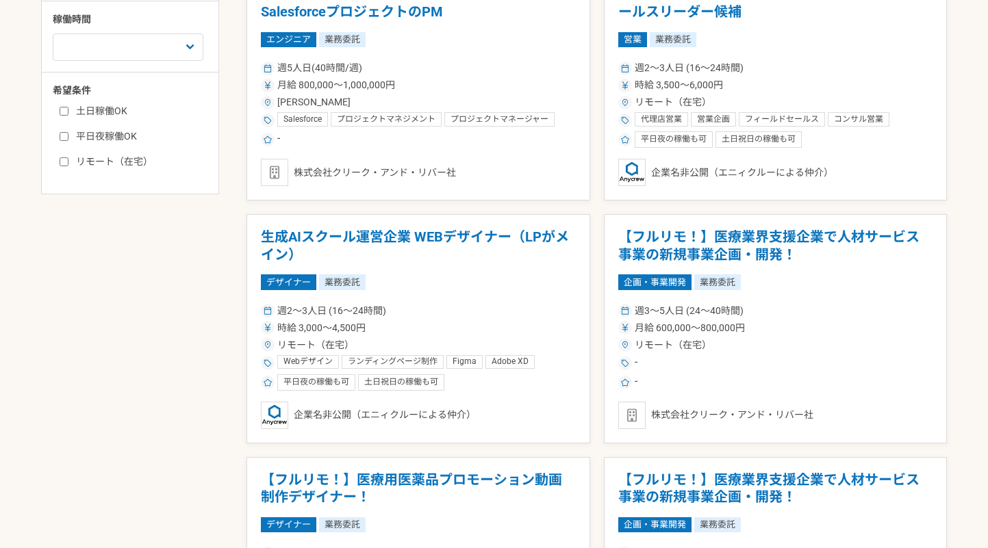
scroll to position [567, 0]
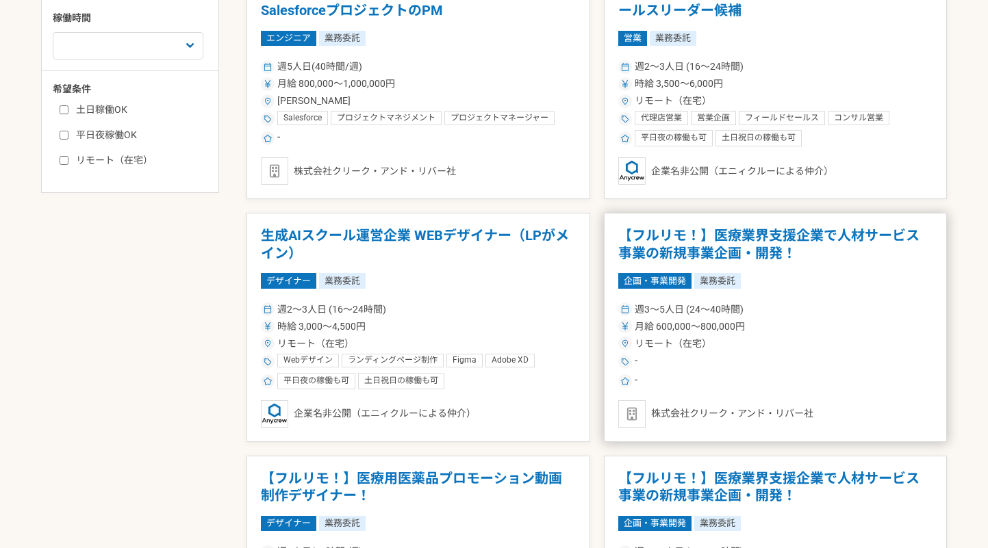
click at [863, 300] on div "週3〜5人日 (24〜40時間) 月給 600,000〜800,000円 リモート（在宅） - -" at bounding box center [775, 345] width 315 height 90
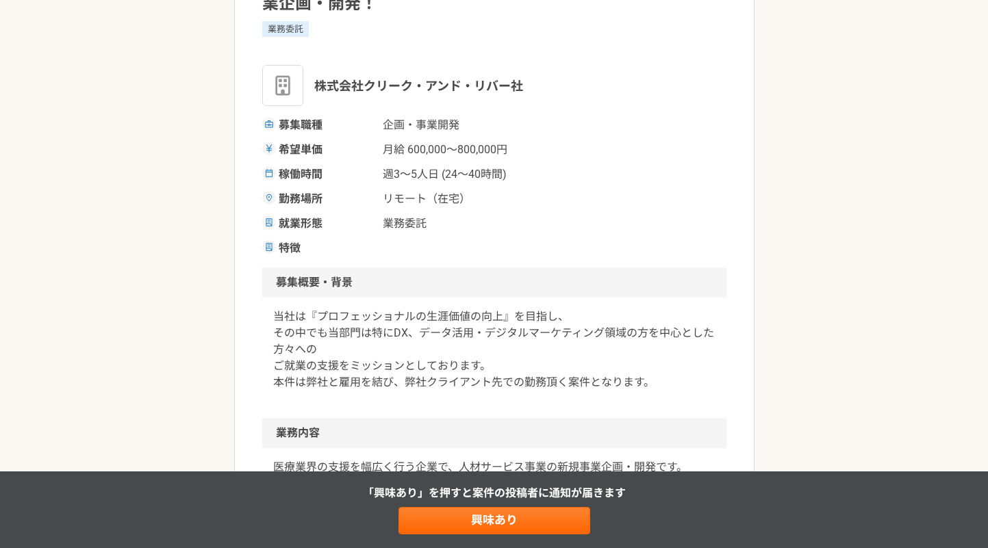
scroll to position [264, 0]
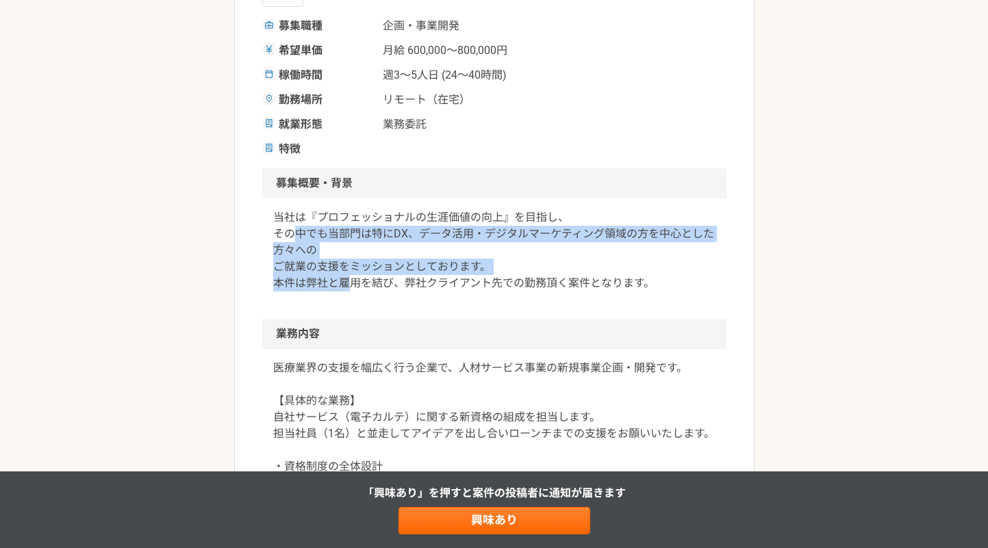
drag, startPoint x: 299, startPoint y: 234, endPoint x: 354, endPoint y: 295, distance: 82.4
click at [354, 294] on div "当社は『プロフェッショナルの生涯価値の向上』を目指し、 その中でも当部門は特にDX、データ活用・デジタルマーケティング領域の方を中心とした方々への ご就業の支…" at bounding box center [494, 259] width 464 height 121
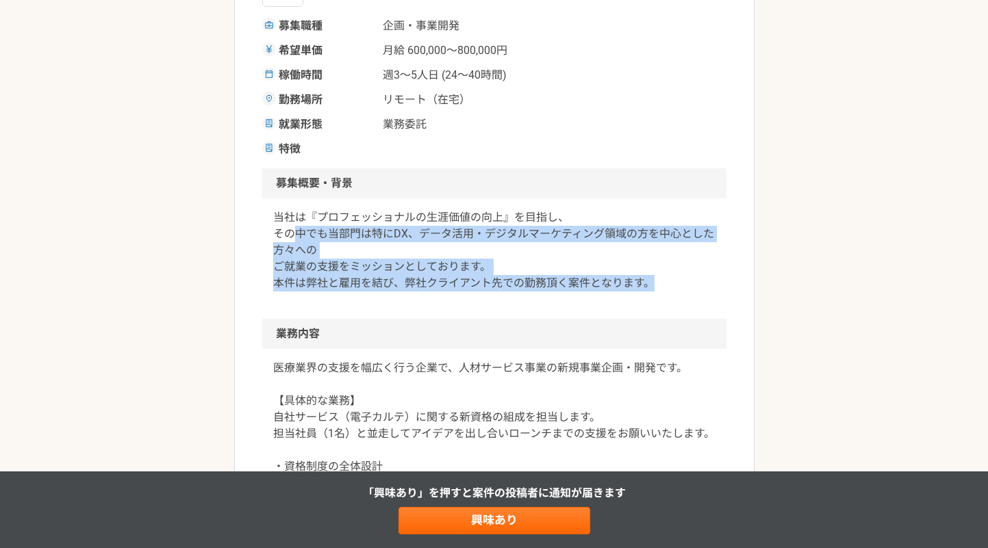
click at [354, 295] on div "当社は『プロフェッショナルの生涯価値の向上』を目指し、 その中でも当部門は特にDX、データ活用・デジタルマーケティング領域の方を中心とした方々への ご就業の支…" at bounding box center [494, 259] width 464 height 121
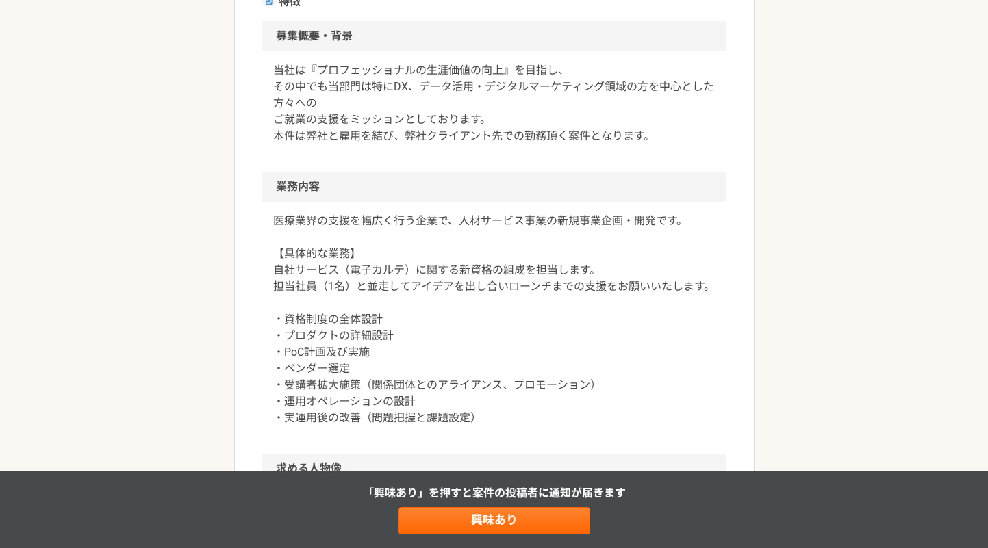
scroll to position [414, 0]
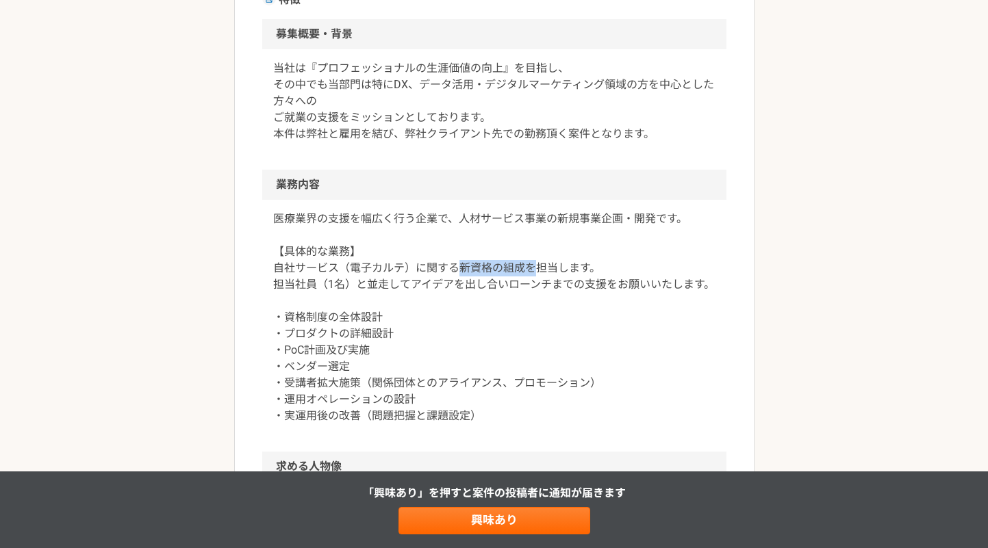
drag, startPoint x: 464, startPoint y: 268, endPoint x: 533, endPoint y: 266, distance: 69.2
click at [533, 266] on p "医療業界の支援を幅広く行う企業で、人材サービス事業の新規事業企画・開発です。 【具体的な業務】 自社サービス（電子カルテ）に関する新資格の組成を担当します。 …" at bounding box center [494, 318] width 442 height 214
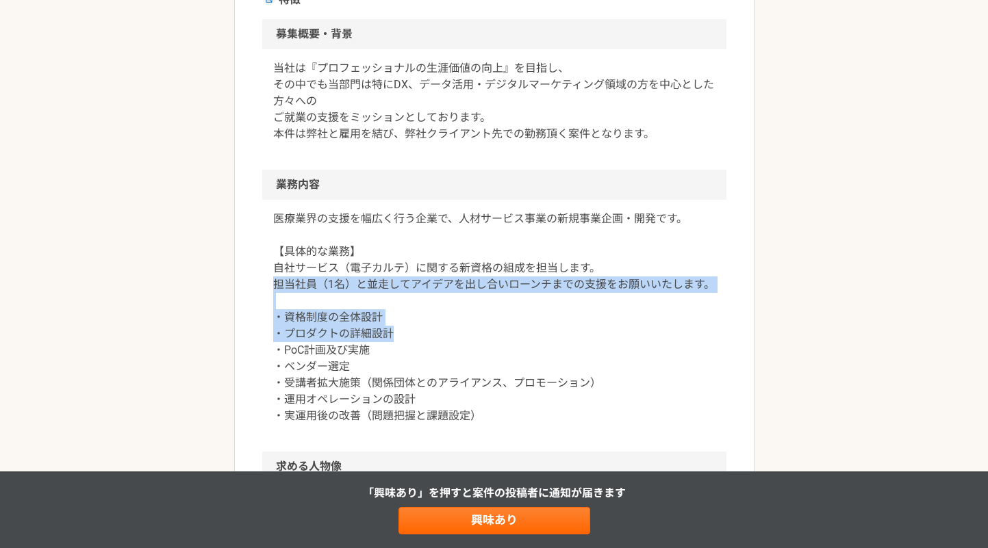
drag, startPoint x: 275, startPoint y: 285, endPoint x: 621, endPoint y: 336, distance: 349.6
click at [621, 336] on p "医療業界の支援を幅広く行う企業で、人材サービス事業の新規事業企画・開発です。 【具体的な業務】 自社サービス（電子カルテ）に関する新資格の組成を担当します。 …" at bounding box center [494, 318] width 442 height 214
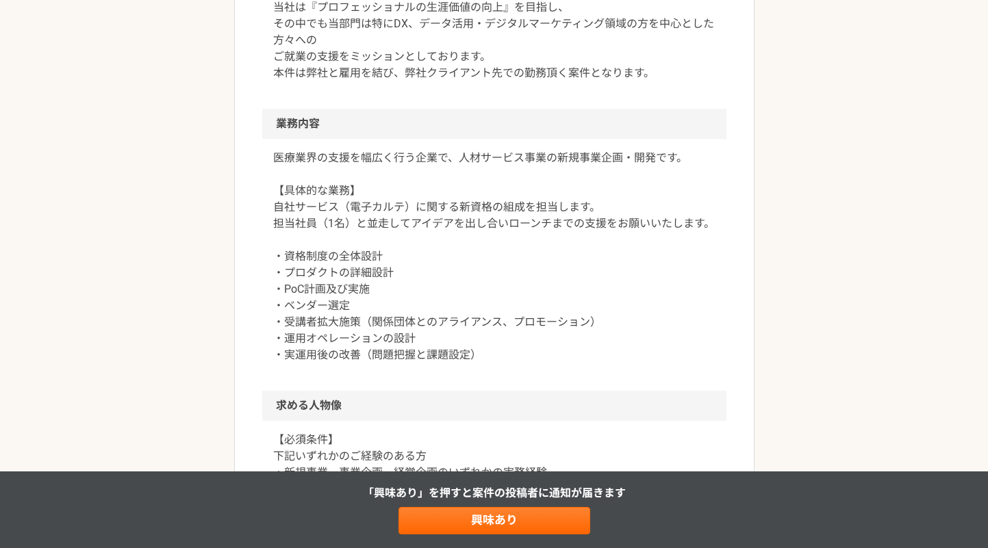
scroll to position [485, 0]
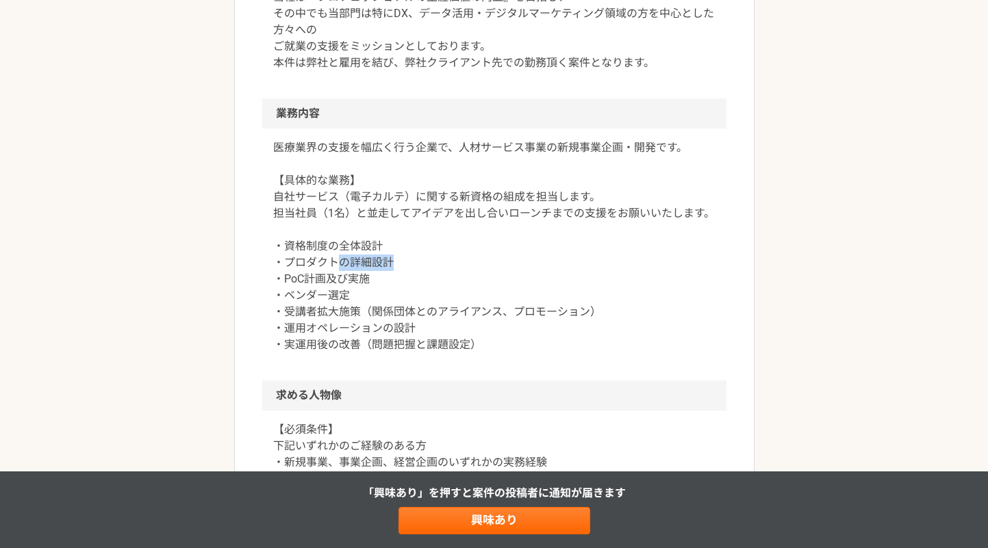
drag, startPoint x: 343, startPoint y: 258, endPoint x: 422, endPoint y: 260, distance: 79.4
click at [419, 261] on p "医療業界の支援を幅広く行う企業で、人材サービス事業の新規事業企画・開発です。 【具体的な業務】 自社サービス（電子カルテ）に関する新資格の組成を担当します。 …" at bounding box center [494, 247] width 442 height 214
click at [422, 260] on p "医療業界の支援を幅広く行う企業で、人材サービス事業の新規事業企画・開発です。 【具体的な業務】 自社サービス（電子カルテ）に関する新資格の組成を担当します。 …" at bounding box center [494, 247] width 442 height 214
drag, startPoint x: 289, startPoint y: 283, endPoint x: 381, endPoint y: 289, distance: 92.6
click at [375, 289] on p "医療業界の支援を幅広く行う企業で、人材サービス事業の新規事業企画・開発です。 【具体的な業務】 自社サービス（電子カルテ）に関する新資格の組成を担当します。 …" at bounding box center [494, 247] width 442 height 214
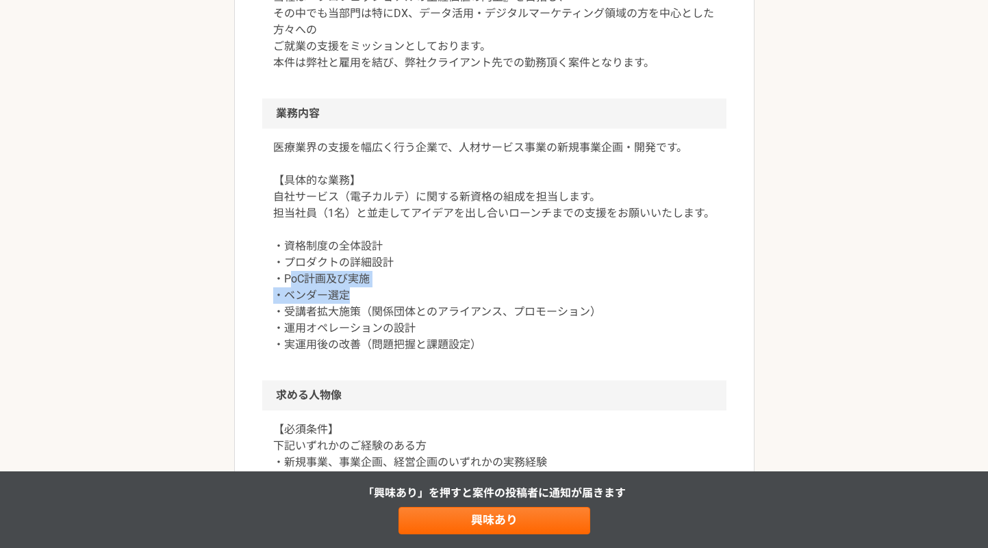
click at [381, 289] on p "医療業界の支援を幅広く行う企業で、人材サービス事業の新規事業企画・開発です。 【具体的な業務】 自社サービス（電子カルテ）に関する新資格の組成を担当します。 …" at bounding box center [494, 247] width 442 height 214
drag, startPoint x: 286, startPoint y: 294, endPoint x: 354, endPoint y: 296, distance: 68.5
click at [354, 296] on p "医療業界の支援を幅広く行う企業で、人材サービス事業の新規事業企画・開発です。 【具体的な業務】 自社サービス（電子カルテ）に関する新資格の組成を担当します。 …" at bounding box center [494, 247] width 442 height 214
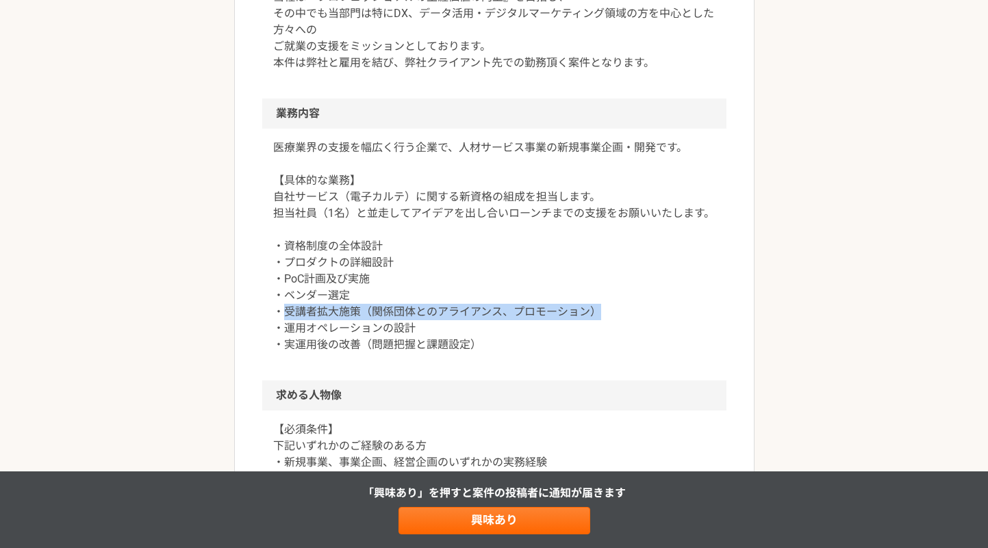
drag, startPoint x: 286, startPoint y: 311, endPoint x: 618, endPoint y: 316, distance: 332.1
click at [618, 316] on p "医療業界の支援を幅広く行う企業で、人材サービス事業の新規事業企画・開発です。 【具体的な業務】 自社サービス（電子カルテ）に関する新資格の組成を担当します。 …" at bounding box center [494, 247] width 442 height 214
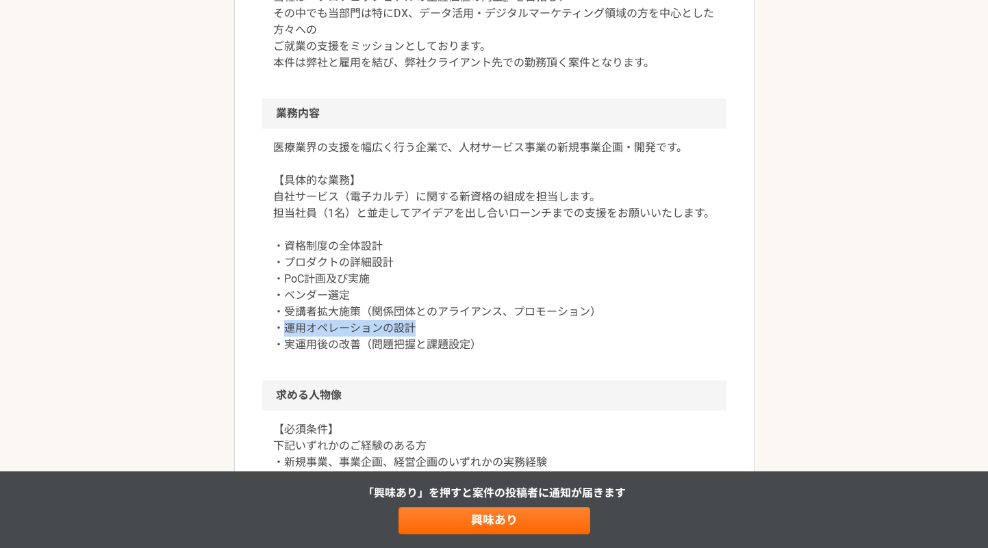
drag, startPoint x: 285, startPoint y: 326, endPoint x: 438, endPoint y: 326, distance: 152.7
click at [438, 326] on p "医療業界の支援を幅広く行う企業で、人材サービス事業の新規事業企画・開発です。 【具体的な業務】 自社サービス（電子カルテ）に関する新資格の組成を担当します。 …" at bounding box center [494, 247] width 442 height 214
drag, startPoint x: 285, startPoint y: 342, endPoint x: 492, endPoint y: 340, distance: 206.8
click at [492, 340] on p "医療業界の支援を幅広く行う企業で、人材サービス事業の新規事業企画・開発です。 【具体的な業務】 自社サービス（電子カルテ）に関する新資格の組成を担当します。 …" at bounding box center [494, 247] width 442 height 214
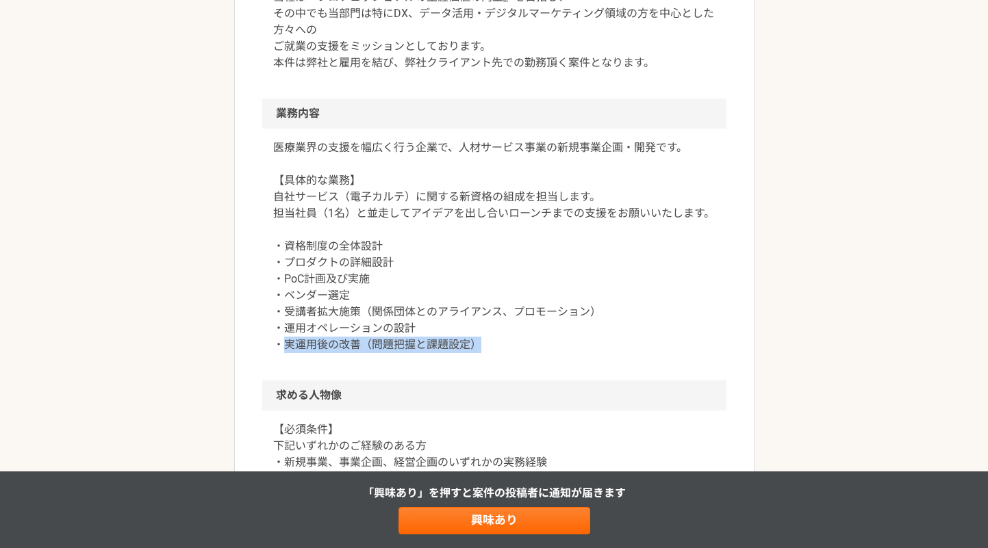
click at [492, 340] on p "医療業界の支援を幅広く行う企業で、人材サービス事業の新規事業企画・開発です。 【具体的な業務】 自社サービス（電子カルテ）に関する新資格の組成を担当します。 …" at bounding box center [494, 247] width 442 height 214
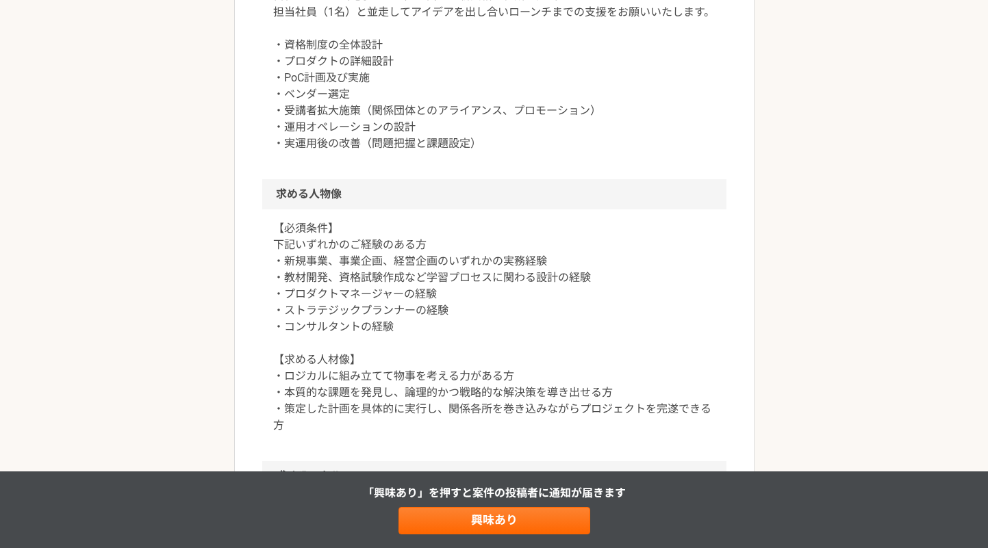
scroll to position [697, 0]
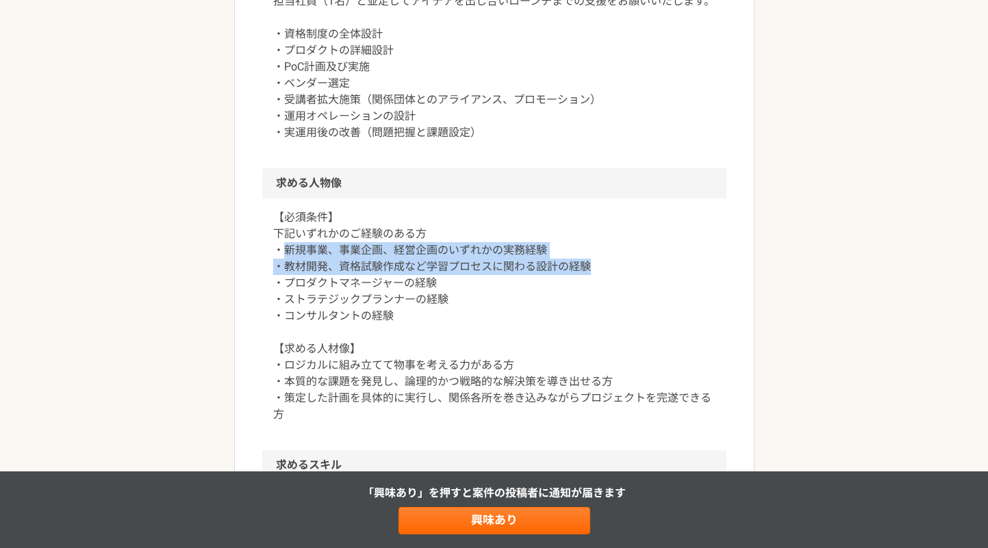
drag, startPoint x: 285, startPoint y: 248, endPoint x: 613, endPoint y: 264, distance: 328.4
click at [613, 264] on p "【必須条件】 下記いずれかのご経験のある方 ・新規事業、事業企画、経営企画のいずれかの実務経験 ・教材開発、資格試験作成など学習プロセスに関わる設計の経験 ・…" at bounding box center [494, 317] width 442 height 214
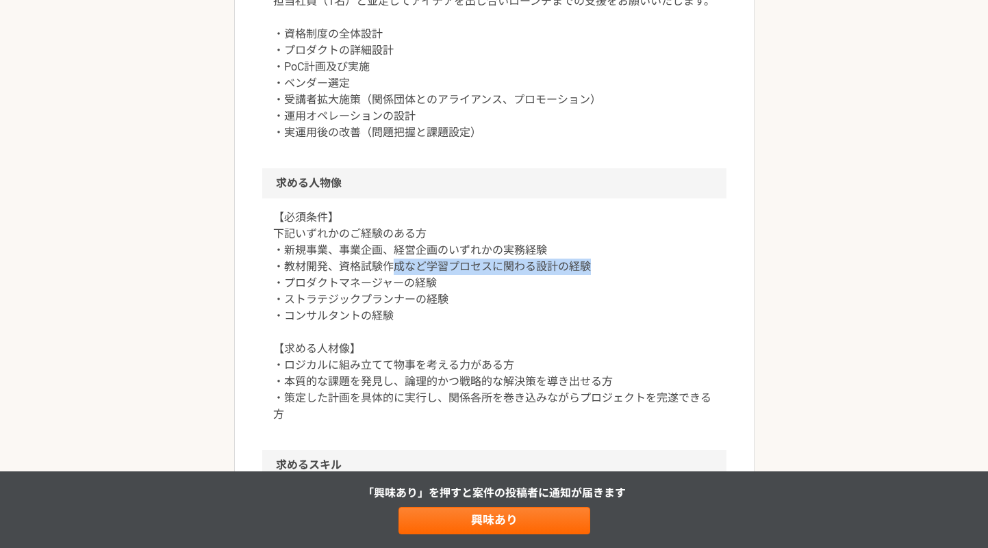
drag, startPoint x: 393, startPoint y: 264, endPoint x: 648, endPoint y: 262, distance: 255.4
click at [648, 262] on p "【必須条件】 下記いずれかのご経験のある方 ・新規事業、事業企画、経営企画のいずれかの実務経験 ・教材開発、資格試験作成など学習プロセスに関わる設計の経験 ・…" at bounding box center [494, 317] width 442 height 214
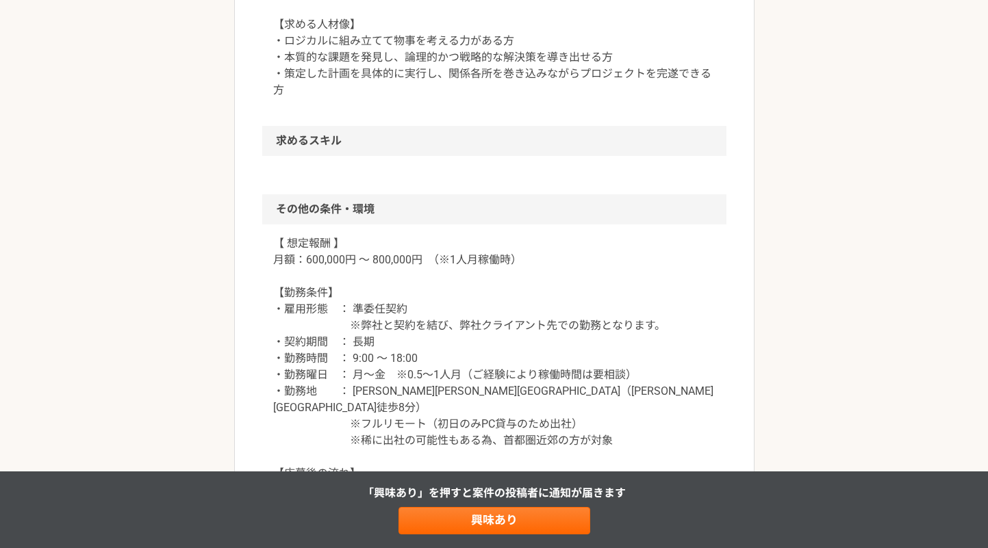
scroll to position [1027, 0]
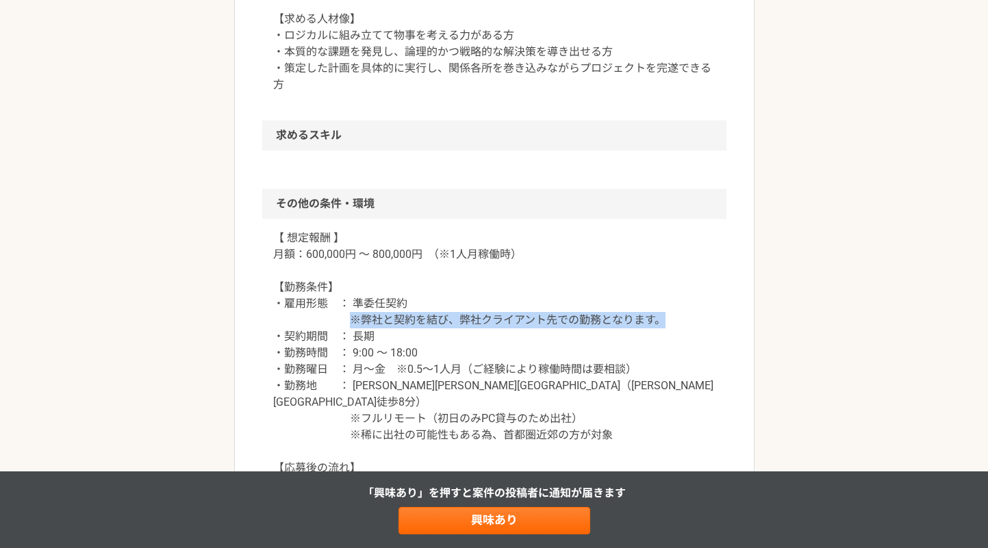
drag, startPoint x: 351, startPoint y: 318, endPoint x: 671, endPoint y: 320, distance: 319.8
click at [671, 320] on p "【 想定報酬 】 月額：600,000円 ～ 800,000円　（※1人月稼働時） 【勤務条件】 ・雇用形態　： 準委任契約 ※弊社と契約を結び、弊社クライア…" at bounding box center [494, 411] width 442 height 362
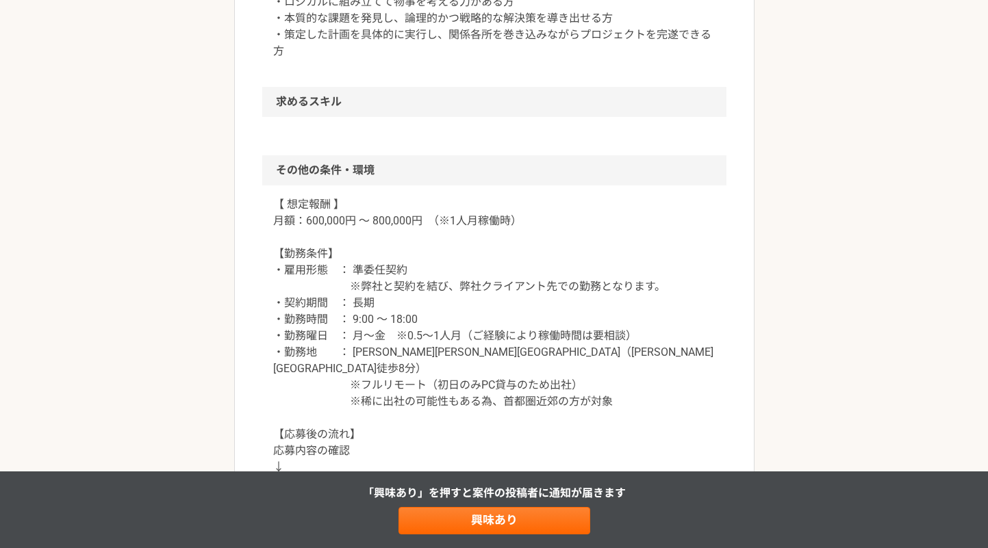
scroll to position [1071, 0]
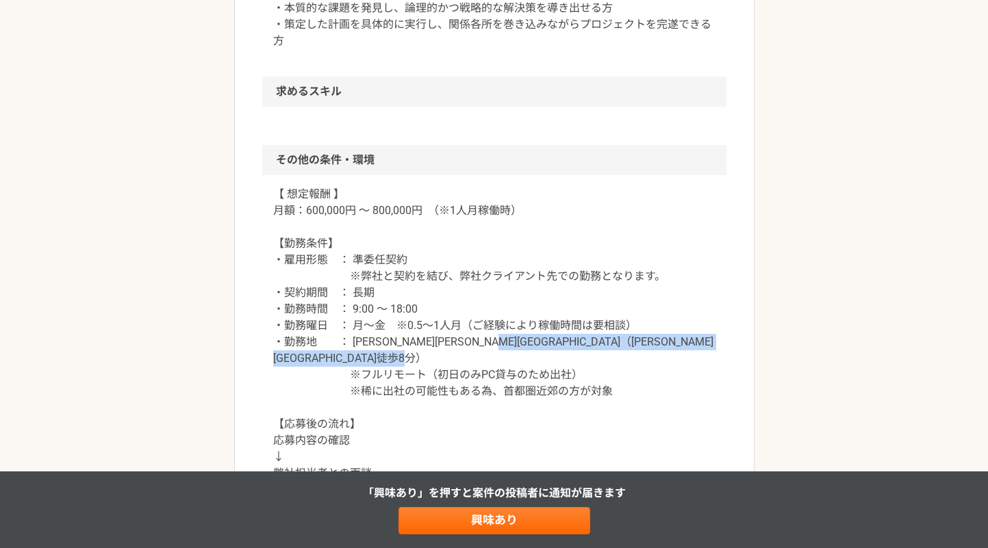
drag, startPoint x: 349, startPoint y: 359, endPoint x: 665, endPoint y: 370, distance: 316.5
click at [665, 370] on p "【 想定報酬 】 月額：600,000円 ～ 800,000円　（※1人月稼働時） 【勤務条件】 ・雇用形態　： 準委任契約 ※弊社と契約を結び、弊社クライア…" at bounding box center [494, 367] width 442 height 362
drag, startPoint x: 385, startPoint y: 371, endPoint x: 620, endPoint y: 377, distance: 235.6
click at [620, 377] on p "【 想定報酬 】 月額：600,000円 ～ 800,000円　（※1人月稼働時） 【勤務条件】 ・雇用形態　： 準委任契約 ※弊社と契約を結び、弊社クライア…" at bounding box center [494, 367] width 442 height 362
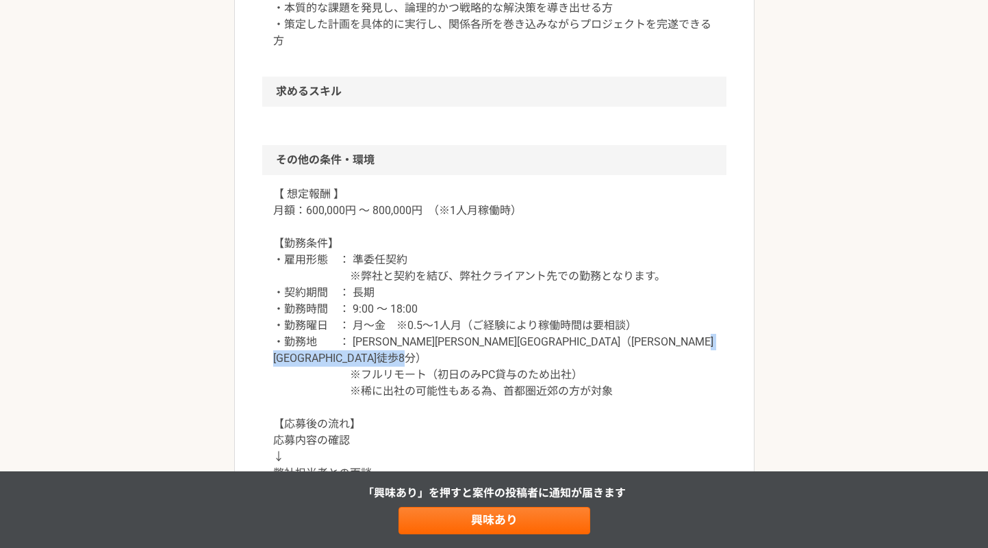
click at [620, 377] on p "【 想定報酬 】 月額：600,000円 ～ 800,000円　（※1人月稼働時） 【勤務条件】 ・雇用形態　： 準委任契約 ※弊社と契約を結び、弊社クライア…" at bounding box center [494, 367] width 442 height 362
drag, startPoint x: 539, startPoint y: 374, endPoint x: 632, endPoint y: 372, distance: 93.1
click at [632, 372] on p "【 想定報酬 】 月額：600,000円 ～ 800,000円　（※1人月稼働時） 【勤務条件】 ・雇用形態　： 準委任契約 ※弊社と契約を結び、弊社クライア…" at bounding box center [494, 367] width 442 height 362
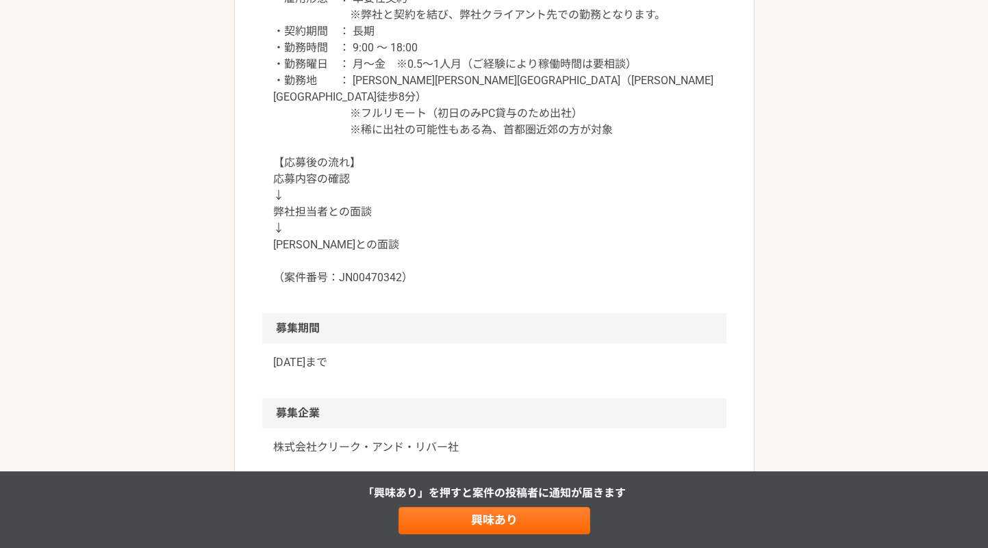
scroll to position [1574, 0]
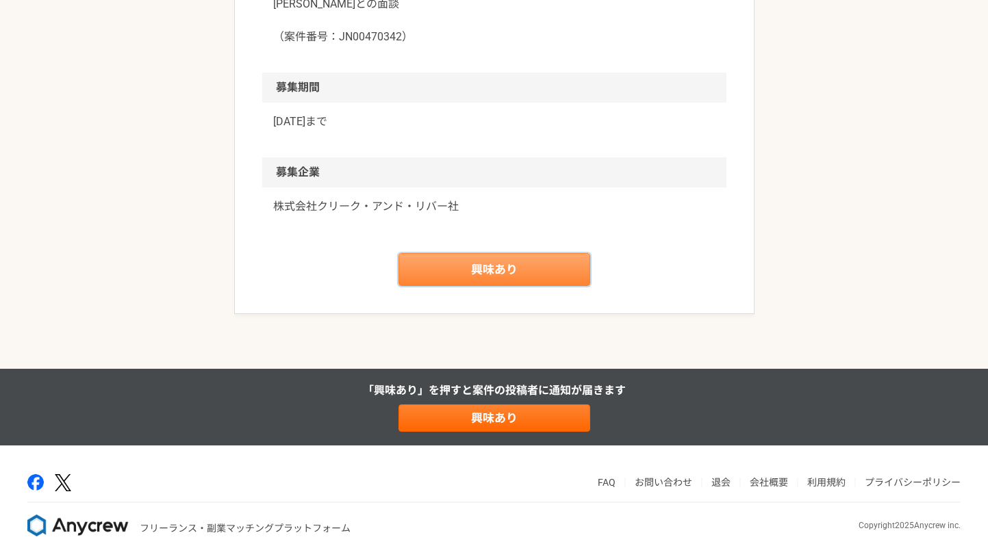
click at [508, 253] on link "興味あり" at bounding box center [495, 269] width 192 height 33
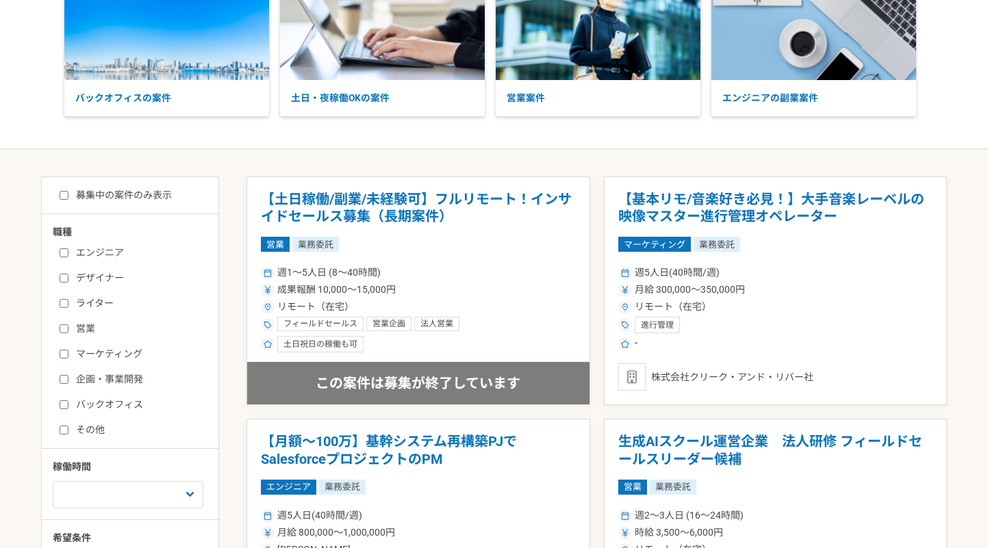
scroll to position [264, 0]
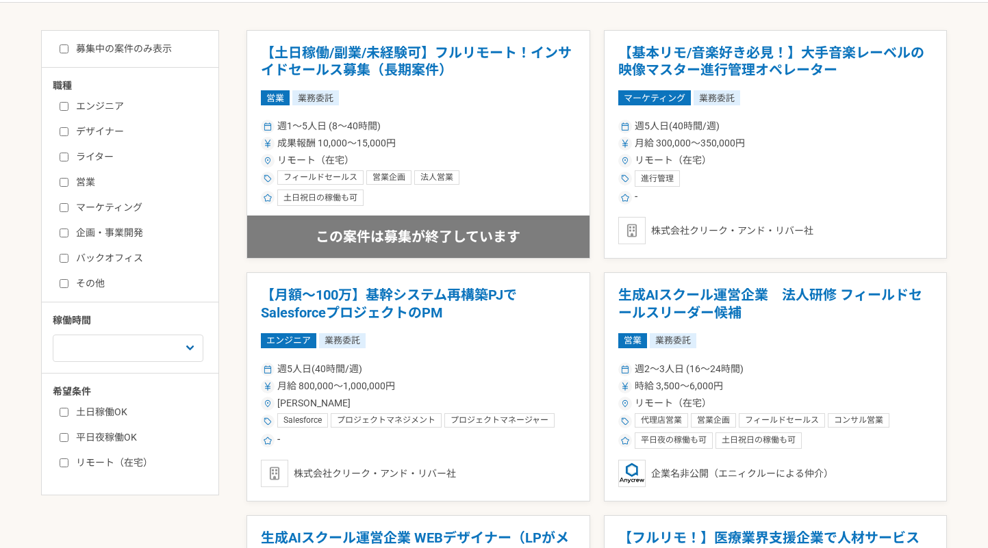
click at [130, 236] on label "企画・事業開発" at bounding box center [138, 233] width 157 height 14
click at [68, 236] on input "企画・事業開発" at bounding box center [64, 233] width 9 height 9
checkbox input "true"
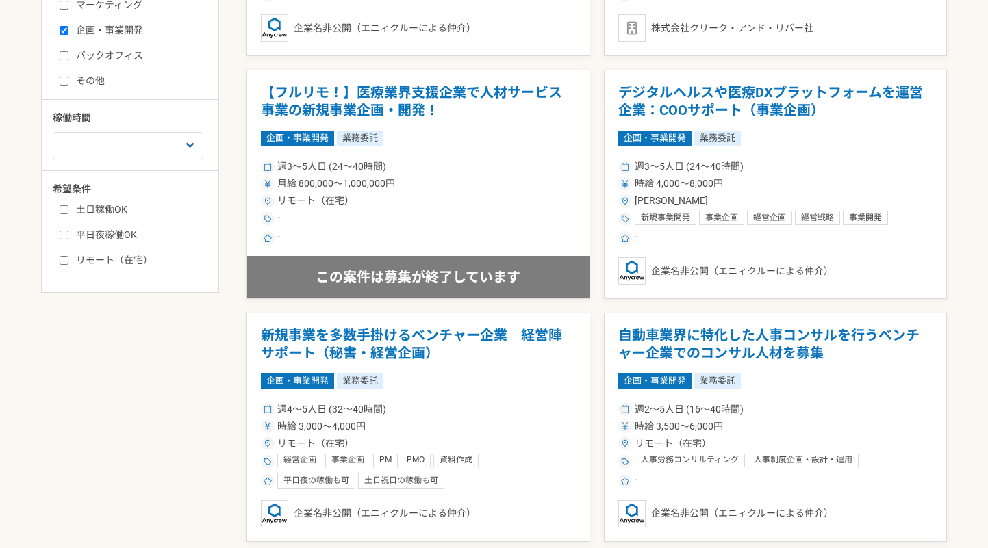
scroll to position [465, 0]
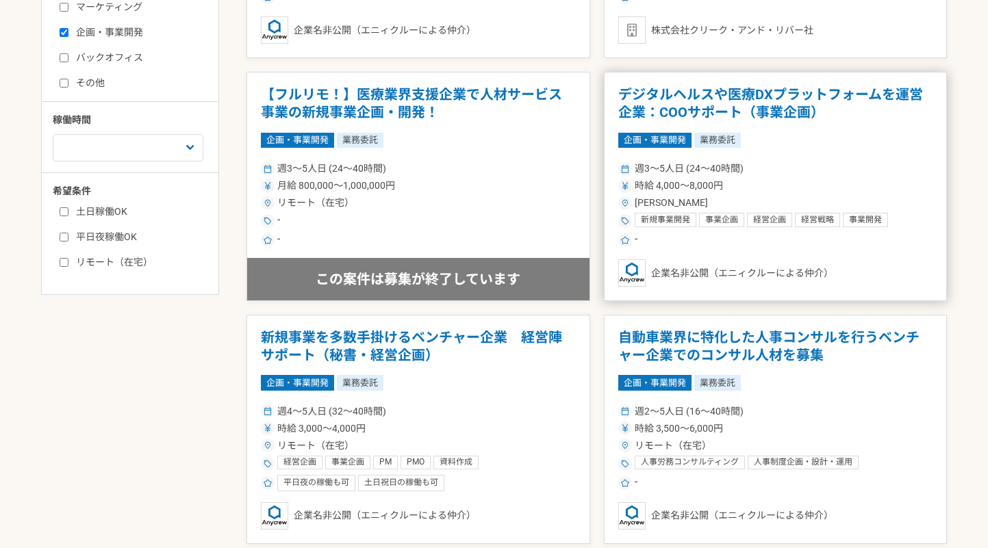
click at [826, 164] on div "週3〜5人日 (24〜40時間)" at bounding box center [775, 169] width 315 height 14
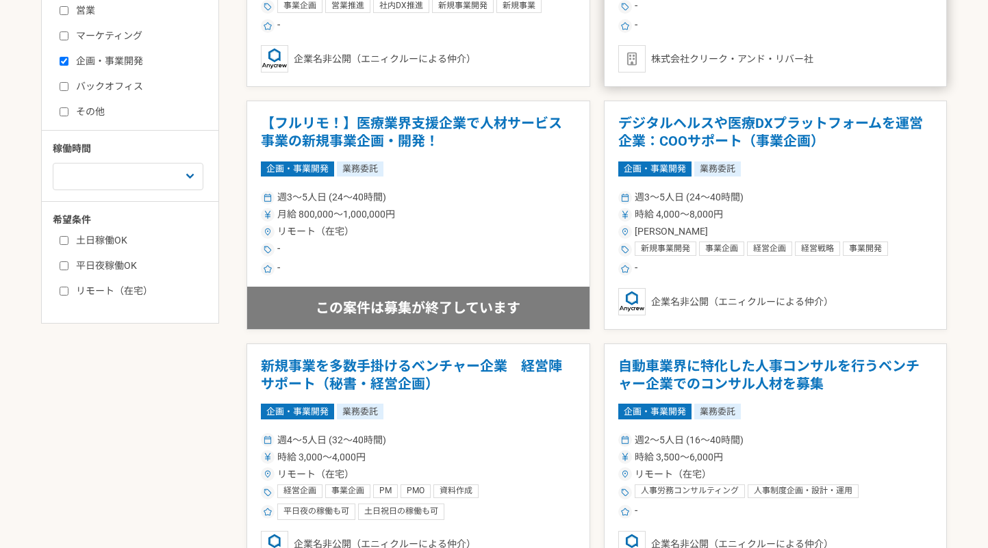
scroll to position [722, 0]
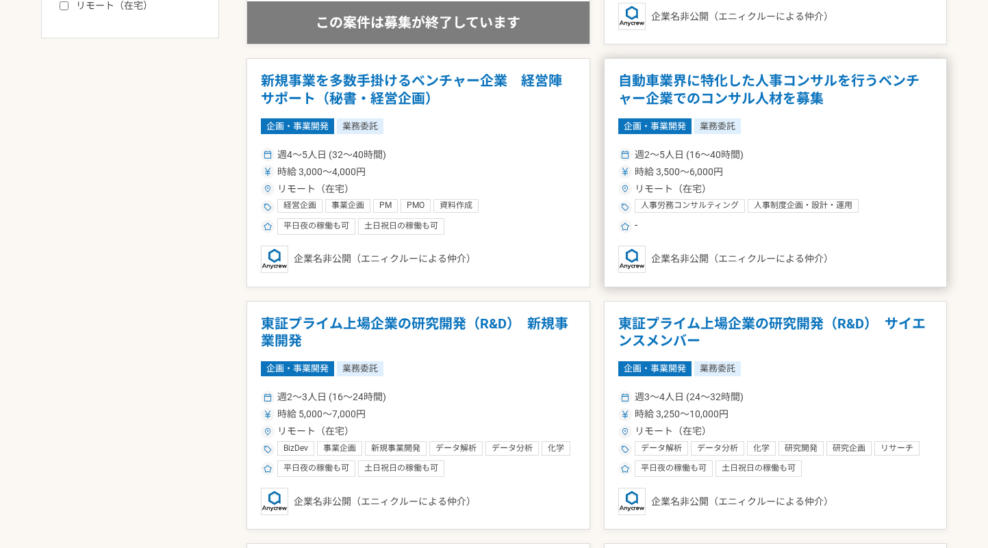
click at [837, 157] on div "週2〜5人日 (16〜40時間)" at bounding box center [775, 155] width 315 height 14
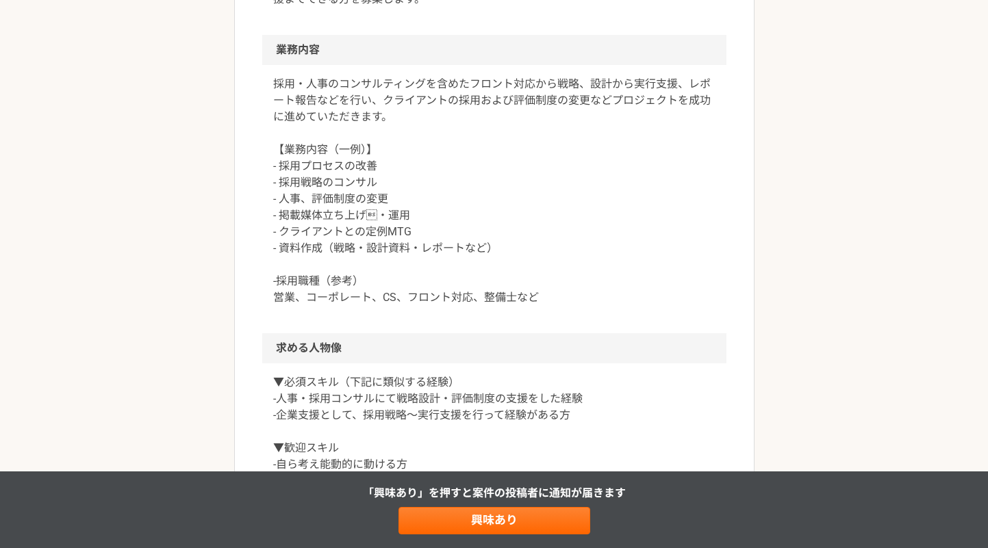
scroll to position [517, 0]
drag, startPoint x: 287, startPoint y: 196, endPoint x: 429, endPoint y: 223, distance: 144.9
click at [429, 223] on p "採用・人事のコンサルティングを含めたフロント対応から戦略、設計から実行支援、レポート報告などを行い、クライアントの採用および評価制度の変更などプロジェクトを成…" at bounding box center [494, 190] width 442 height 230
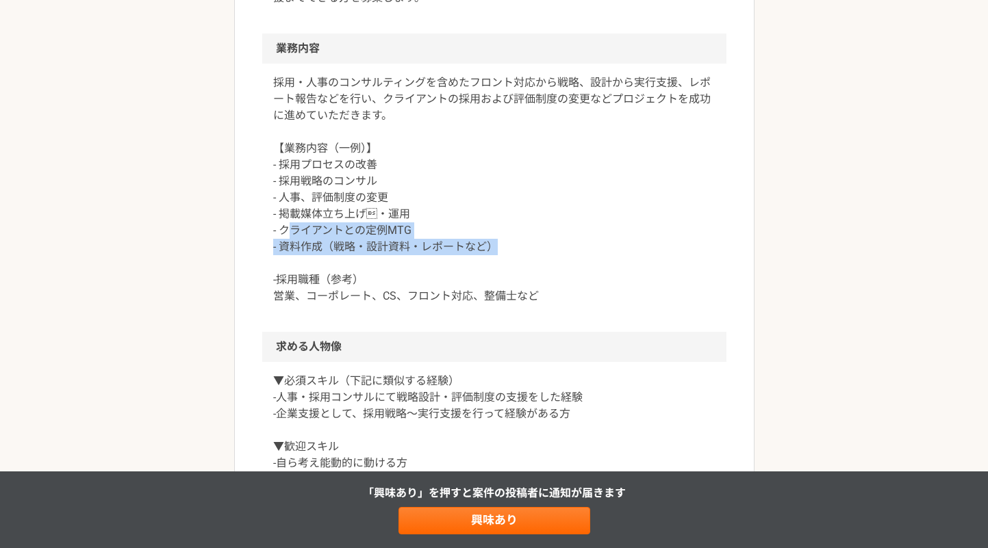
drag, startPoint x: 286, startPoint y: 230, endPoint x: 499, endPoint y: 247, distance: 213.6
click at [499, 247] on p "採用・人事のコンサルティングを含めたフロント対応から戦略、設計から実行支援、レポート報告などを行い、クライアントの採用および評価制度の変更などプロジェクトを成…" at bounding box center [494, 190] width 442 height 230
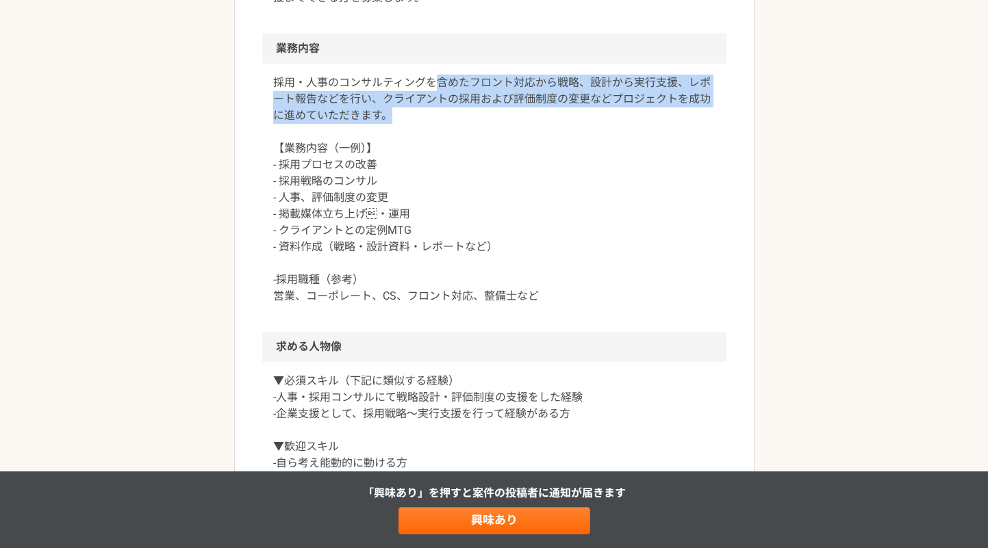
drag, startPoint x: 433, startPoint y: 77, endPoint x: 466, endPoint y: 123, distance: 56.4
click at [466, 123] on p "採用・人事のコンサルティングを含めたフロント対応から戦略、設計から実行支援、レポート報告などを行い、クライアントの採用および評価制度の変更などプロジェクトを成…" at bounding box center [494, 190] width 442 height 230
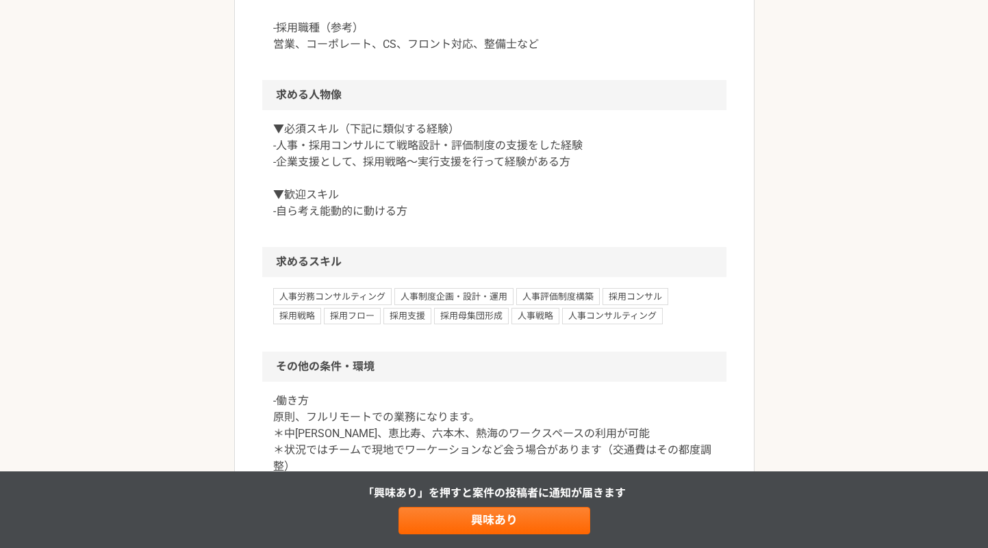
scroll to position [771, 0]
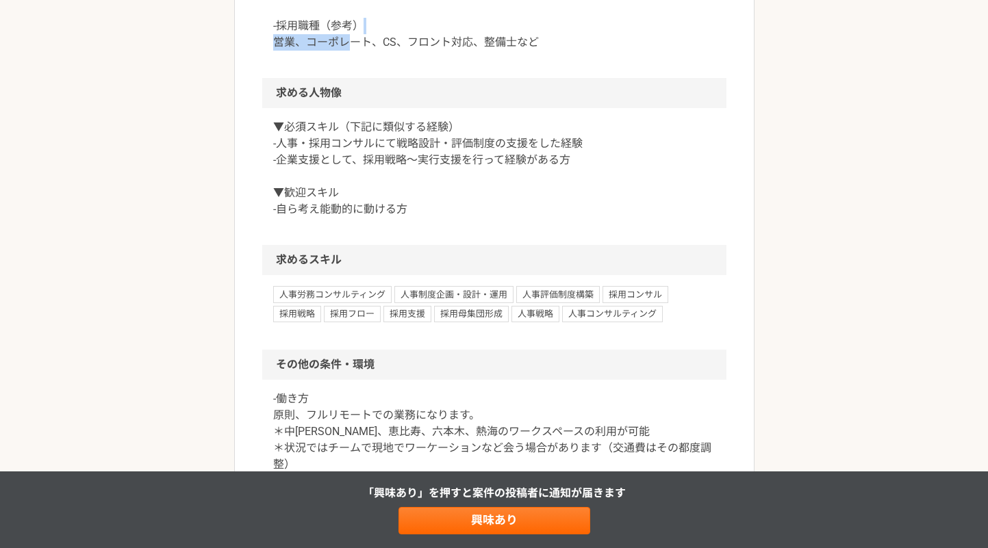
drag, startPoint x: 351, startPoint y: 40, endPoint x: 595, endPoint y: 32, distance: 244.6
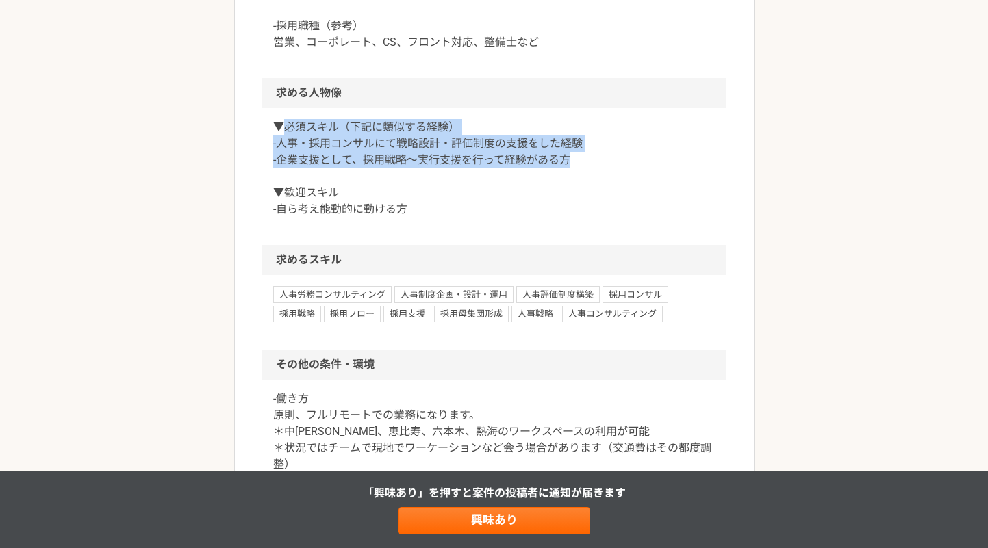
drag, startPoint x: 285, startPoint y: 125, endPoint x: 599, endPoint y: 161, distance: 316.3
click at [599, 161] on p "▼必須スキル（下記に類似する経験） -人事・採用コンサルにて戦略設計・評価制度の支援をした経験 -企業支援として、採用戦略〜実行支援を行って経験がある方 ▼歓…" at bounding box center [494, 168] width 442 height 99
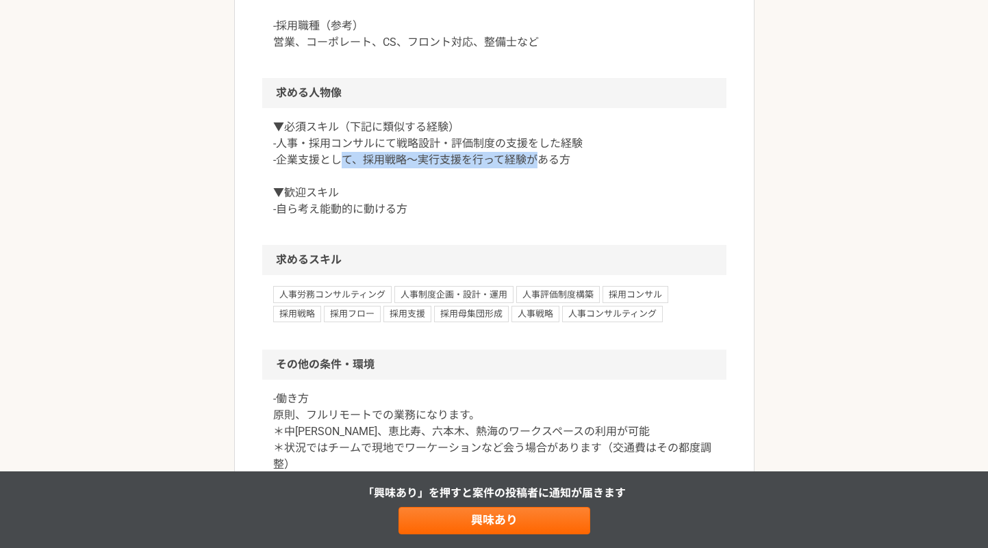
drag, startPoint x: 340, startPoint y: 158, endPoint x: 535, endPoint y: 161, distance: 195.9
click at [535, 161] on p "▼必須スキル（下記に類似する経験） -人事・採用コンサルにて戦略設計・評価制度の支援をした経験 -企業支援として、採用戦略〜実行支援を行って経験がある方 ▼歓…" at bounding box center [494, 168] width 442 height 99
click at [302, 204] on p "▼必須スキル（下記に類似する経験） -人事・採用コンサルにて戦略設計・評価制度の支援をした経験 -企業支援として、採用戦略〜実行支援を行って経験がある方 ▼歓…" at bounding box center [494, 168] width 442 height 99
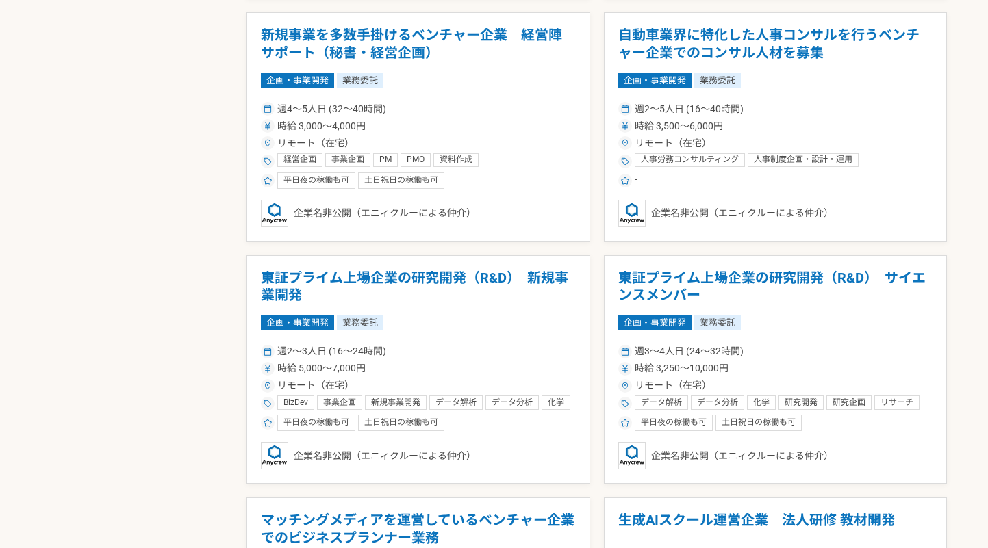
scroll to position [779, 0]
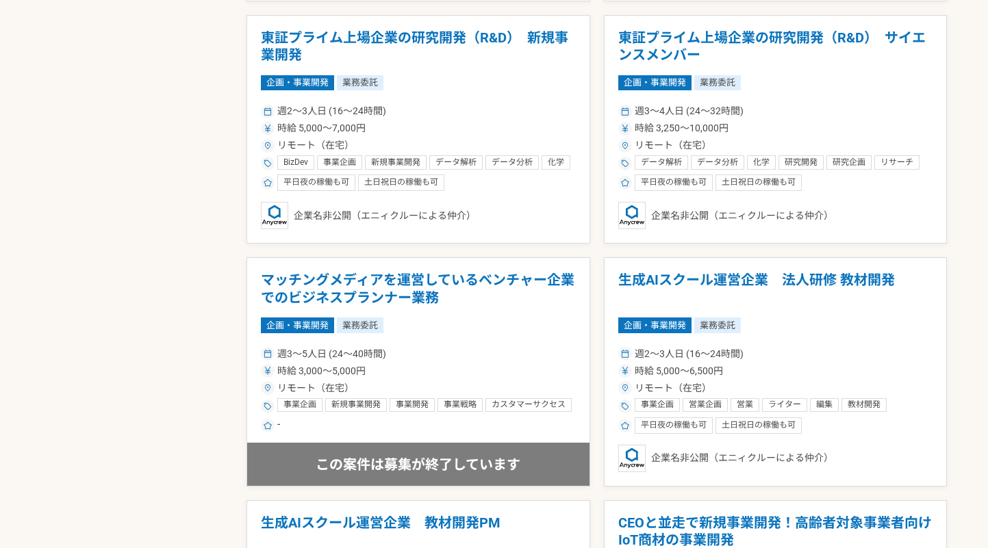
scroll to position [1009, 0]
click at [597, 248] on div "脱炭素クレジット創出プラットフォーム運営会社での事業推進を行う方を募集 企画・事業開発 業務委託 週2〜5人日 (16〜40時間) 時給 3,500〜4,50…" at bounding box center [597, 493] width 700 height 2414
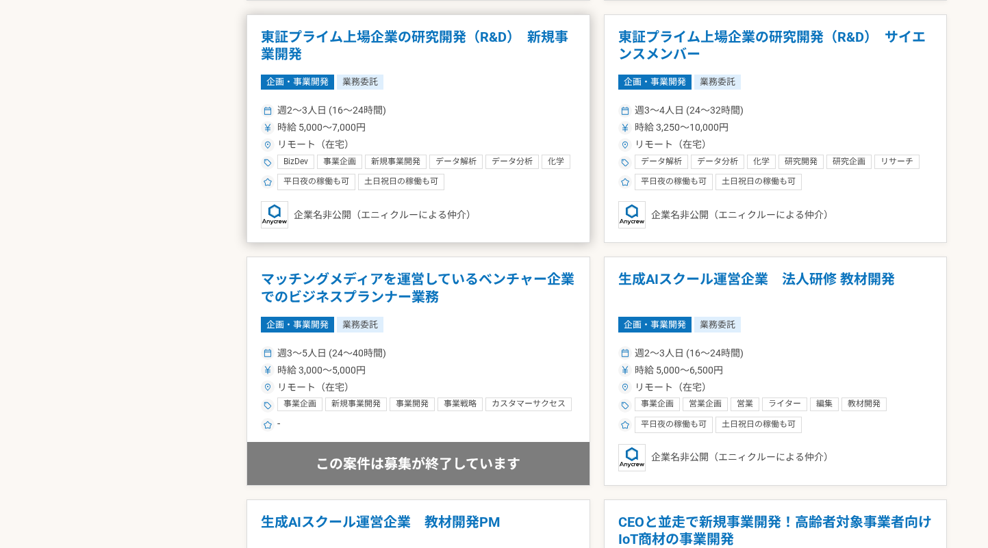
click at [468, 110] on div "週2〜3人日 (16〜24時間)" at bounding box center [418, 110] width 315 height 14
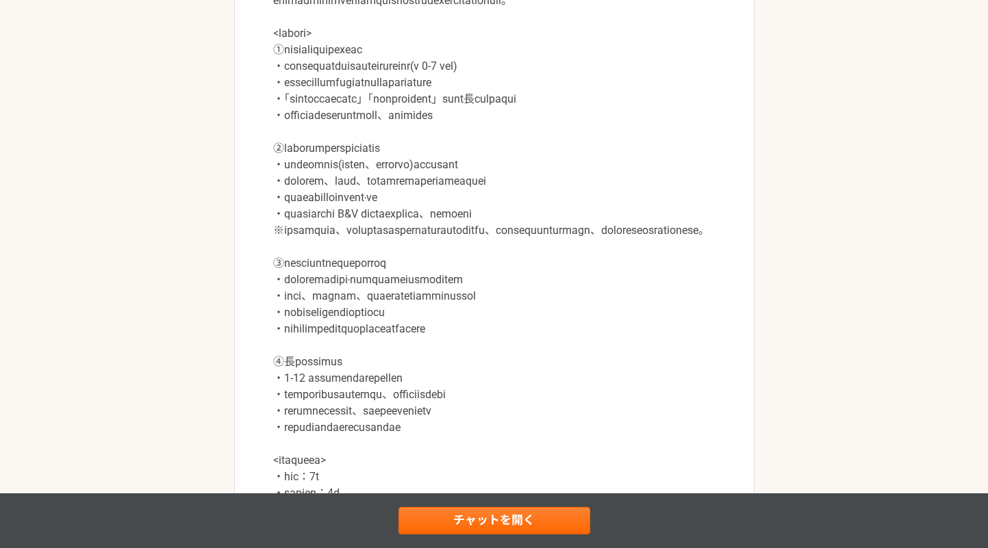
scroll to position [680, 0]
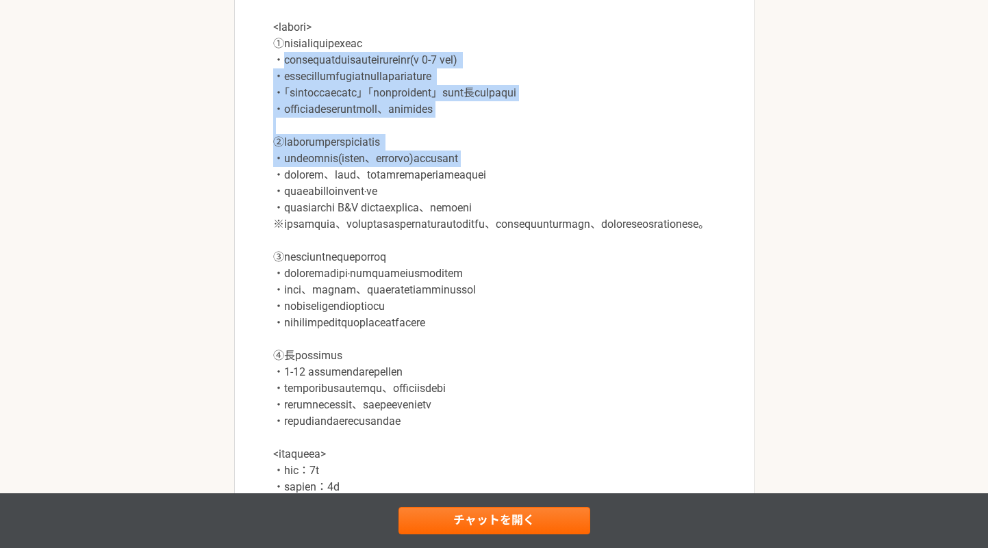
drag, startPoint x: 287, startPoint y: 77, endPoint x: 681, endPoint y: 185, distance: 409.0
click at [681, 185] on p at bounding box center [494, 232] width 442 height 559
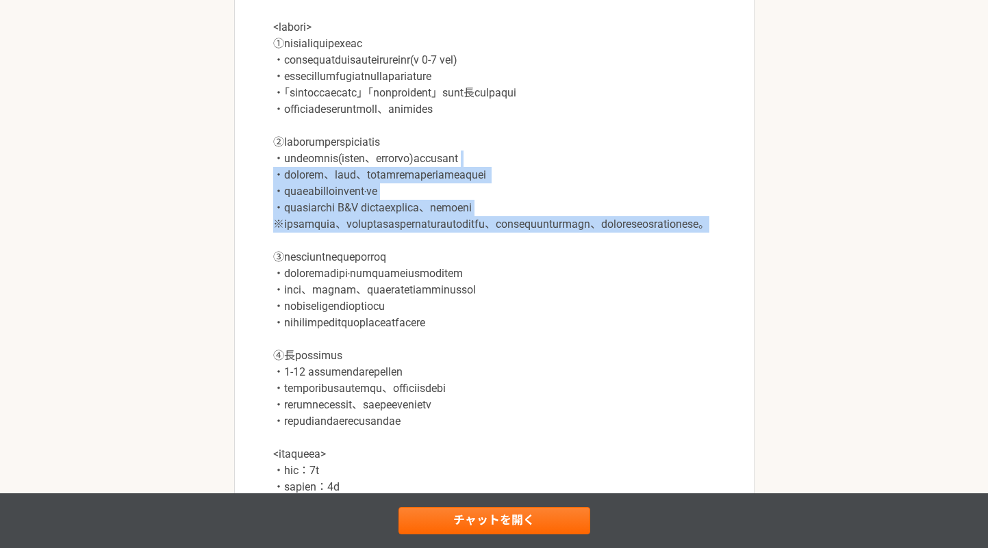
drag, startPoint x: 681, startPoint y: 185, endPoint x: 690, endPoint y: 283, distance: 98.3
click at [690, 275] on p at bounding box center [494, 232] width 442 height 559
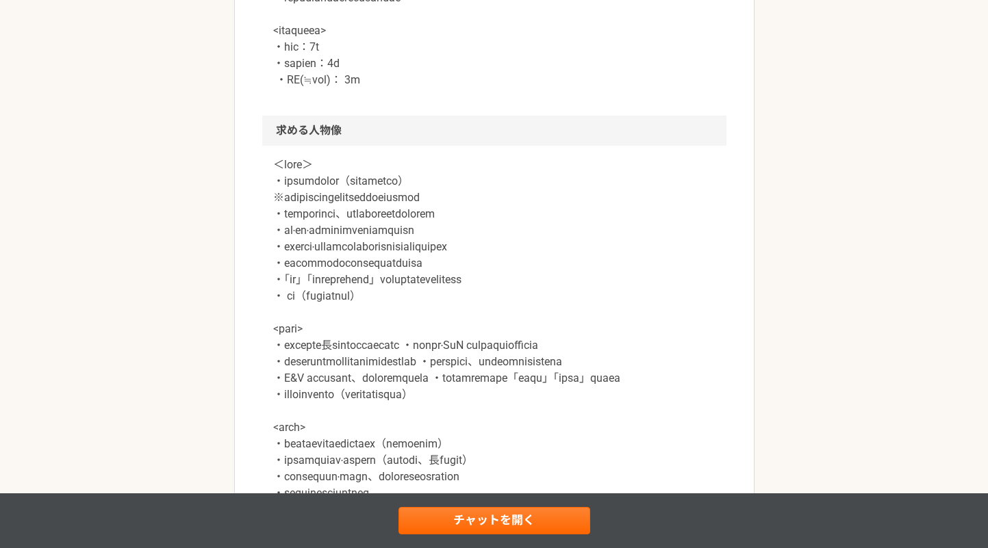
scroll to position [1276, 0]
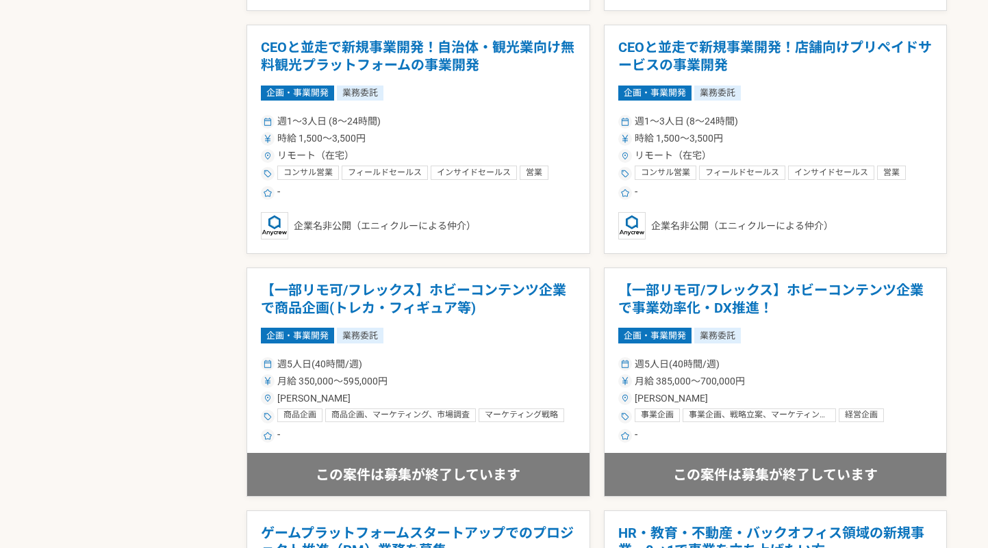
scroll to position [1619, 0]
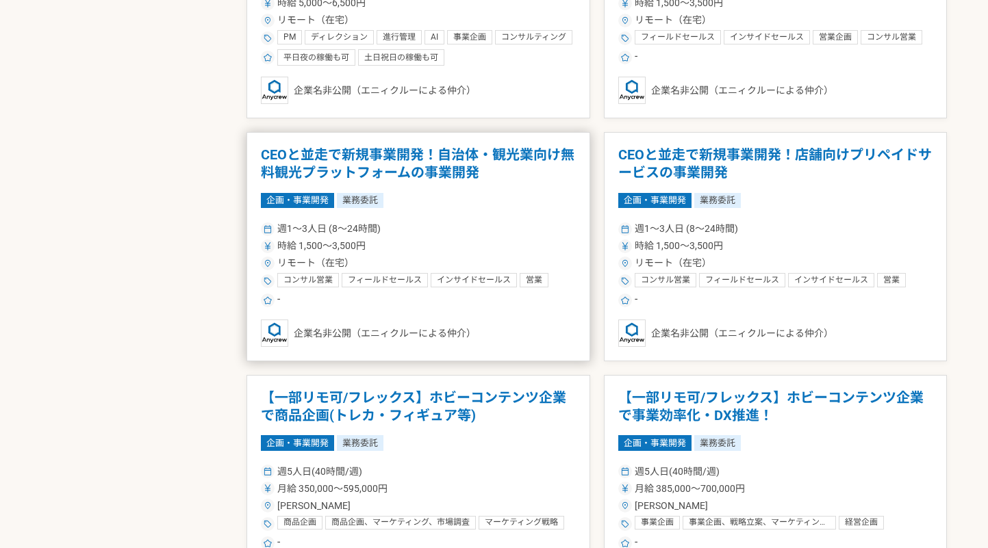
click at [565, 180] on h1 "CEOと並走で新規事業開発！自治体・観光業向け無料観光プラットフォームの事業開発" at bounding box center [418, 164] width 315 height 35
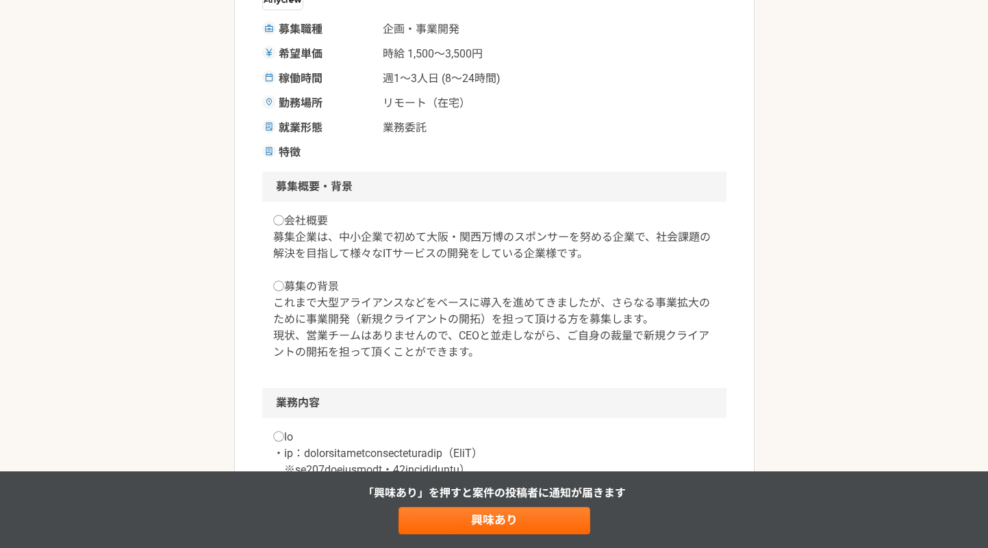
scroll to position [278, 0]
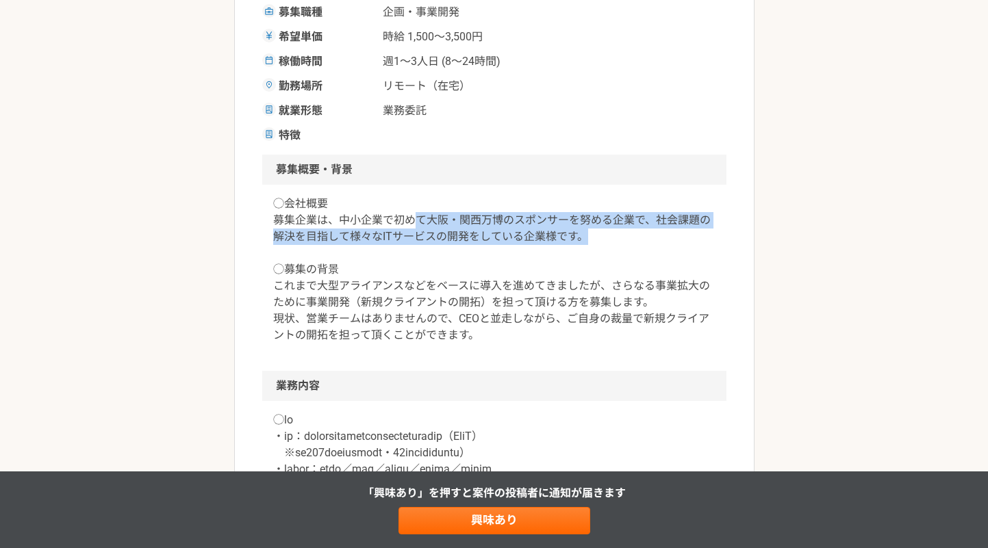
drag, startPoint x: 418, startPoint y: 217, endPoint x: 647, endPoint y: 232, distance: 229.2
click at [647, 232] on p "◯会社概要 募集企業は、中小企業で初めて大阪・関西万博のスポンサーを努める企業で、社会課題の解決を目指して様々なITサービスの開発をしている企業様です。 ◯募…" at bounding box center [494, 270] width 442 height 148
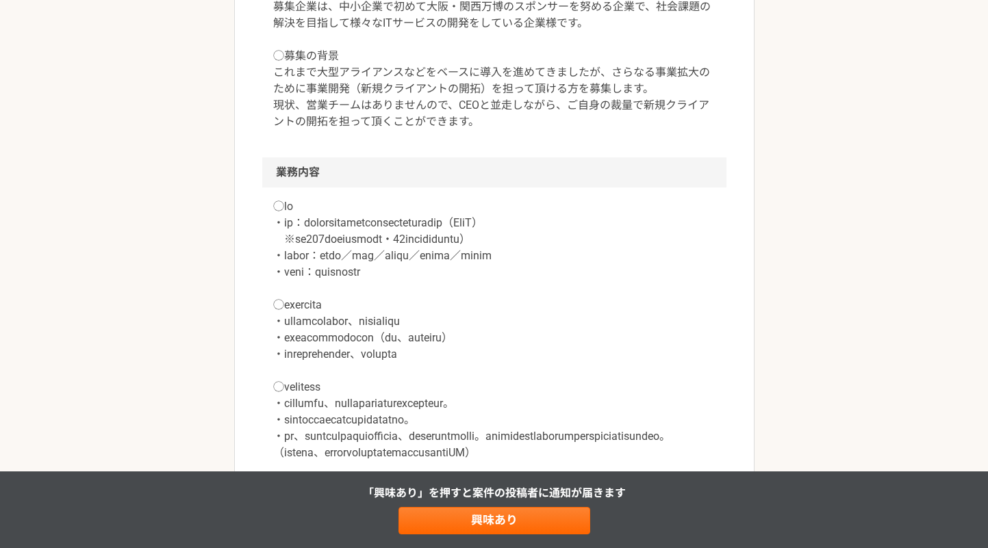
scroll to position [510, 0]
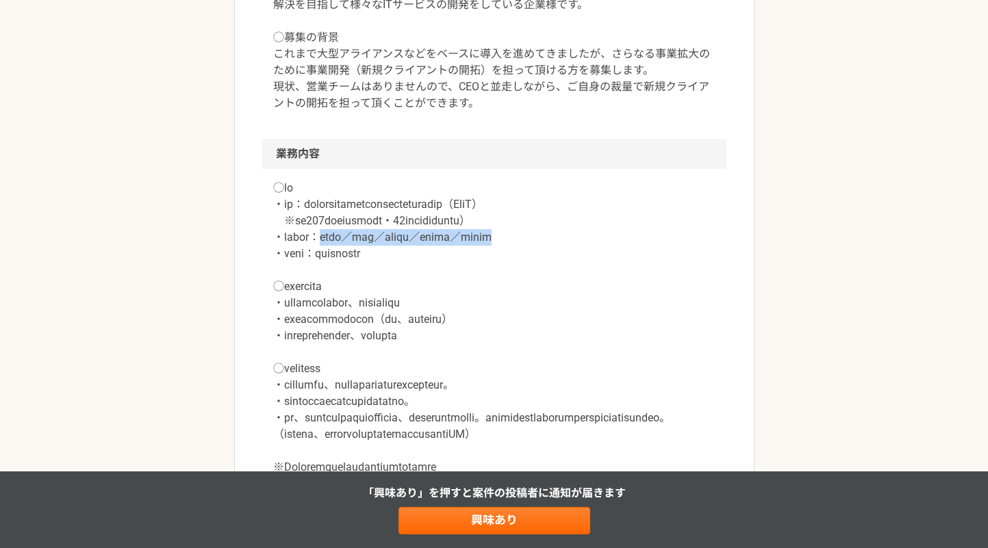
drag, startPoint x: 349, startPoint y: 233, endPoint x: 637, endPoint y: 240, distance: 287.7
click at [637, 240] on p at bounding box center [494, 336] width 442 height 312
drag, startPoint x: 287, startPoint y: 286, endPoint x: 384, endPoint y: 283, distance: 97.3
click at [384, 283] on p at bounding box center [494, 336] width 442 height 312
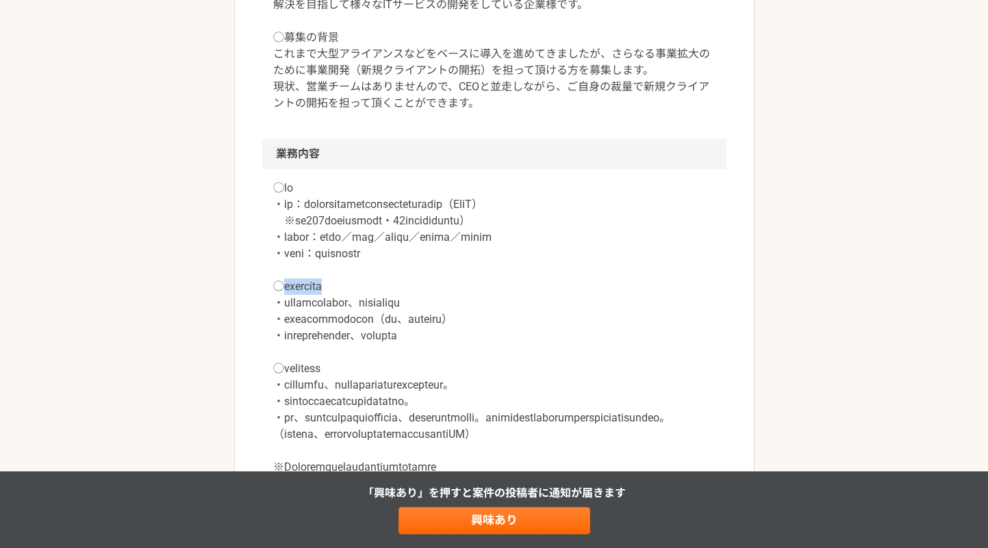
click at [384, 283] on p at bounding box center [494, 336] width 442 height 312
drag, startPoint x: 349, startPoint y: 301, endPoint x: 529, endPoint y: 296, distance: 180.8
click at [529, 296] on p at bounding box center [494, 336] width 442 height 312
drag, startPoint x: 285, startPoint y: 318, endPoint x: 573, endPoint y: 324, distance: 288.3
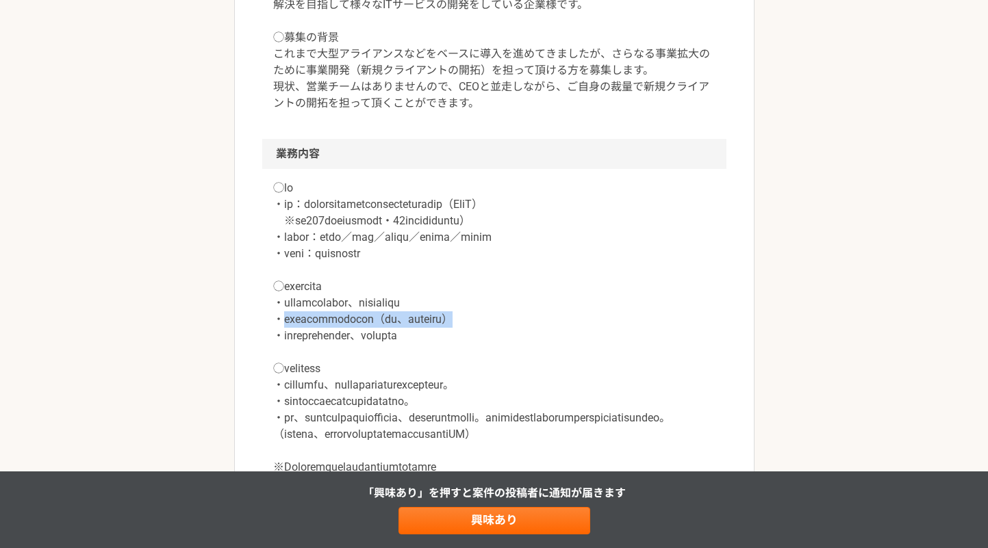
click at [573, 324] on p at bounding box center [494, 336] width 442 height 312
drag, startPoint x: 285, startPoint y: 334, endPoint x: 575, endPoint y: 334, distance: 289.6
click at [575, 334] on p at bounding box center [494, 336] width 442 height 312
click at [576, 334] on p at bounding box center [494, 336] width 442 height 312
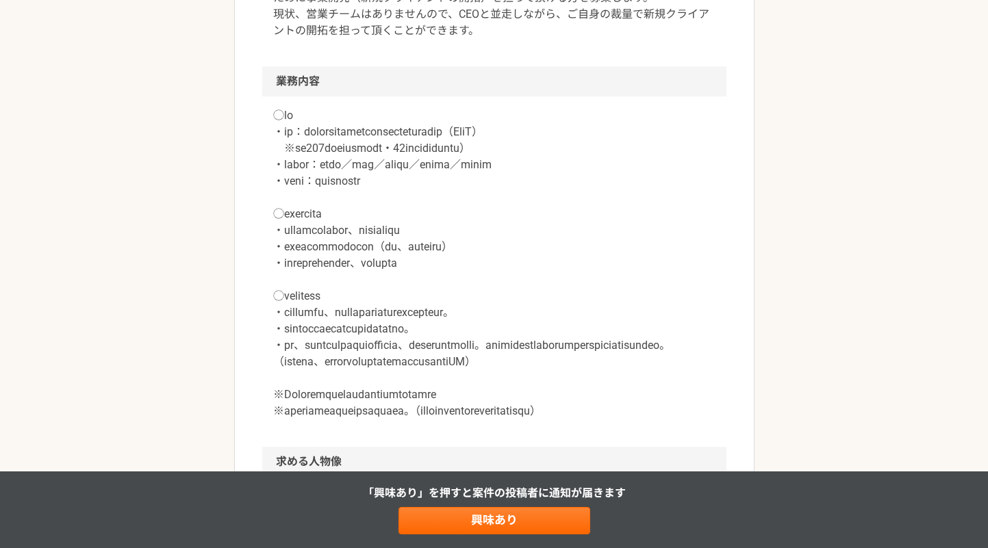
scroll to position [588, 0]
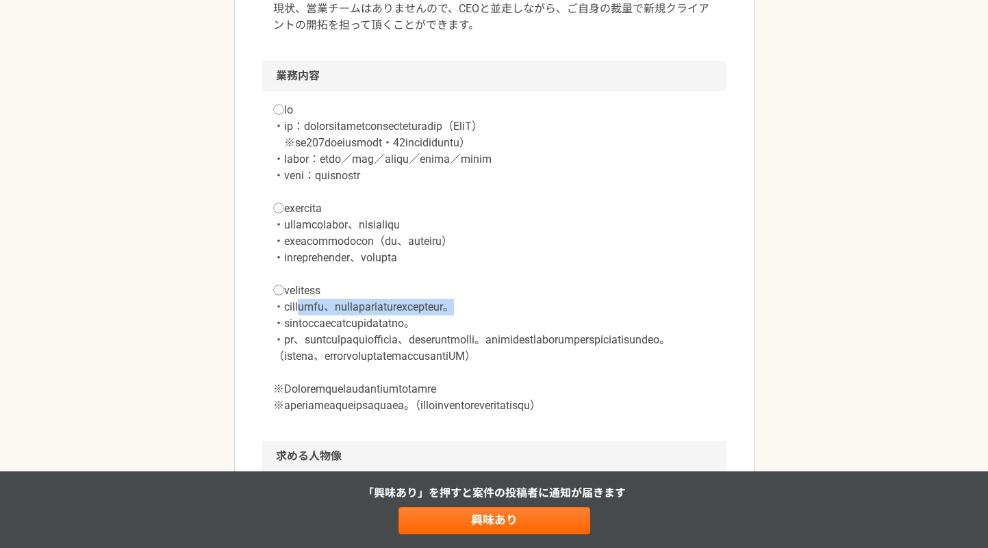
drag, startPoint x: 325, startPoint y: 304, endPoint x: 639, endPoint y: 308, distance: 313.6
click at [639, 308] on p at bounding box center [494, 258] width 442 height 312
drag, startPoint x: 377, startPoint y: 325, endPoint x: 546, endPoint y: 322, distance: 168.5
click at [546, 321] on p at bounding box center [494, 258] width 442 height 312
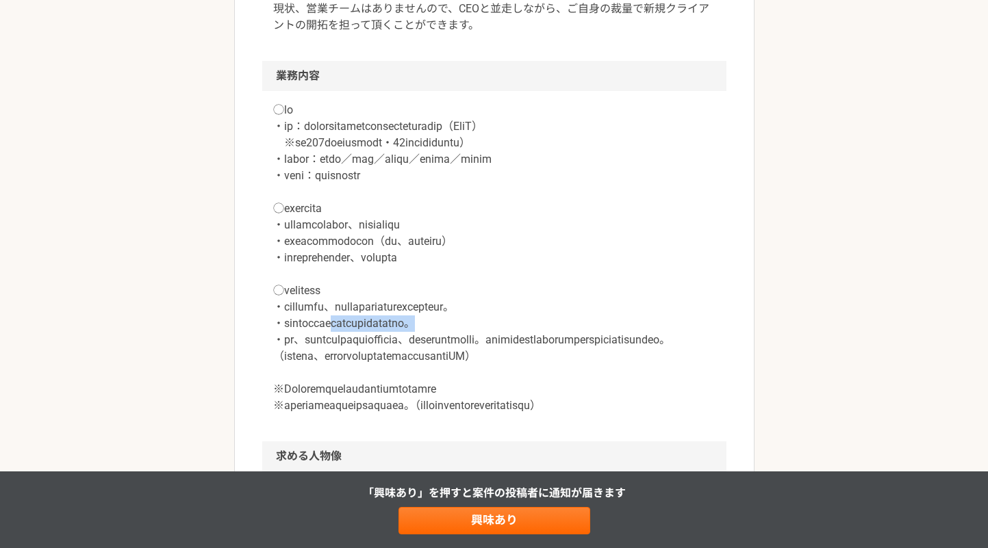
click at [546, 322] on p at bounding box center [494, 258] width 442 height 312
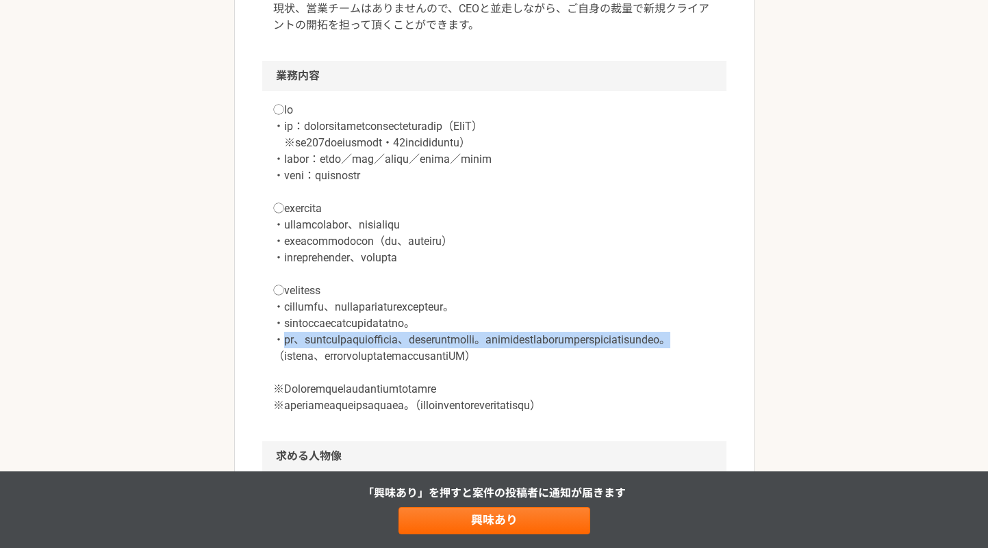
drag, startPoint x: 285, startPoint y: 340, endPoint x: 717, endPoint y: 351, distance: 432.2
click at [717, 351] on div at bounding box center [494, 266] width 464 height 351
drag, startPoint x: 458, startPoint y: 355, endPoint x: 621, endPoint y: 359, distance: 163.0
click at [621, 359] on p at bounding box center [494, 258] width 442 height 312
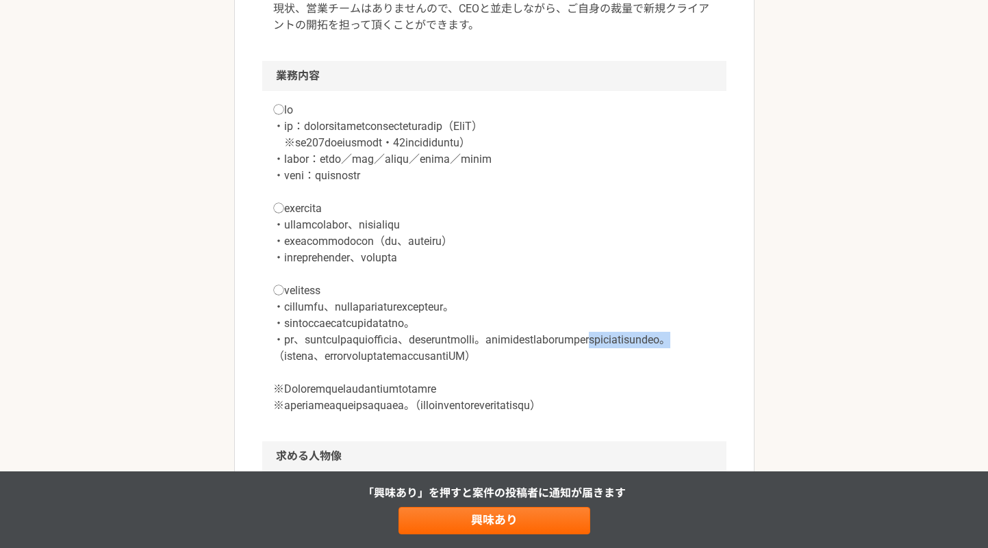
click at [621, 359] on p at bounding box center [494, 258] width 442 height 312
drag, startPoint x: 316, startPoint y: 374, endPoint x: 662, endPoint y: 365, distance: 345.9
click at [662, 365] on p at bounding box center [494, 258] width 442 height 312
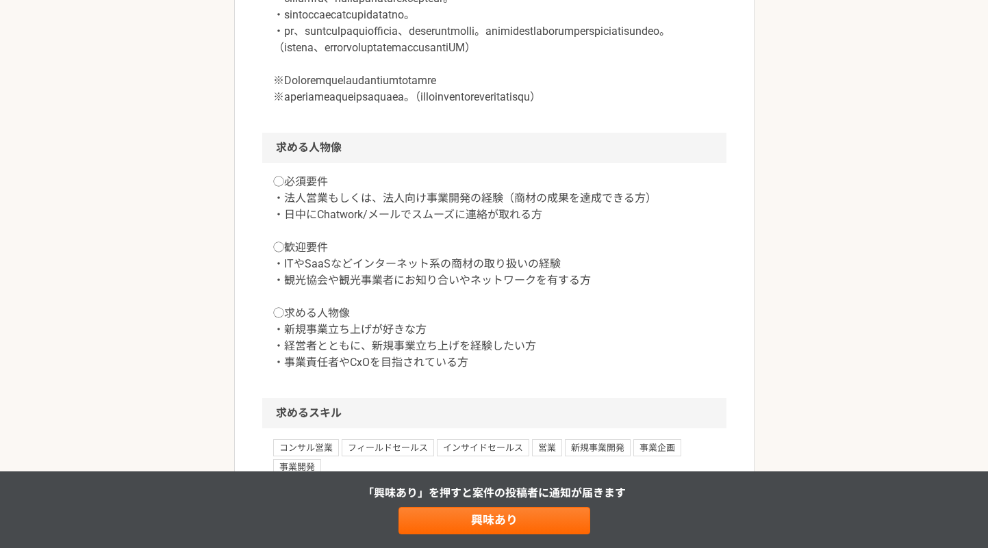
scroll to position [931, 0]
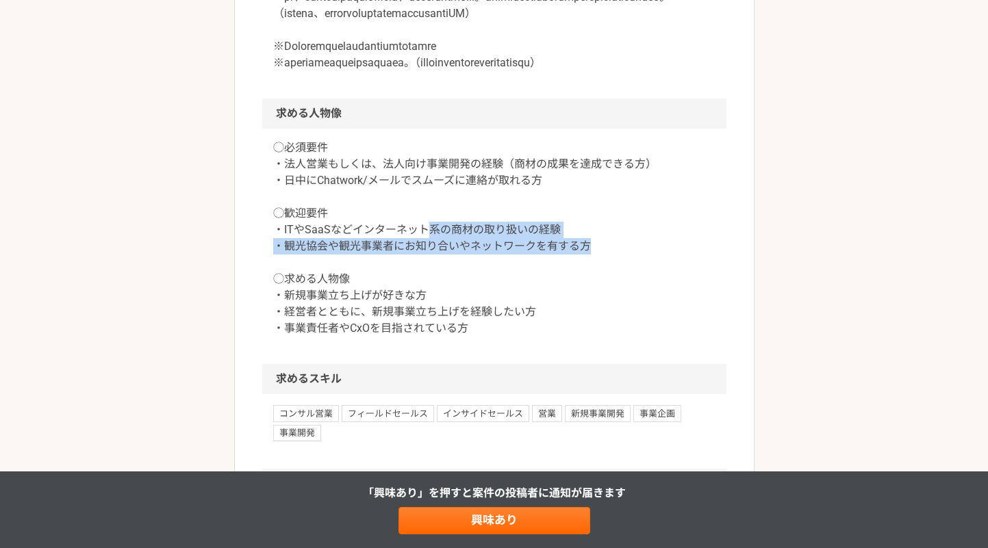
drag, startPoint x: 423, startPoint y: 264, endPoint x: 599, endPoint y: 275, distance: 176.4
click at [599, 275] on p "◯必須要件 ・法人営業もしくは、法人向け事業開発の経験（商材の成果を達成できる方） ・日中にChatwork/メールでスムーズに連絡が取れる方 ◯歓迎要件 ・…" at bounding box center [494, 238] width 442 height 197
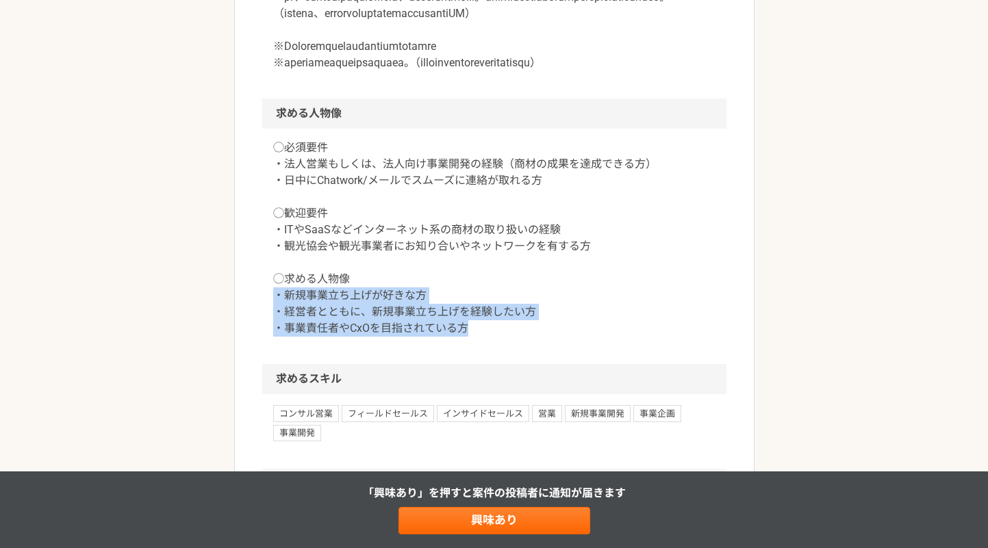
drag, startPoint x: 275, startPoint y: 329, endPoint x: 482, endPoint y: 377, distance: 212.3
click at [482, 364] on div "◯必須要件 ・法人営業もしくは、法人向け事業開発の経験（商材の成果を達成できる方） ・日中にChatwork/メールでスムーズに連絡が取れる方 ◯歓迎要件 ・…" at bounding box center [494, 247] width 464 height 236
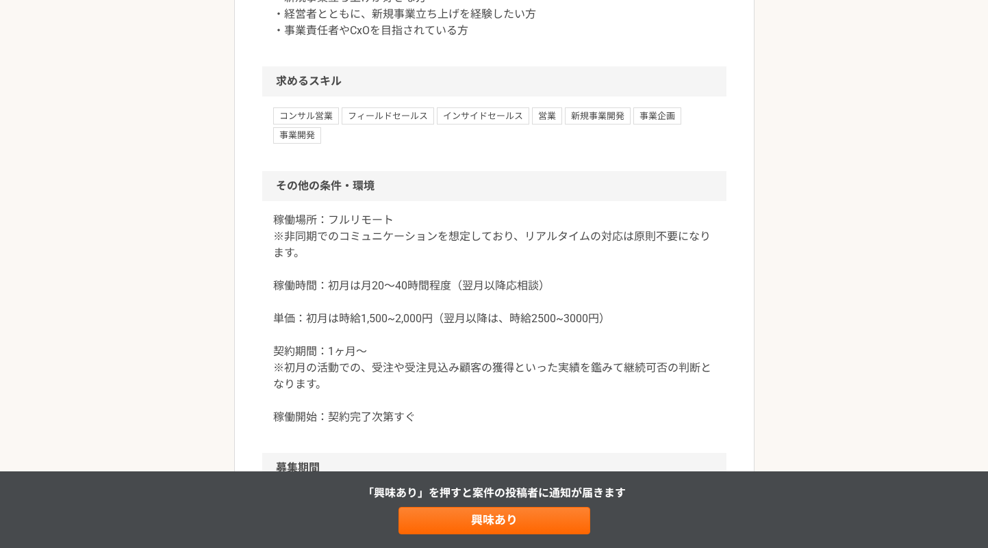
scroll to position [1261, 0]
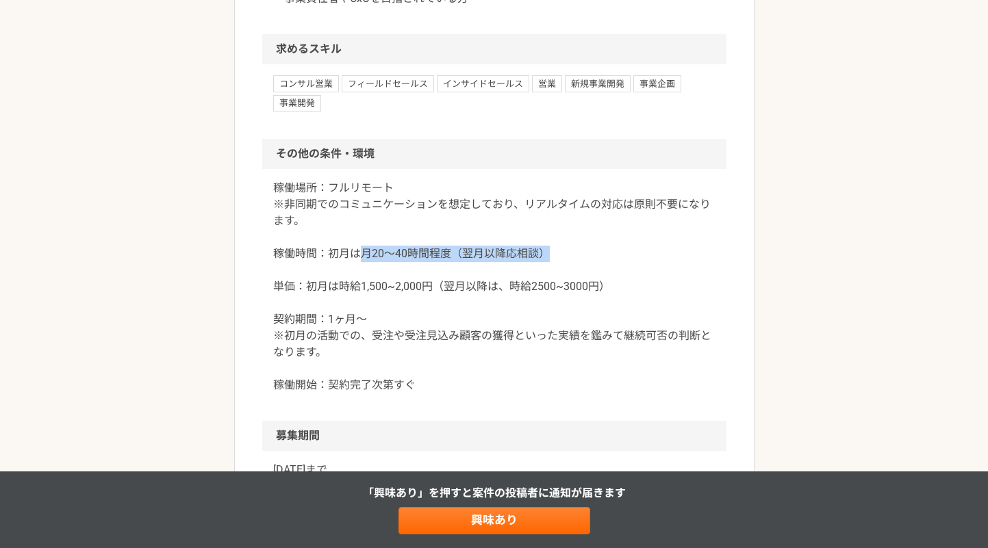
drag, startPoint x: 359, startPoint y: 286, endPoint x: 562, endPoint y: 289, distance: 203.4
click at [562, 289] on p "稼働場所：フルリモート ※非同期でのコミュニケーションを想定しており、リアルタイムの対応は原則不要になります。 稼働時間：初月は月20〜40時間程度（翌月以降…" at bounding box center [494, 287] width 442 height 214
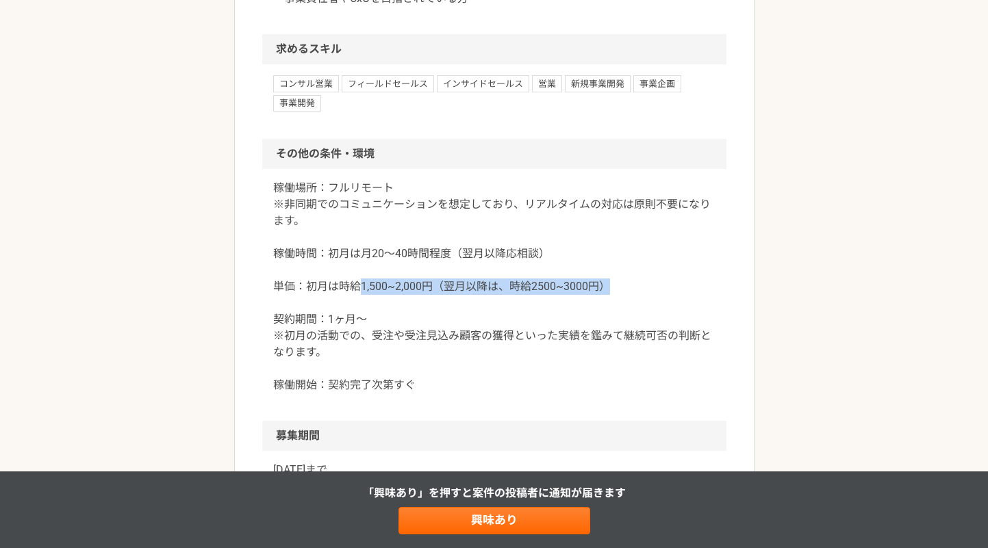
drag, startPoint x: 357, startPoint y: 318, endPoint x: 623, endPoint y: 323, distance: 265.7
click at [623, 323] on p "稼働場所：フルリモート ※非同期でのコミュニケーションを想定しており、リアルタイムの対応は原則不要になります。 稼働時間：初月は月20〜40時間程度（翌月以降…" at bounding box center [494, 287] width 442 height 214
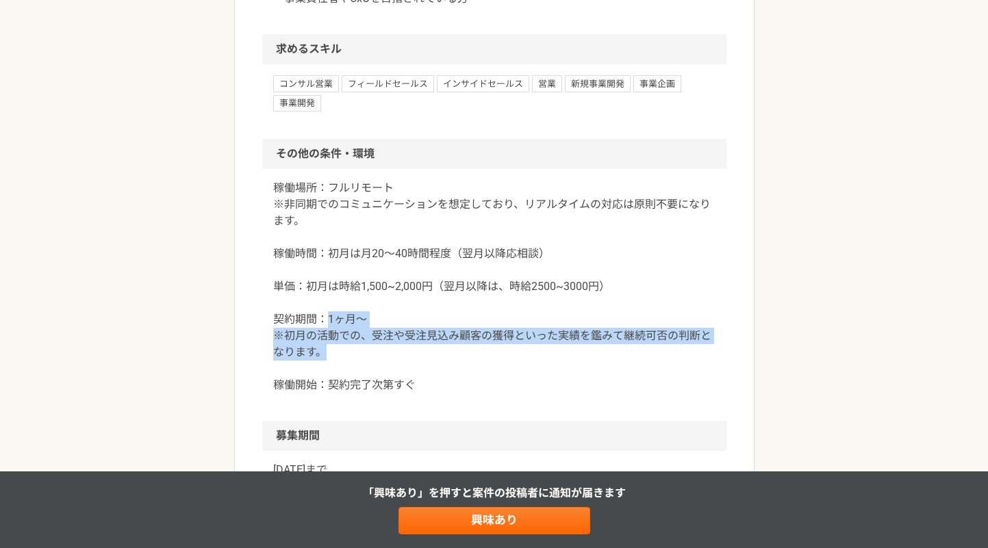
drag, startPoint x: 326, startPoint y: 354, endPoint x: 716, endPoint y: 385, distance: 390.8
click at [716, 385] on div "稼働場所：フルリモート ※非同期でのコミュニケーションを想定しており、リアルタイムの対応は原則不要になります。 稼働時間：初月は月20〜40時間程度（翌月以降…" at bounding box center [494, 295] width 464 height 252
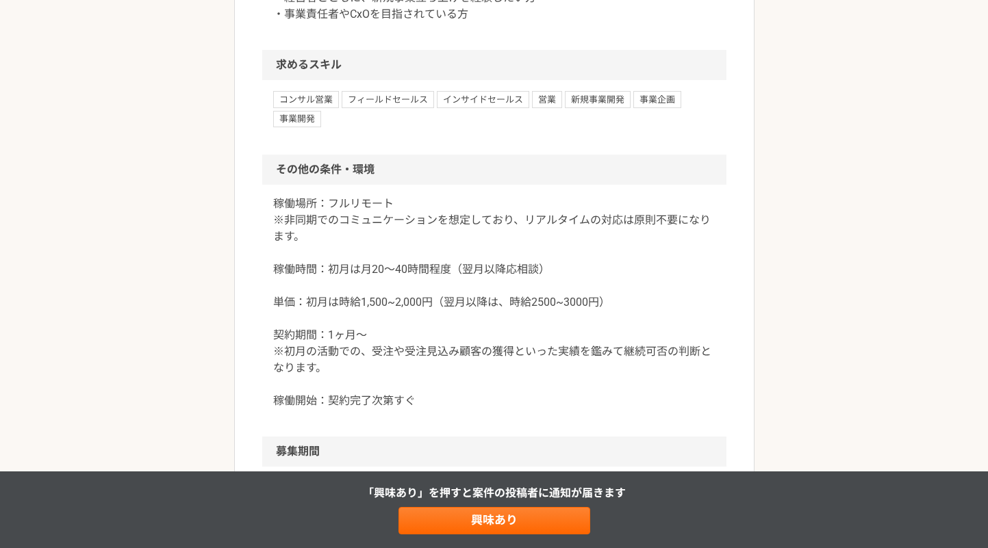
scroll to position [1241, 0]
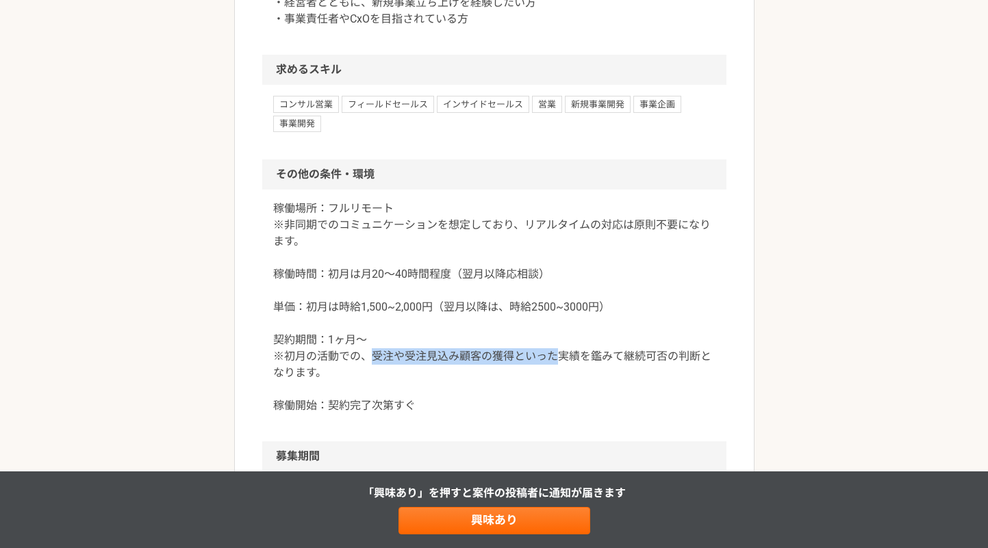
drag, startPoint x: 557, startPoint y: 388, endPoint x: 375, endPoint y: 386, distance: 182.2
click at [375, 386] on p "稼働場所：フルリモート ※非同期でのコミュニケーションを想定しており、リアルタイムの対応は原則不要になります。 稼働時間：初月は月20〜40時間程度（翌月以降…" at bounding box center [494, 308] width 442 height 214
click at [376, 386] on p "稼働場所：フルリモート ※非同期でのコミュニケーションを想定しており、リアルタイムの対応は原則不要になります。 稼働時間：初月は月20〜40時間程度（翌月以降…" at bounding box center [494, 308] width 442 height 214
click at [644, 355] on p "稼働場所：フルリモート ※非同期でのコミュニケーションを想定しており、リアルタイムの対応は原則不要になります。 稼働時間：初月は月20〜40時間程度（翌月以降…" at bounding box center [494, 308] width 442 height 214
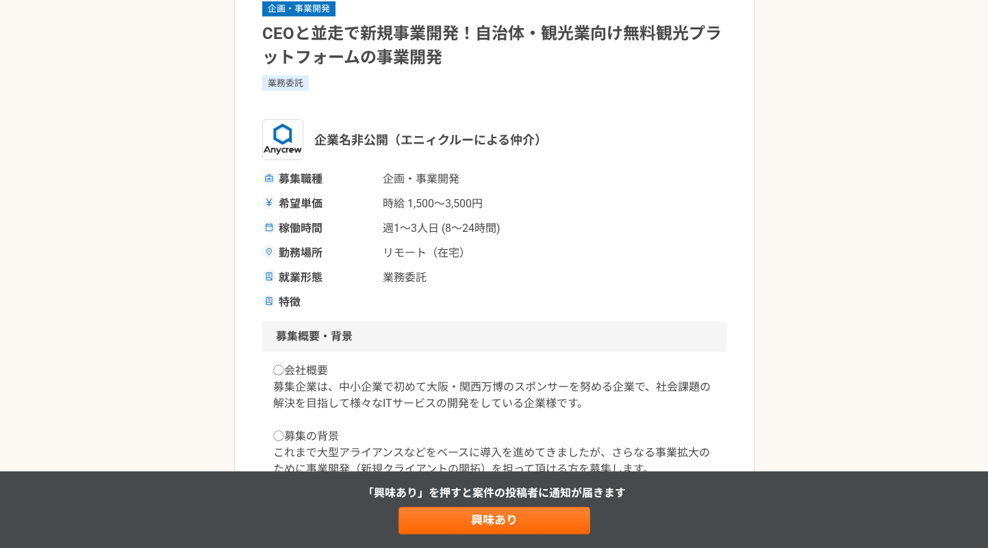
scroll to position [92, 0]
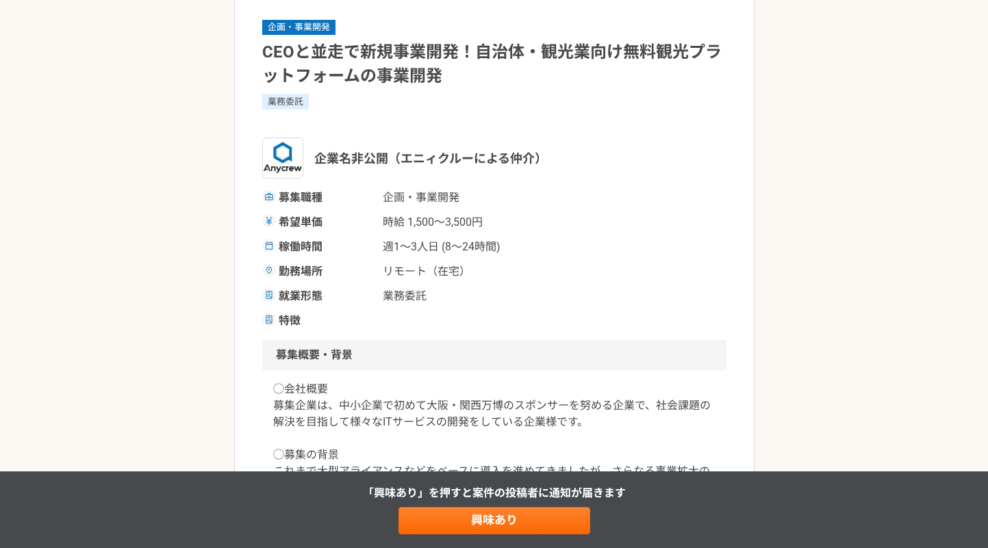
click at [598, 264] on div "勤務場所 リモート（在宅）" at bounding box center [494, 272] width 464 height 16
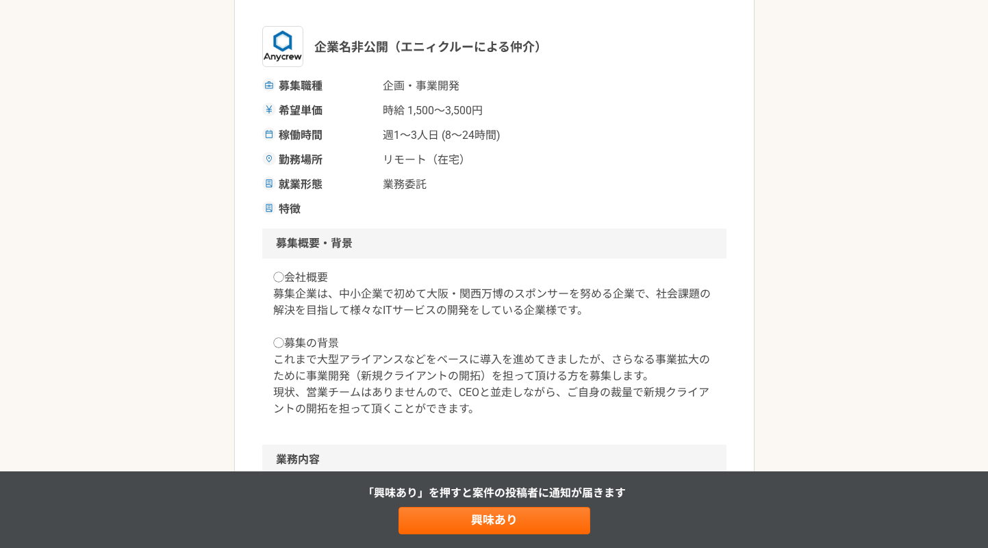
scroll to position [295, 0]
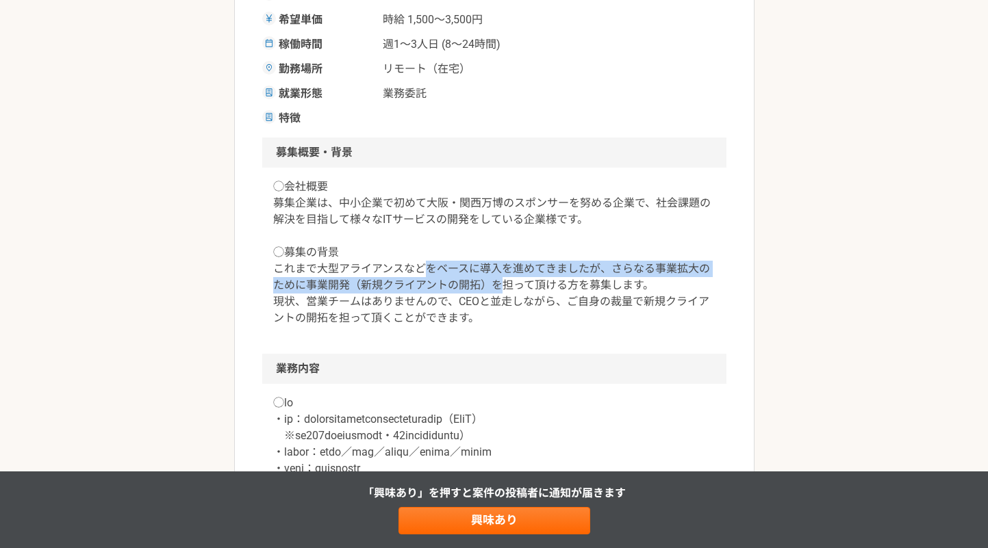
drag, startPoint x: 421, startPoint y: 269, endPoint x: 500, endPoint y: 289, distance: 81.2
click at [500, 289] on p "◯会社概要 募集企業は、中小企業で初めて大阪・関西万博のスポンサーを努める企業で、社会課題の解決を目指して様々なITサービスの開発をしている企業様です。 ◯募…" at bounding box center [494, 253] width 442 height 148
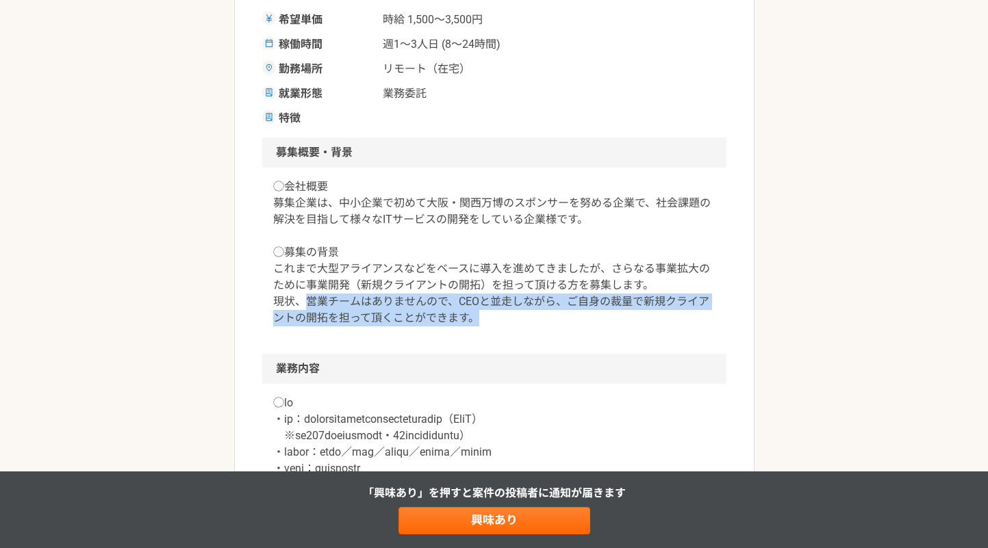
drag, startPoint x: 305, startPoint y: 299, endPoint x: 590, endPoint y: 320, distance: 285.7
click at [590, 320] on p "◯会社概要 募集企業は、中小企業で初めて大阪・関西万博のスポンサーを努める企業で、社会課題の解決を目指して様々なITサービスの開発をしている企業様です。 ◯募…" at bounding box center [494, 253] width 442 height 148
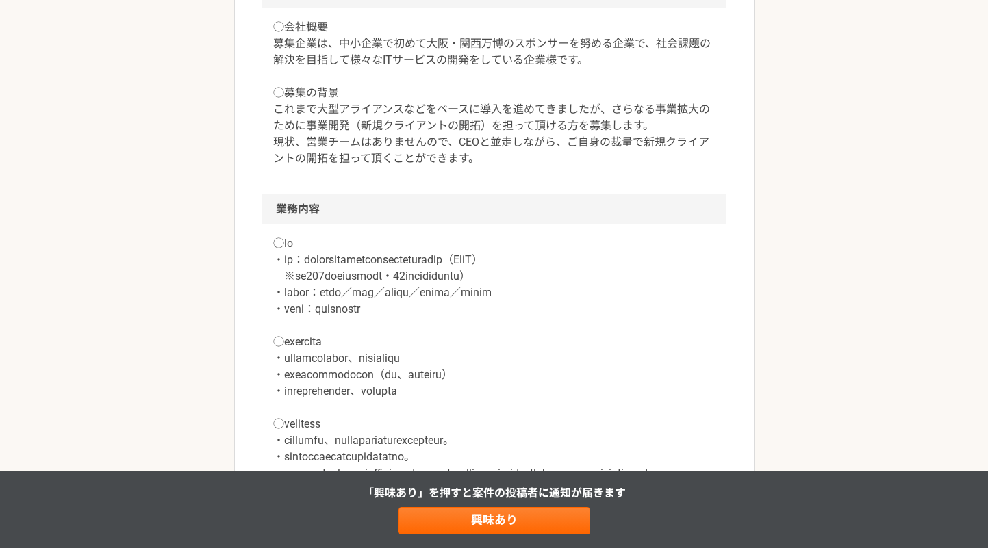
scroll to position [475, 0]
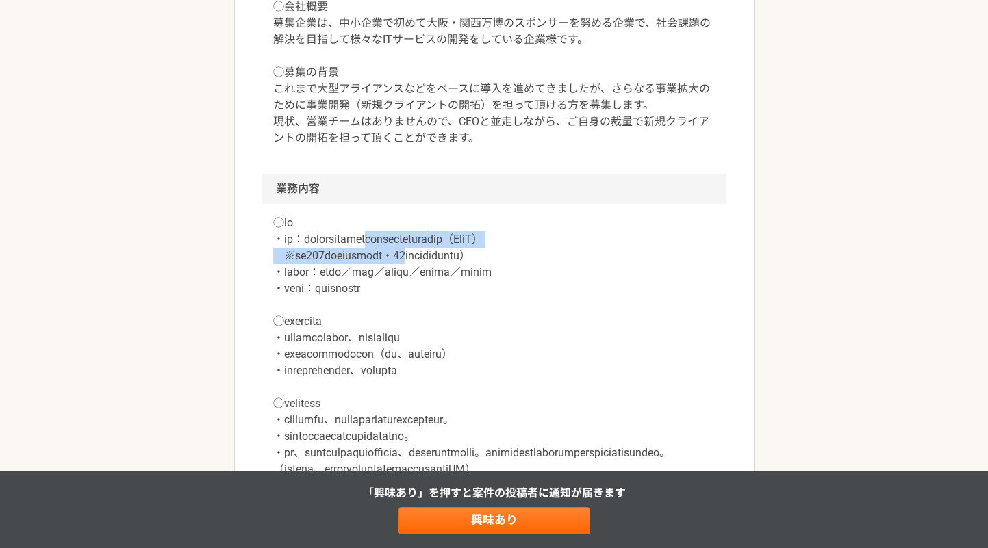
drag, startPoint x: 450, startPoint y: 242, endPoint x: 469, endPoint y: 258, distance: 24.8
click at [469, 258] on p at bounding box center [494, 371] width 442 height 312
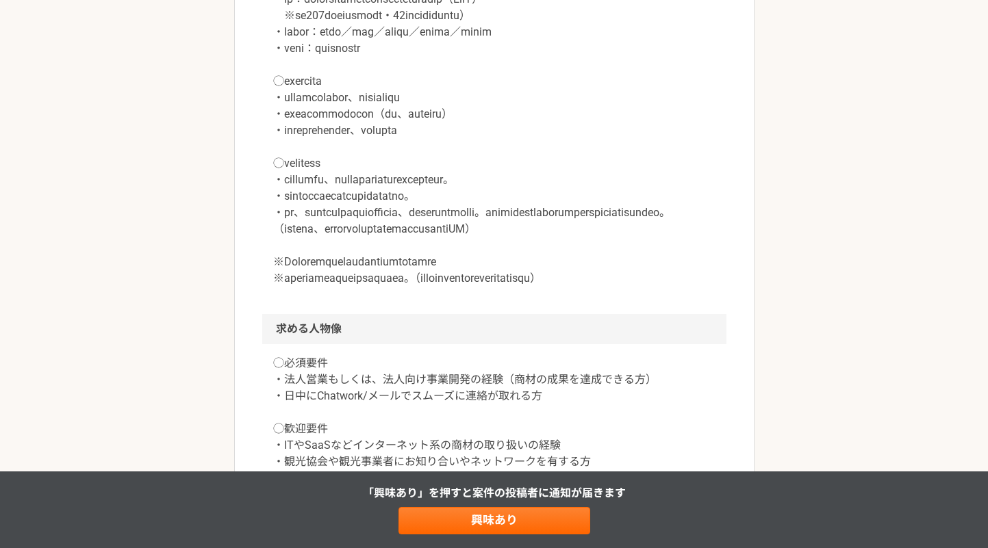
scroll to position [855, 0]
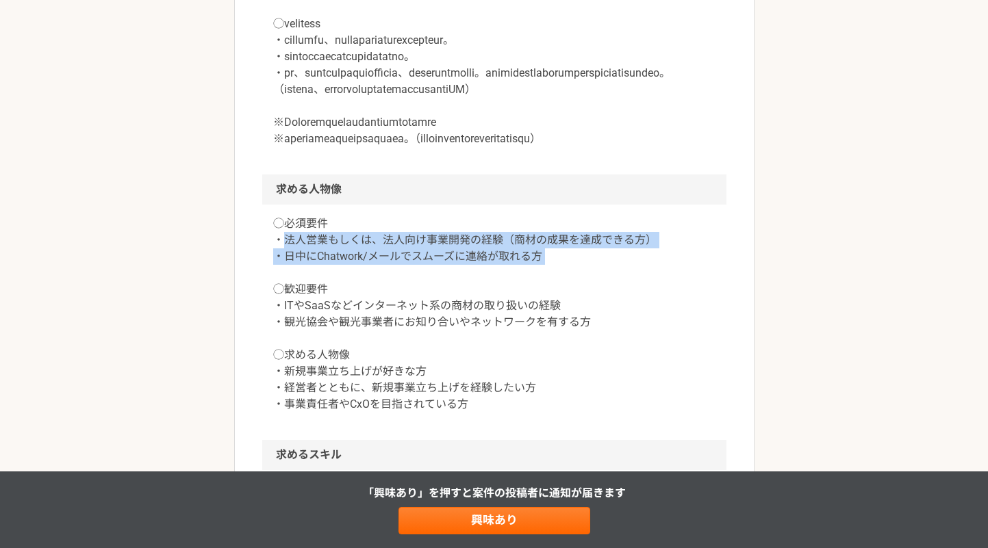
drag, startPoint x: 286, startPoint y: 273, endPoint x: 554, endPoint y: 303, distance: 269.5
click at [554, 303] on p "◯必須要件 ・法人営業もしくは、法人向け事業開発の経験（商材の成果を達成できる方） ・日中にChatwork/メールでスムーズに連絡が取れる方 ◯歓迎要件 ・…" at bounding box center [494, 314] width 442 height 197
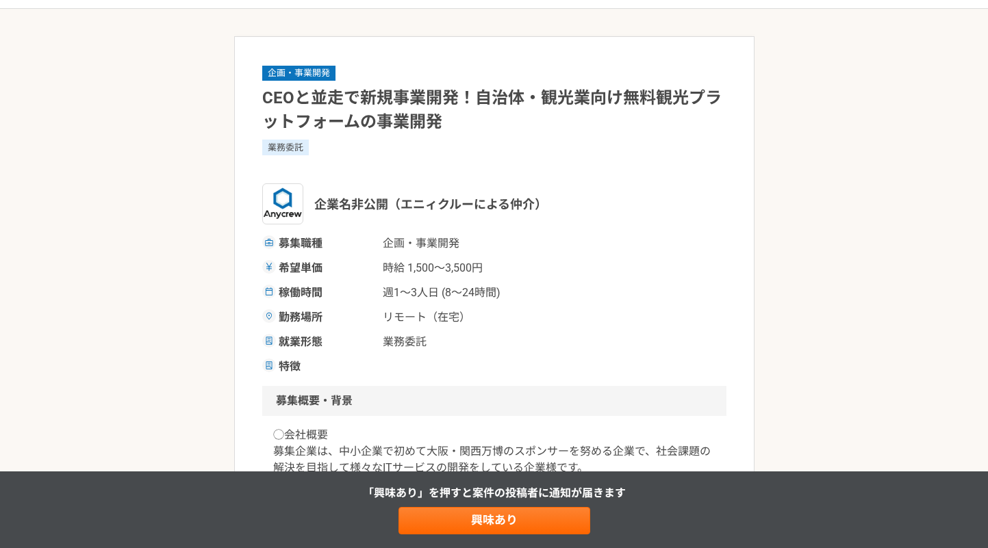
scroll to position [0, 0]
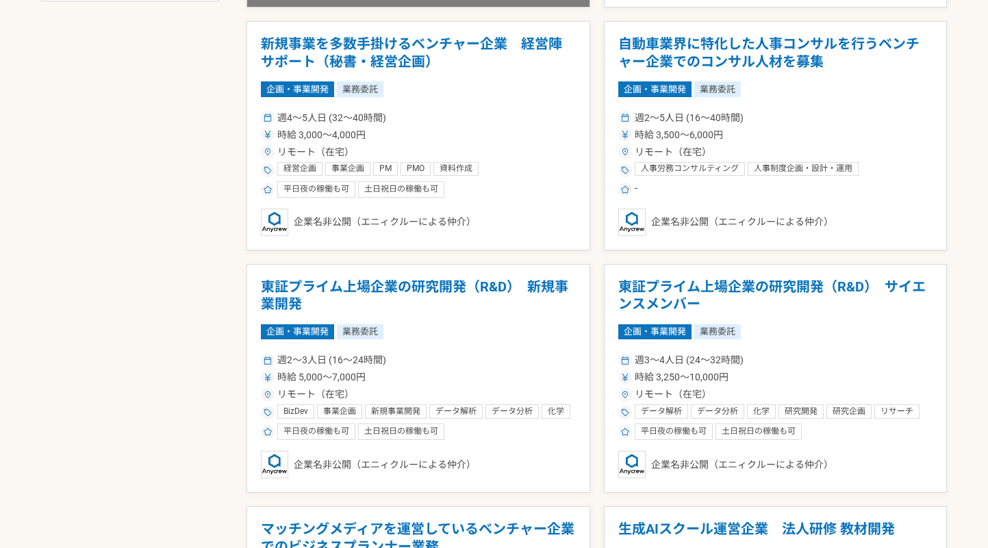
scroll to position [761, 0]
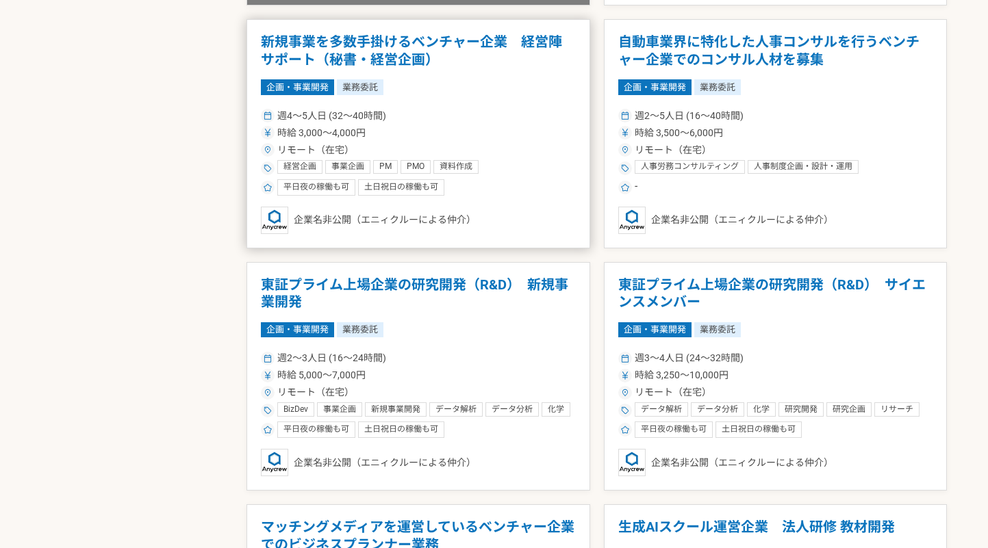
click at [479, 111] on div "週4〜5人日 (32〜40時間)" at bounding box center [418, 116] width 315 height 14
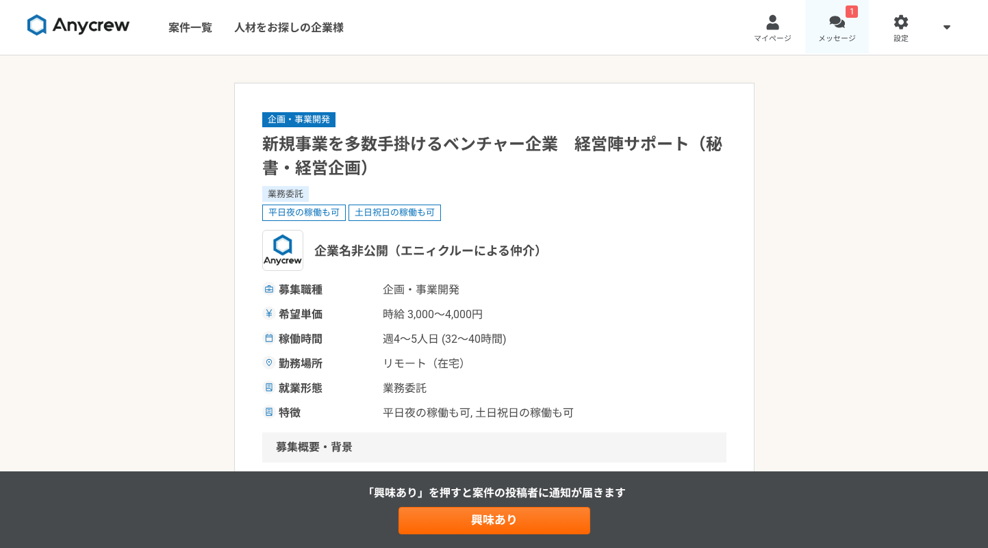
click at [835, 26] on div at bounding box center [837, 22] width 16 height 16
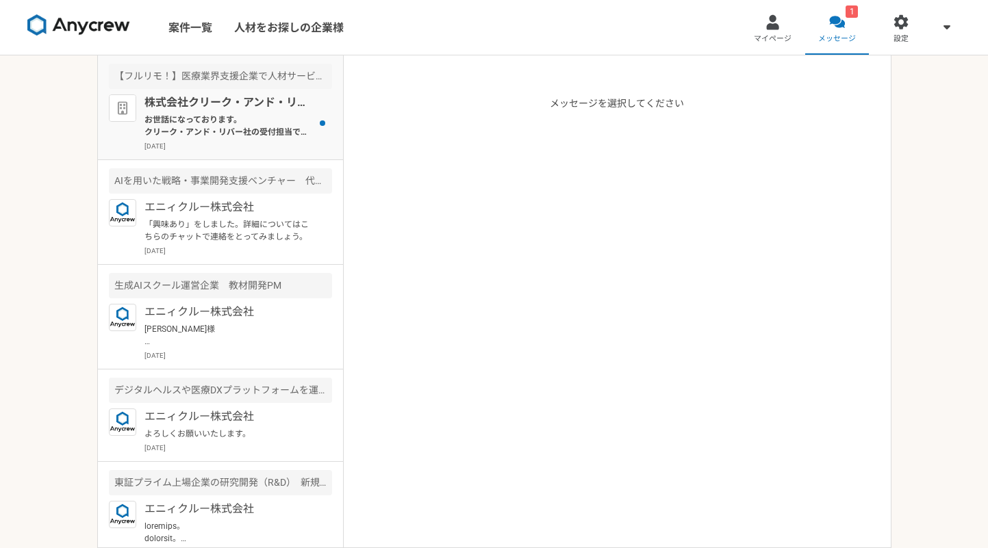
click at [256, 120] on p "お世話になっております。 クリーク・アンド・リバー社の受付担当です。 この度は弊社案件にご興味頂き誠にありがとうございます。 お仕事のご依頼を検討するうえで詳…" at bounding box center [228, 126] width 169 height 25
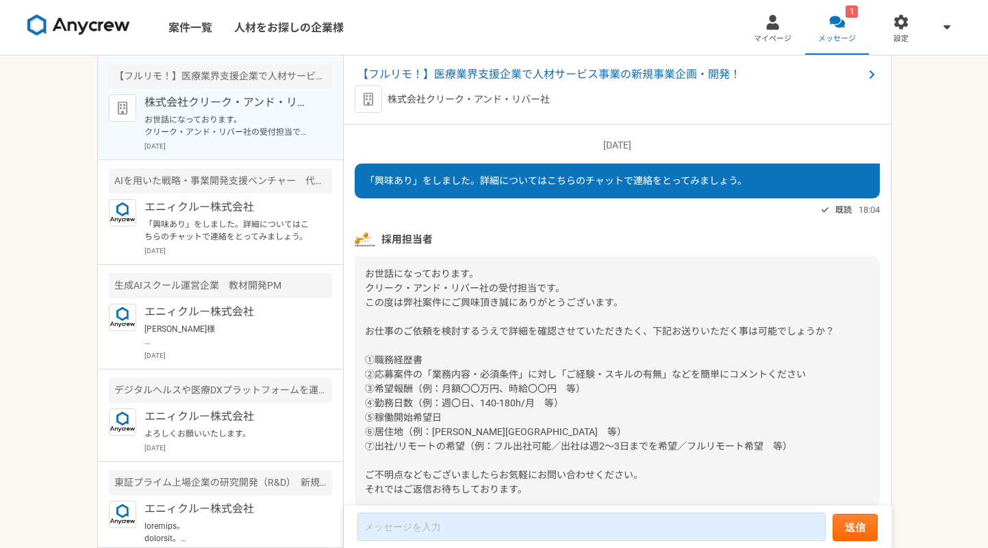
scroll to position [58, 0]
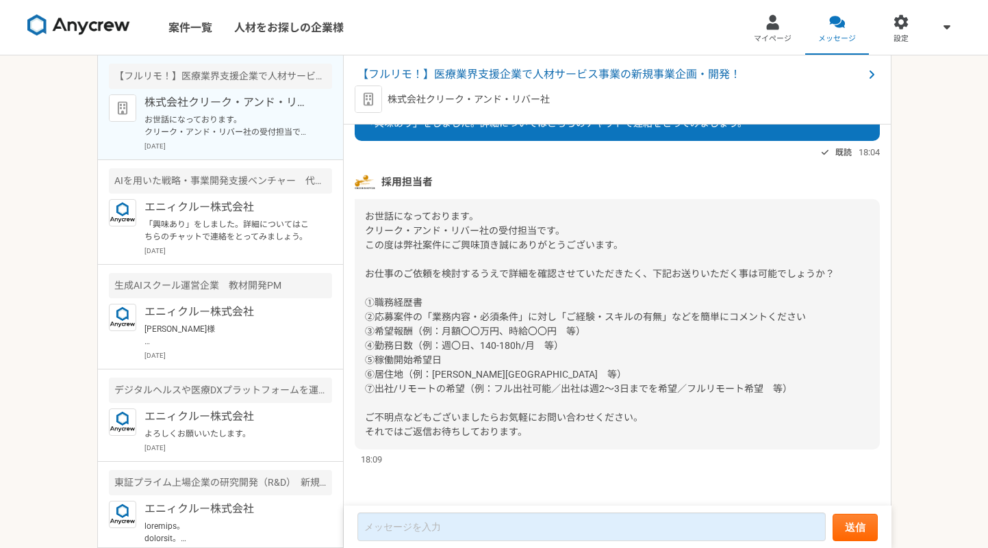
click at [528, 274] on span "お世話になっております。 クリーク・アンド・リバー社の受付担当です。 この度は弊社案件にご興味頂き誠にありがとうございます。 お仕事のご依頼を検討するうえで詳…" at bounding box center [600, 324] width 470 height 227
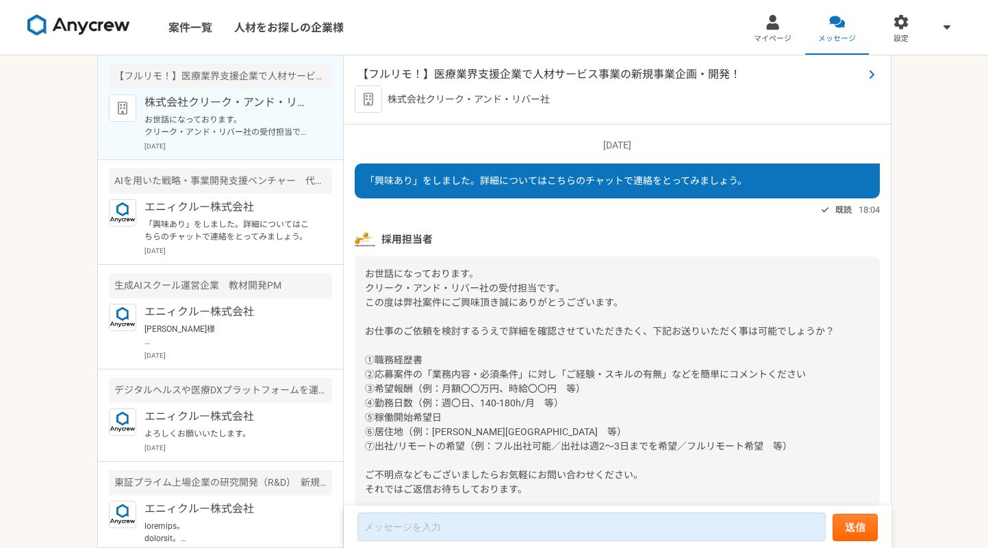
click at [522, 77] on span "【フルリモ！】医療業界支援企業で人材サービス事業の新規事業企画・開発！" at bounding box center [610, 74] width 506 height 16
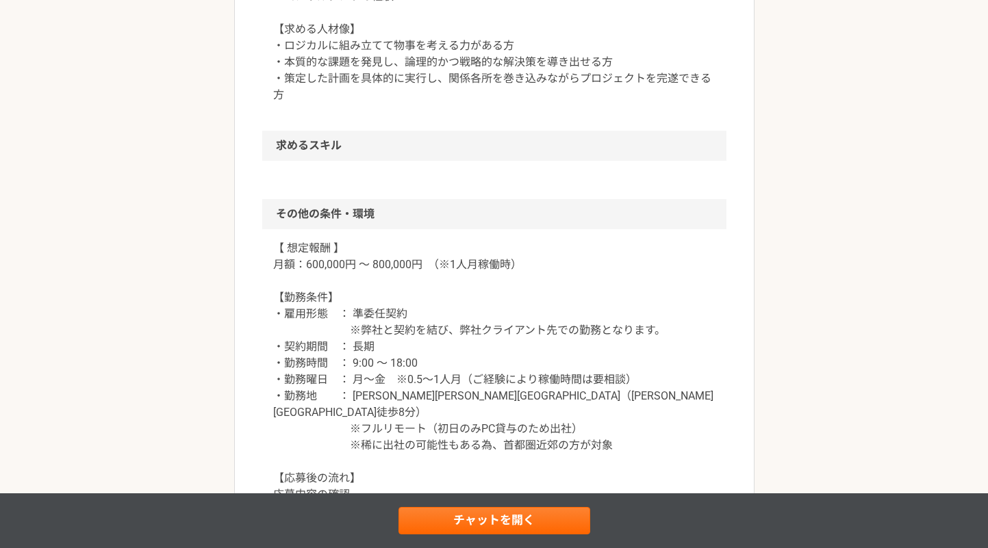
scroll to position [1000, 0]
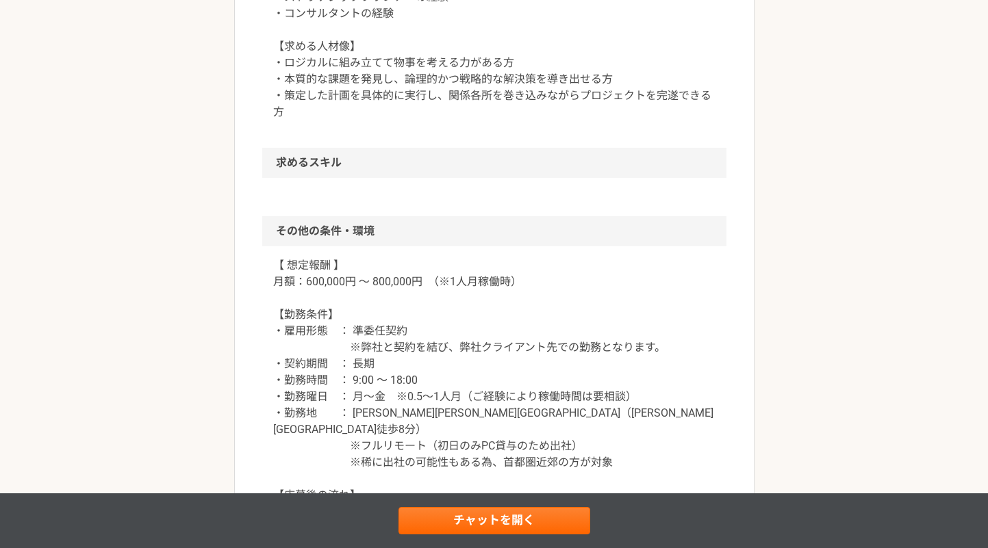
click at [455, 263] on p "【 想定報酬 】 月額：600,000円 ～ 800,000円　（※1人月稼働時） 【勤務条件】 ・雇用形態　： 準委任契約 ※弊社と契約を結び、弊社クライア…" at bounding box center [494, 438] width 442 height 362
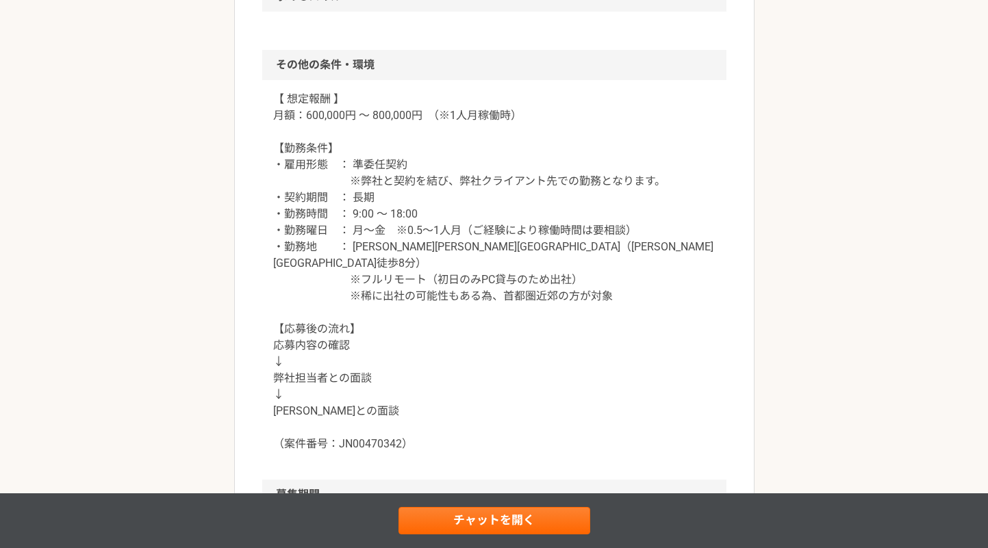
scroll to position [1066, 0]
